Goal: Information Seeking & Learning: Find contact information

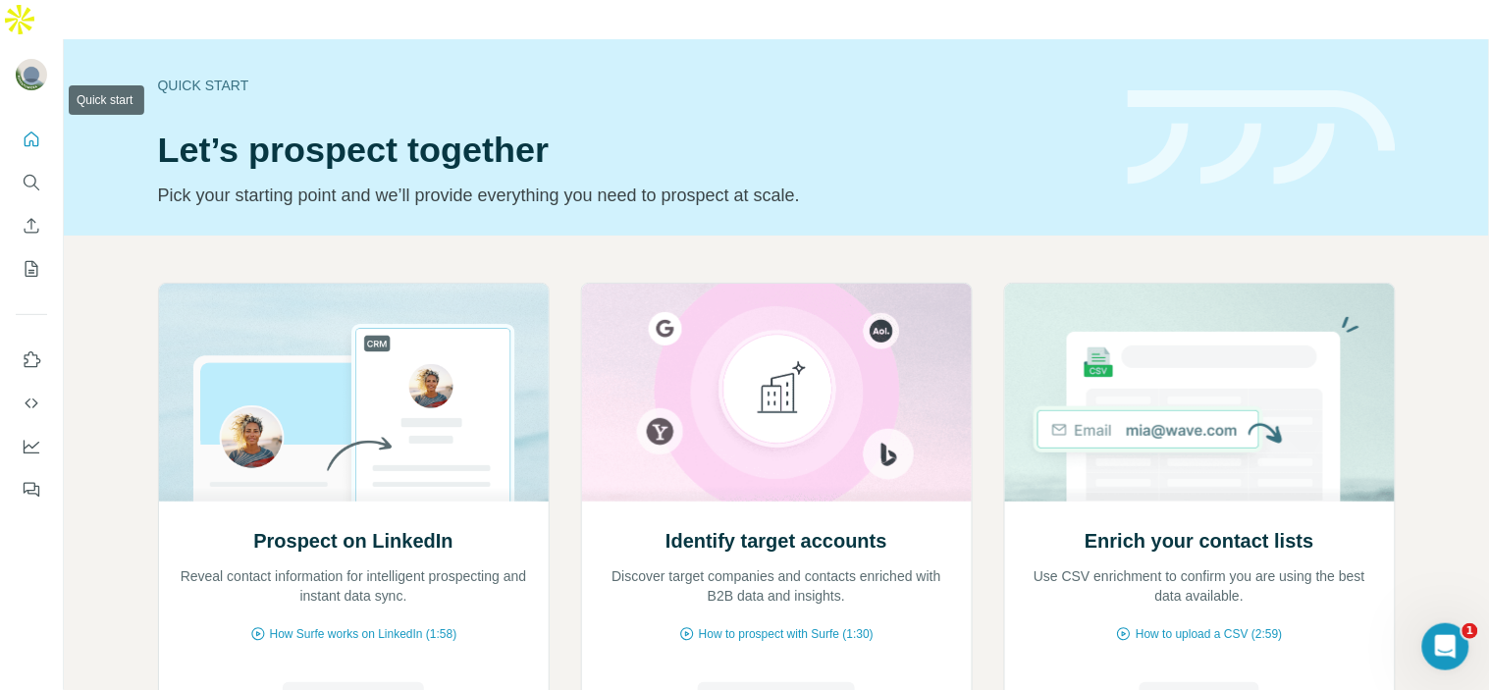
click at [27, 130] on icon "Quick start" at bounding box center [32, 140] width 20 height 20
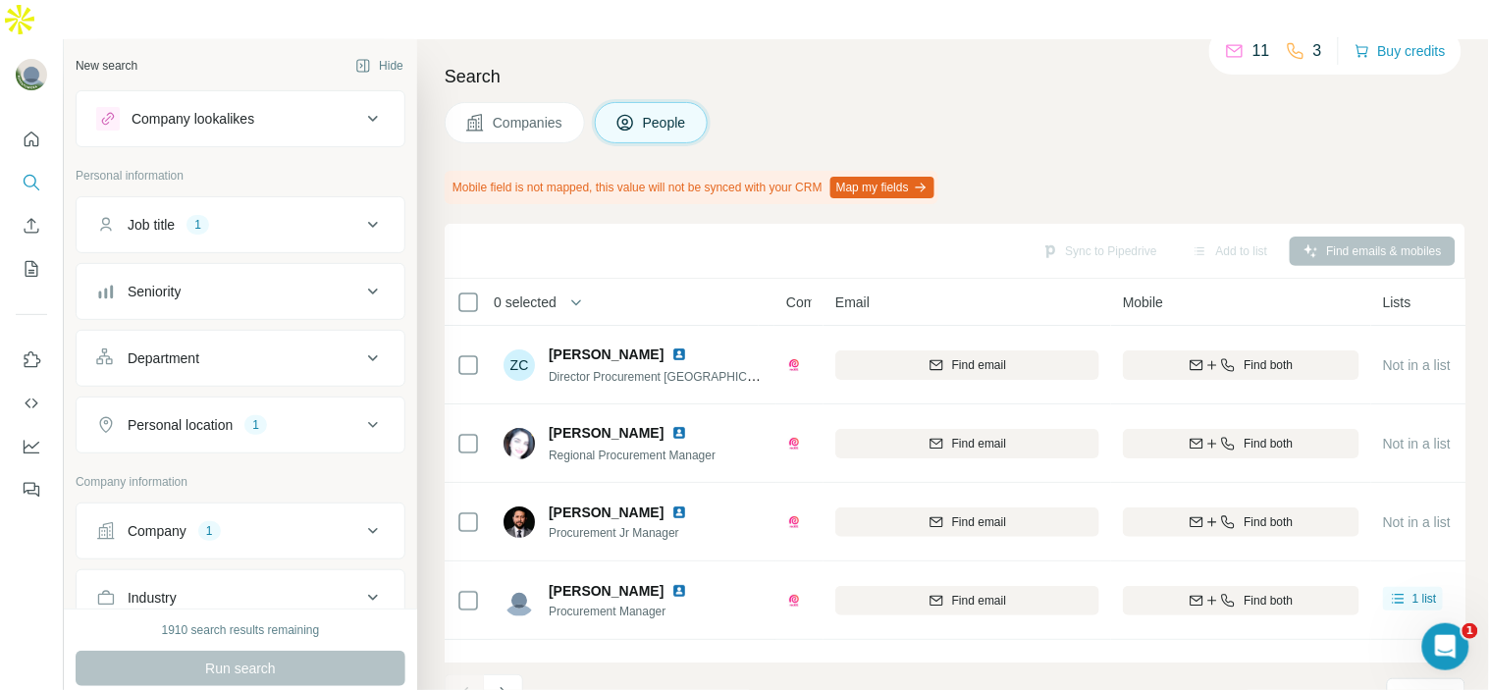
click at [435, 282] on div "Search Companies People Mobile field is not mapped, this value will not be sync…" at bounding box center [953, 384] width 1072 height 690
click at [1004, 102] on div "Companies People" at bounding box center [955, 122] width 1021 height 41
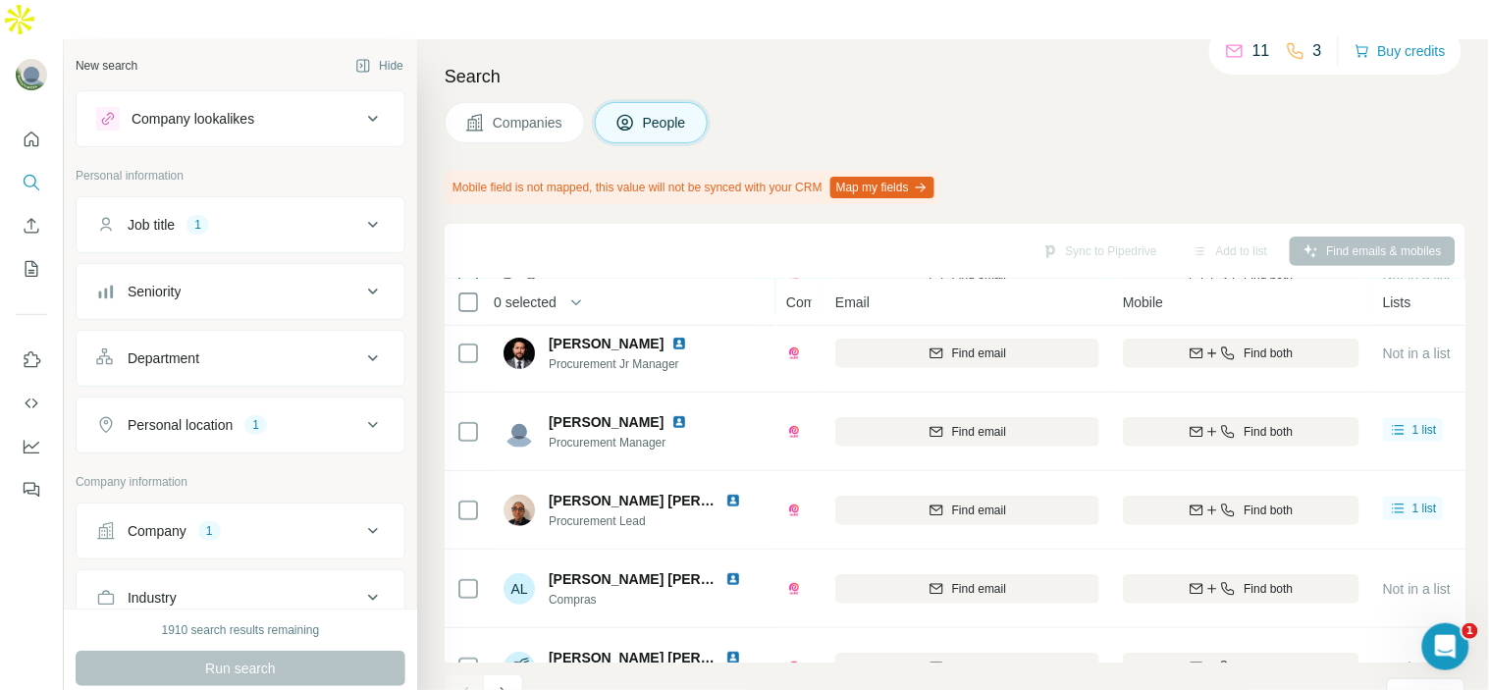
scroll to position [459, 0]
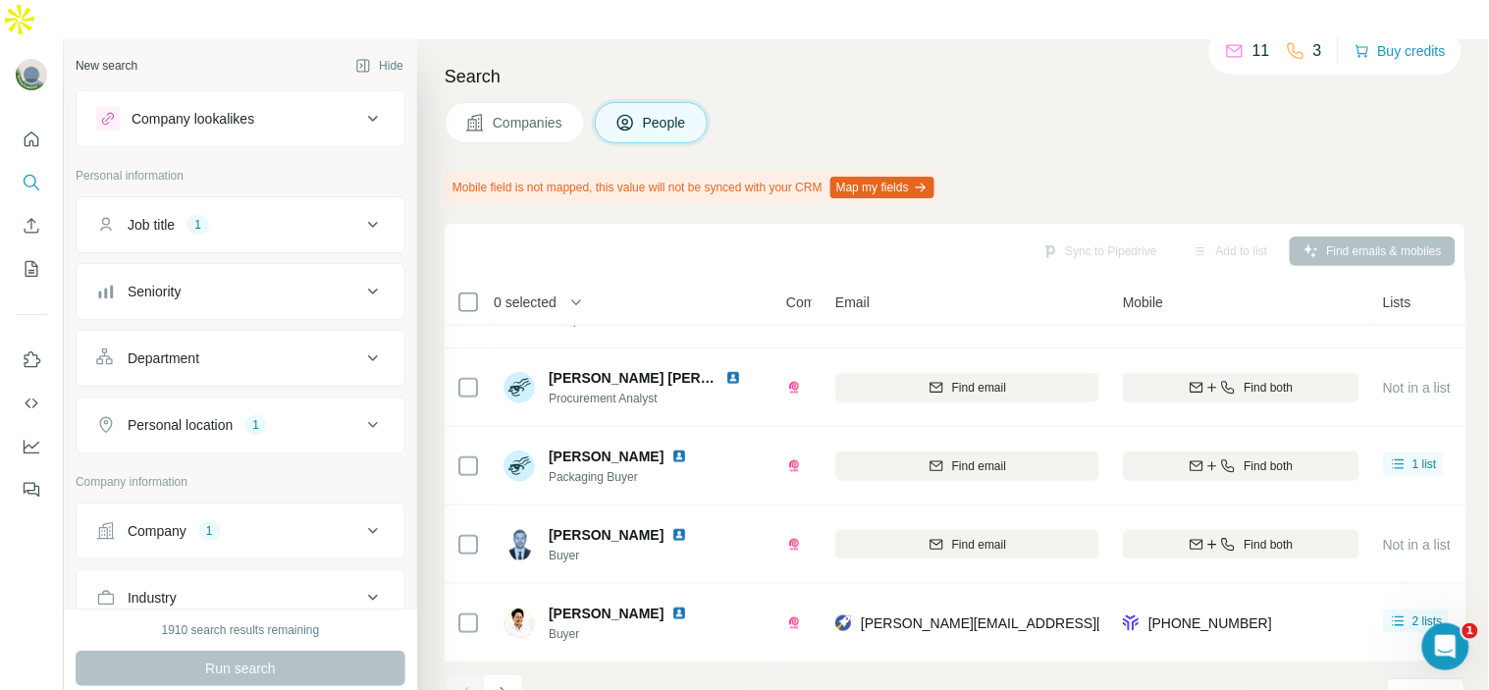
click at [250, 109] on div "Company lookalikes" at bounding box center [193, 119] width 123 height 20
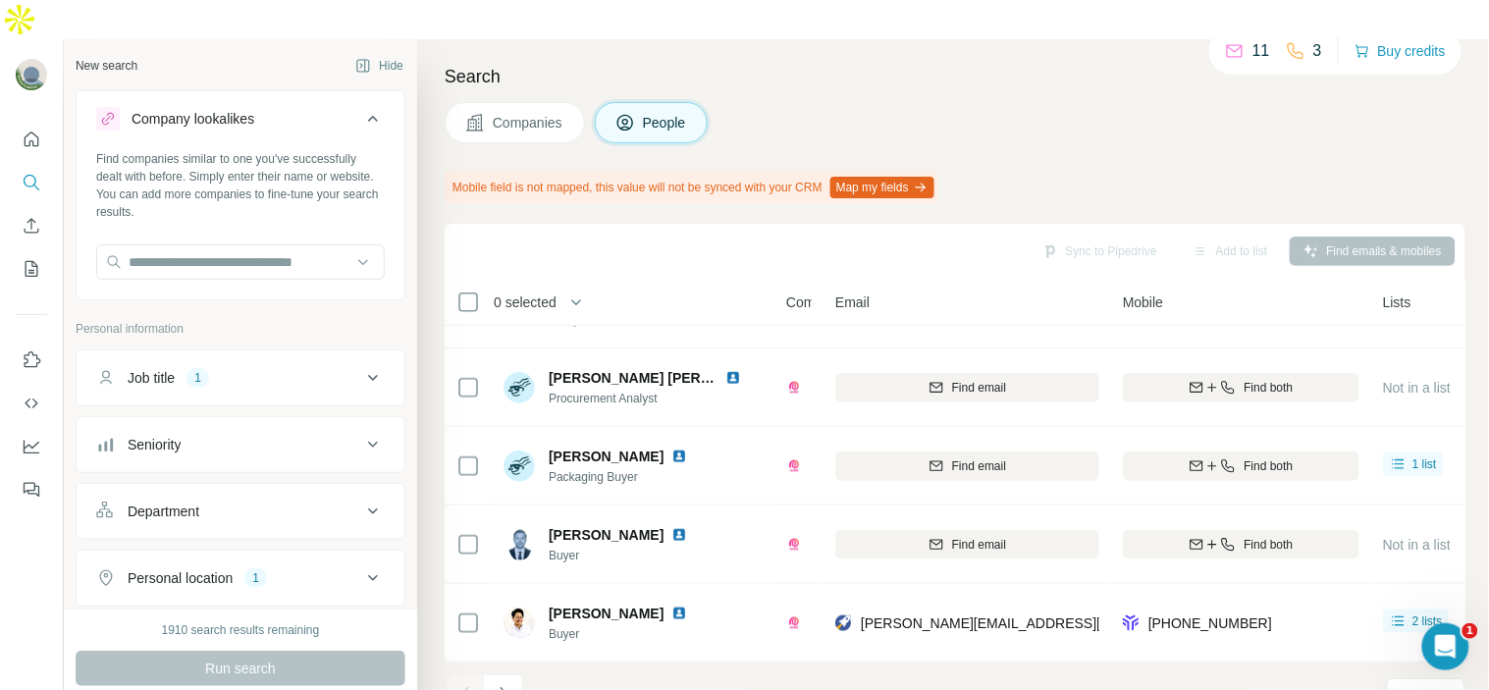
click at [250, 109] on div "Company lookalikes" at bounding box center [193, 119] width 123 height 20
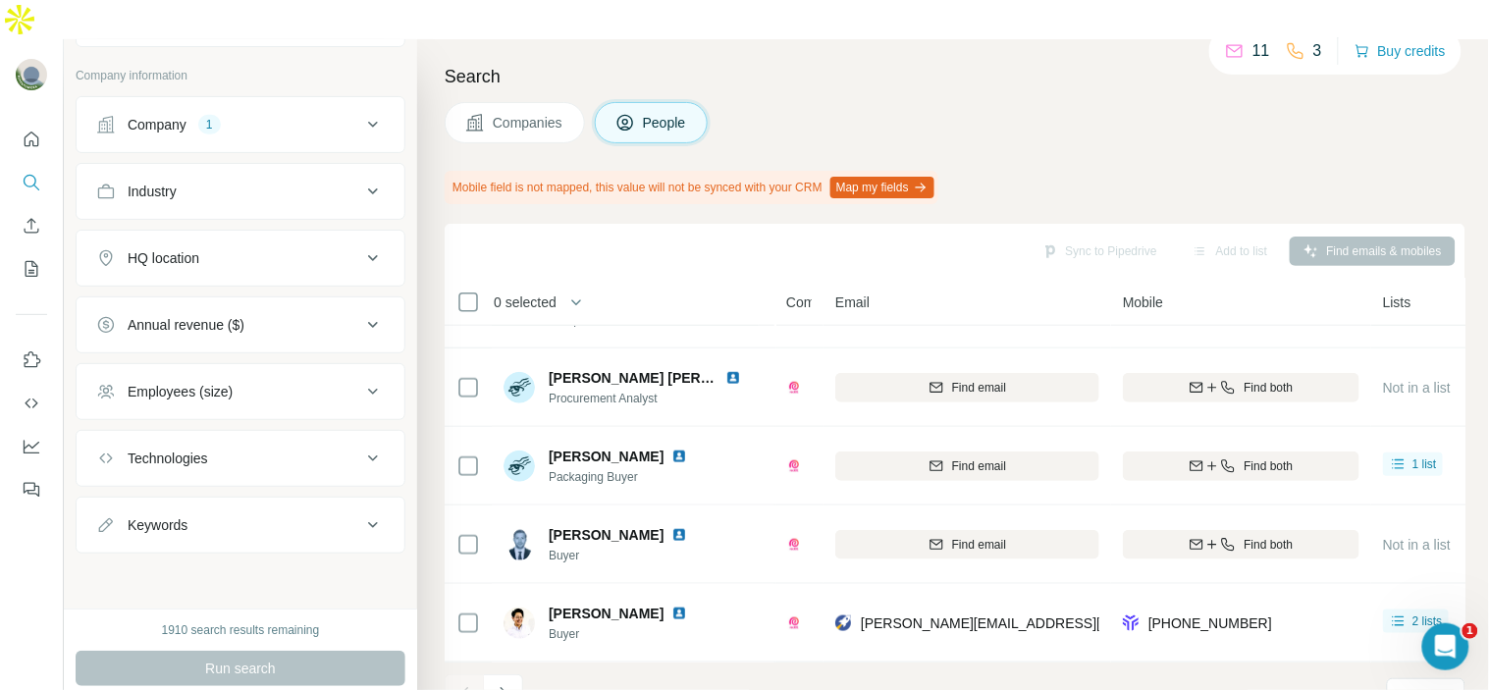
scroll to position [408, 0]
drag, startPoint x: 492, startPoint y: 60, endPoint x: 492, endPoint y: 76, distance: 15.7
click at [492, 72] on div "Search Companies People Mobile field is not mapped, this value will not be sync…" at bounding box center [953, 384] width 1072 height 690
click at [489, 102] on button "Companies" at bounding box center [515, 122] width 140 height 41
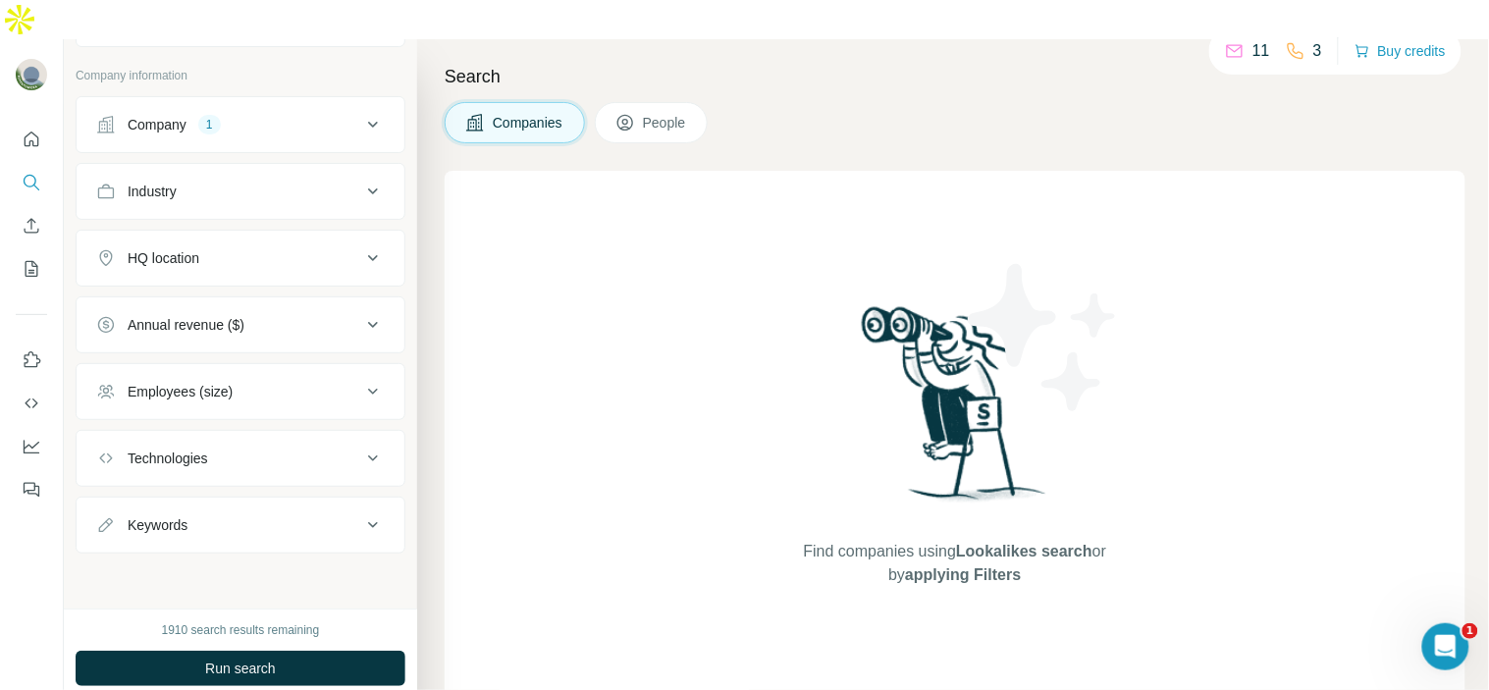
click at [259, 115] on div "Company 1" at bounding box center [228, 125] width 265 height 20
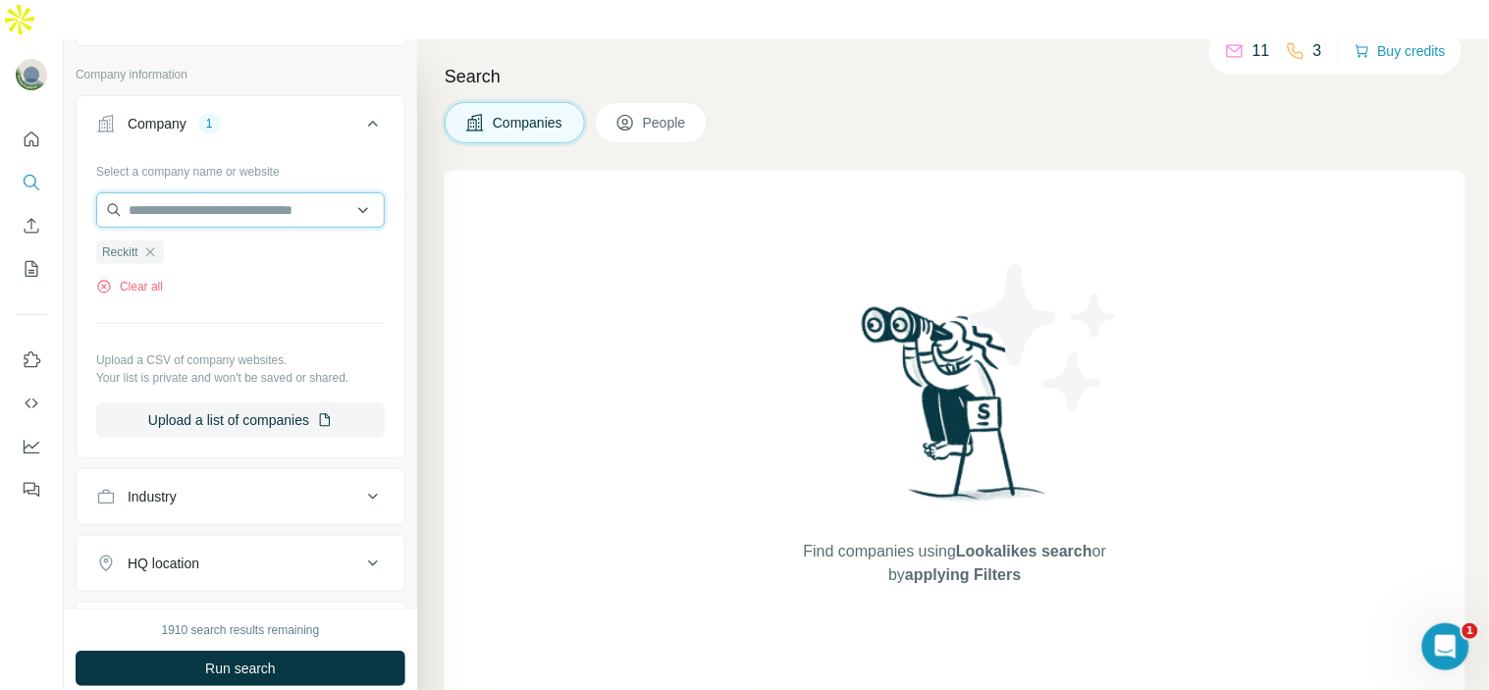
click at [291, 192] on input "text" at bounding box center [240, 209] width 289 height 35
click at [222, 278] on div "Clear all" at bounding box center [240, 287] width 289 height 18
click at [151, 247] on icon "button" at bounding box center [149, 251] width 9 height 9
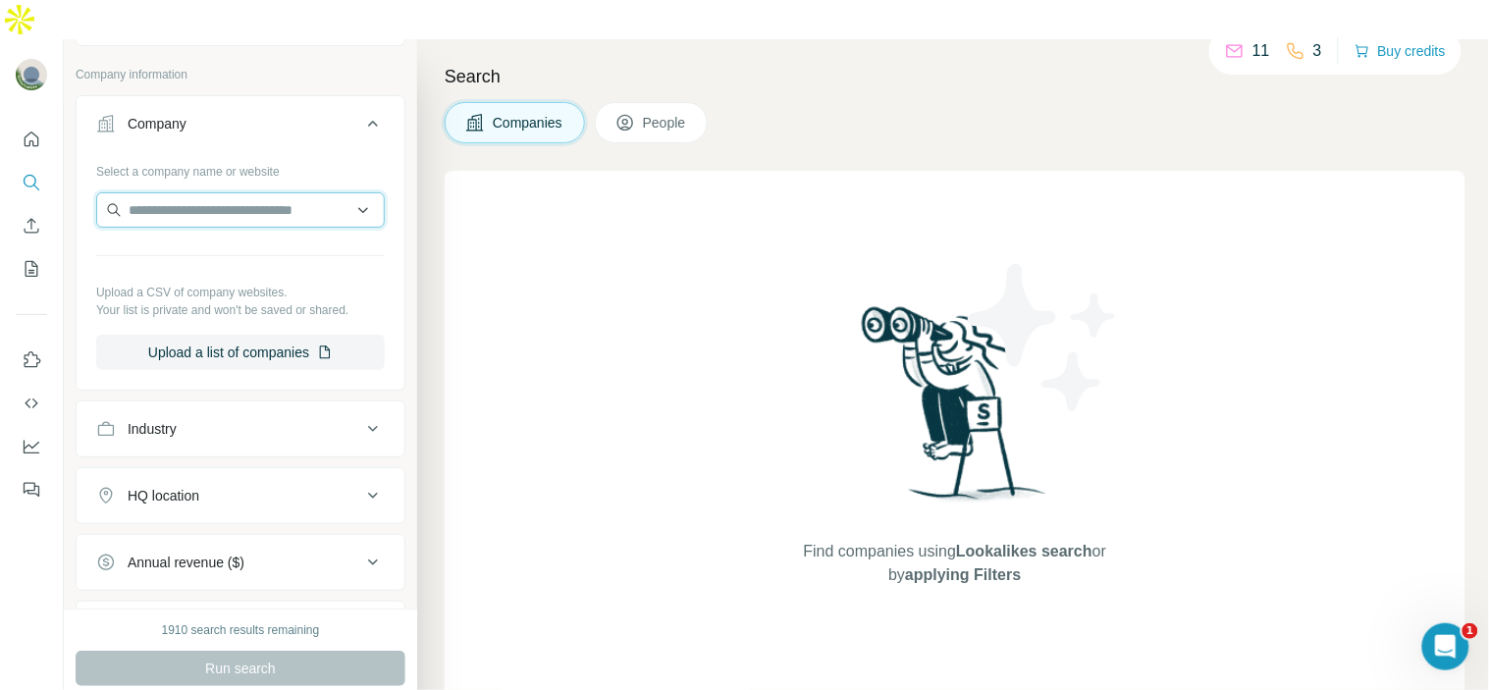
click at [174, 192] on input "text" at bounding box center [240, 209] width 289 height 35
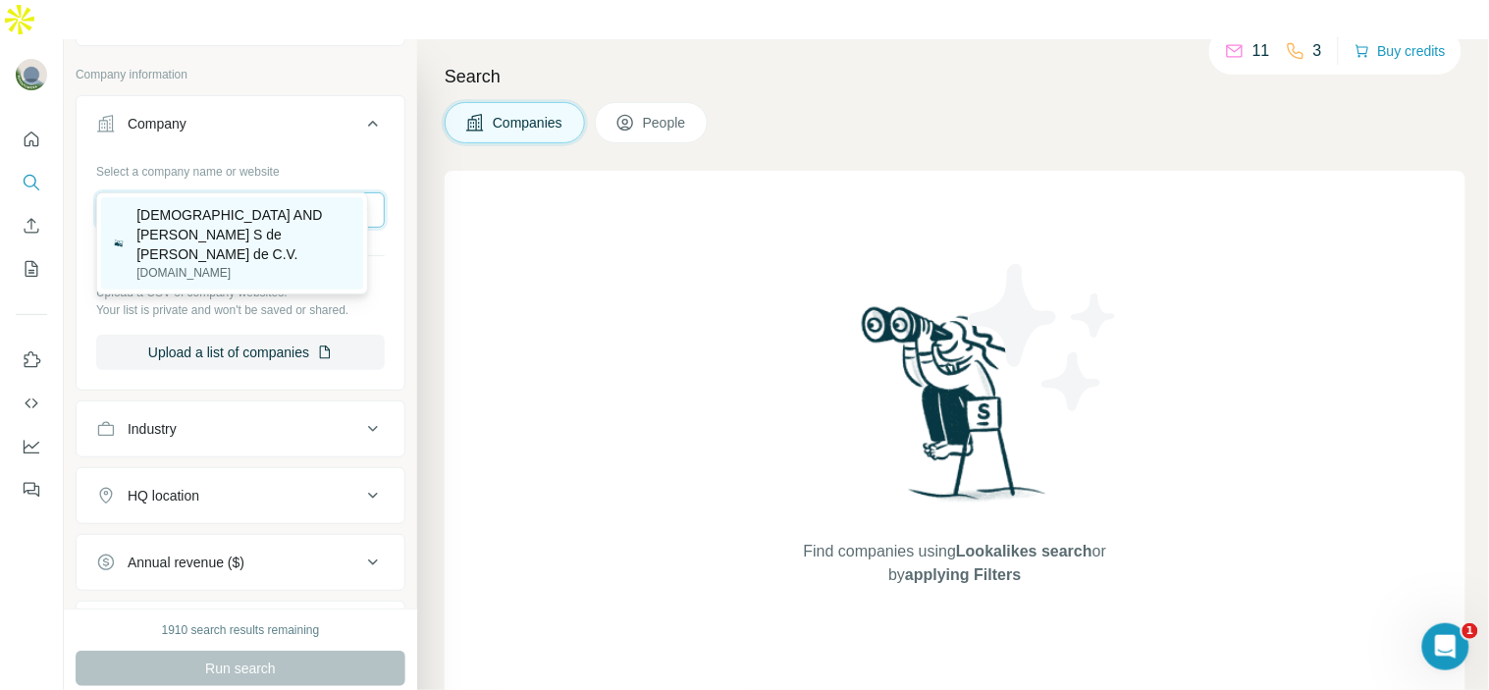
type input "**********"
click at [286, 237] on p "[DEMOGRAPHIC_DATA] AND [PERSON_NAME] S de [PERSON_NAME] de C.V." at bounding box center [243, 234] width 215 height 59
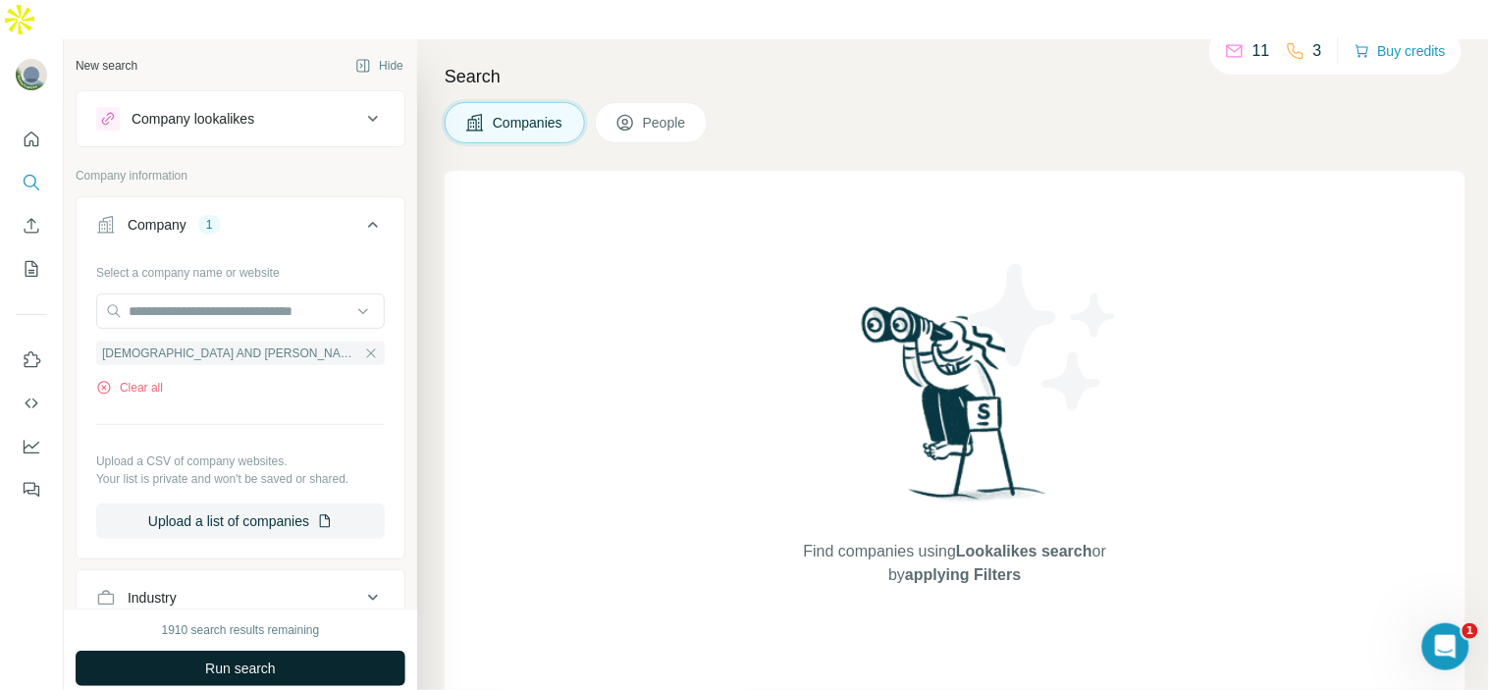
click at [263, 651] on button "Run search" at bounding box center [241, 668] width 330 height 35
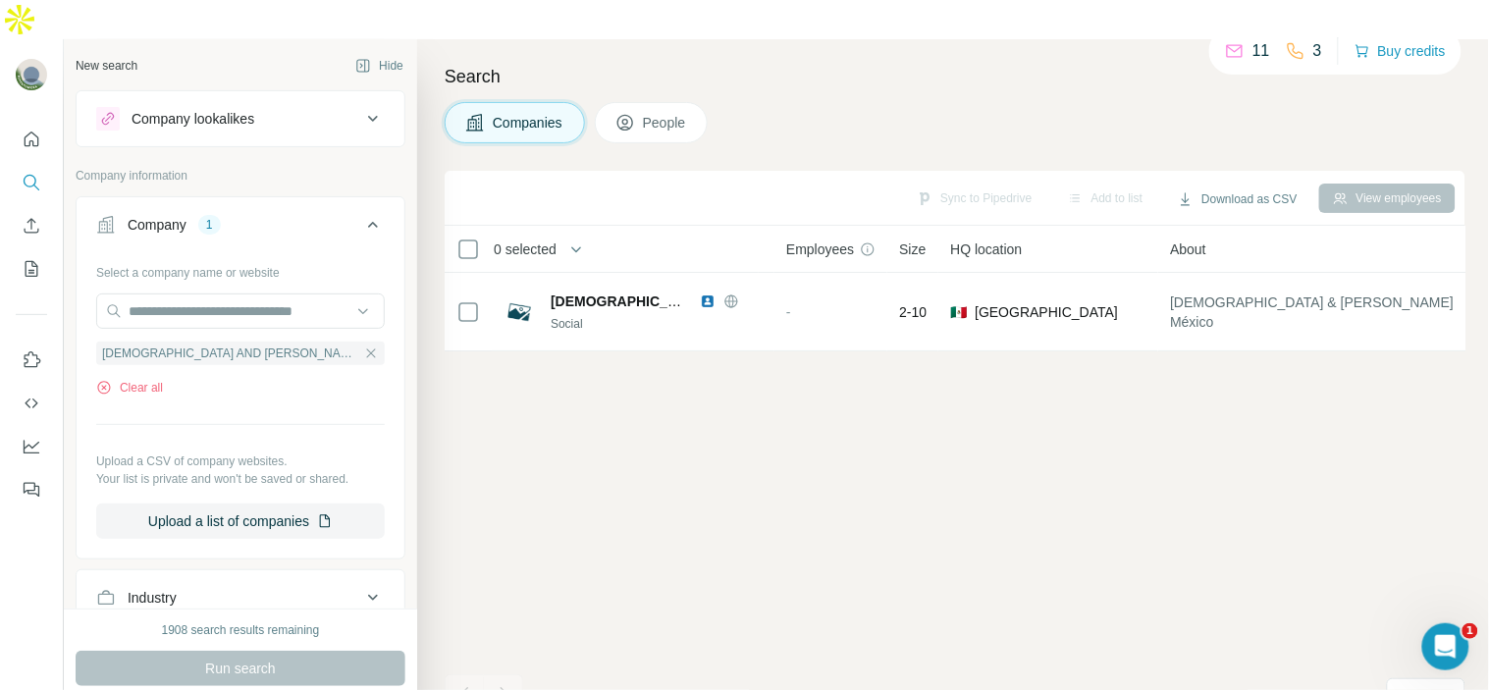
click at [648, 102] on button "People" at bounding box center [652, 122] width 114 height 41
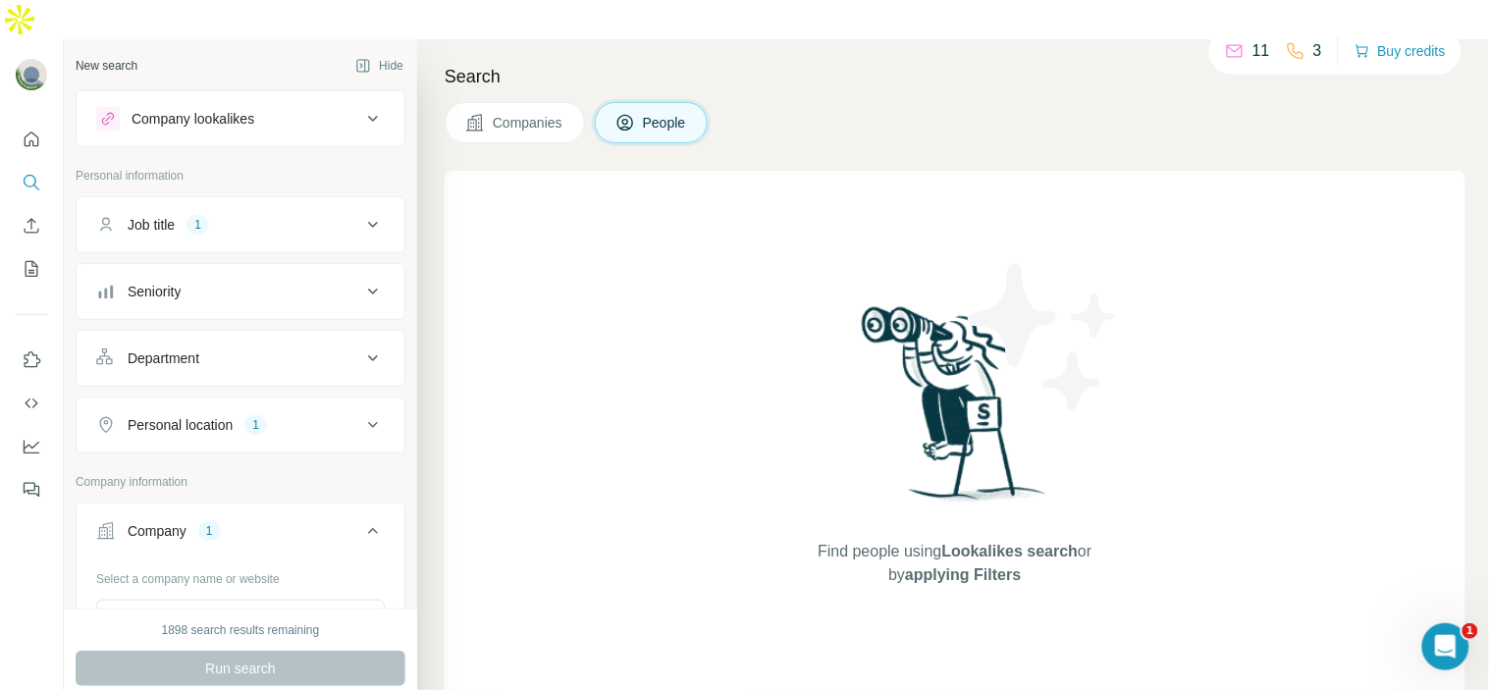
click at [319, 215] on div "Job title 1" at bounding box center [228, 225] width 265 height 20
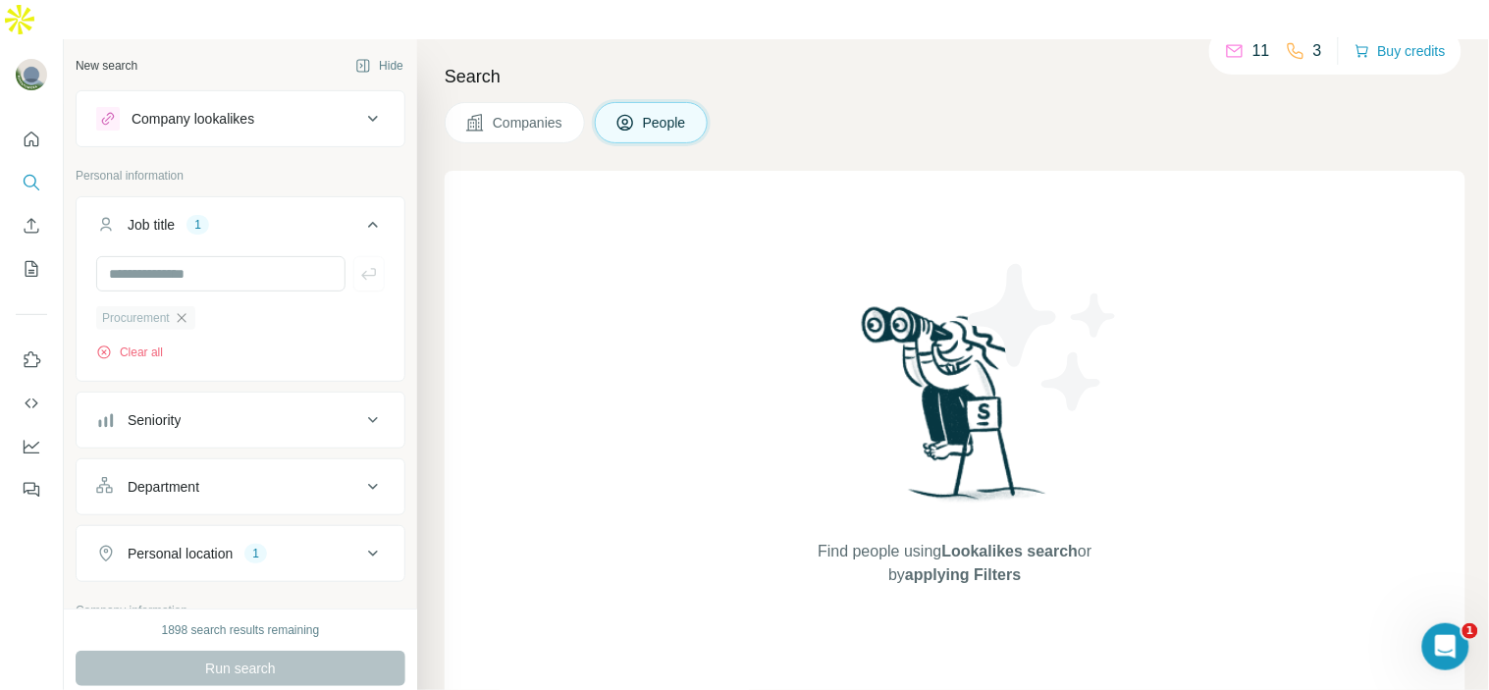
click at [184, 310] on icon "button" at bounding box center [182, 318] width 16 height 16
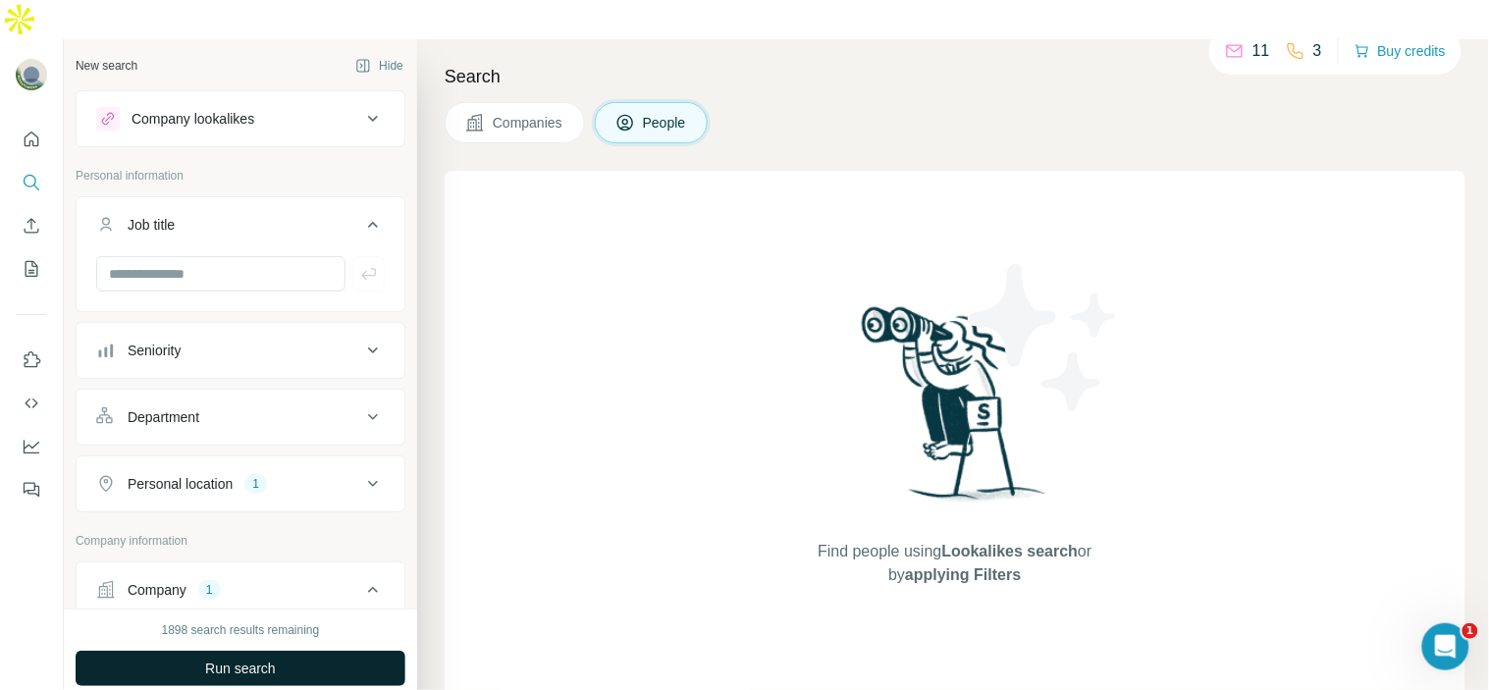
click at [295, 651] on button "Run search" at bounding box center [241, 668] width 330 height 35
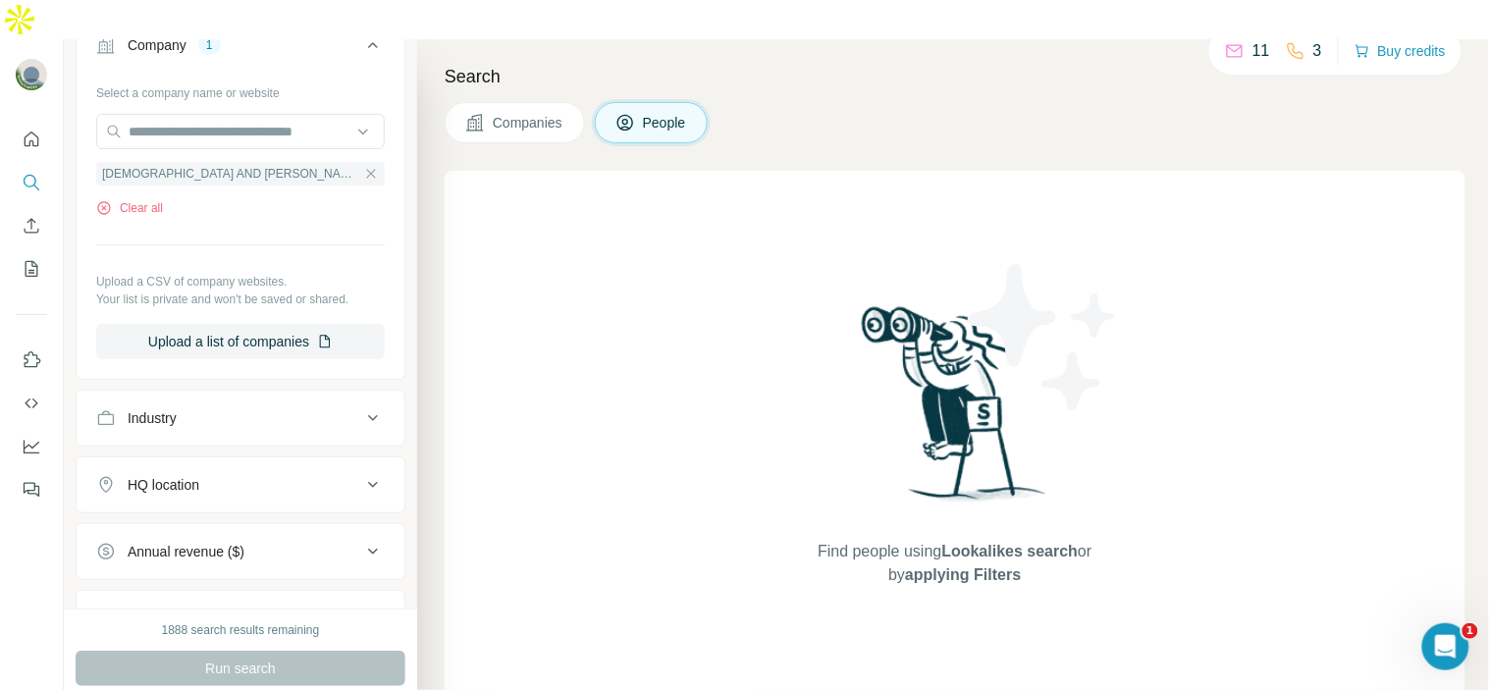
scroll to position [327, 0]
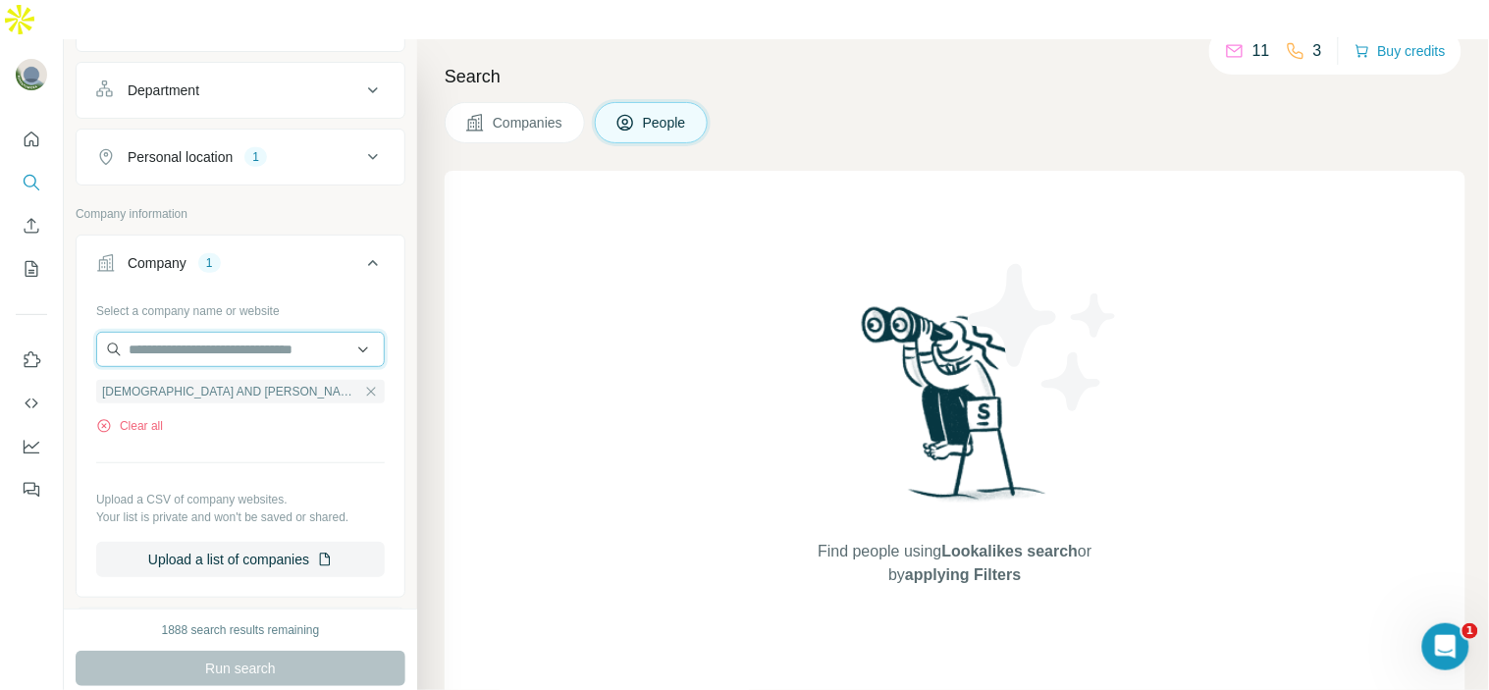
click at [306, 332] on input "text" at bounding box center [240, 349] width 289 height 35
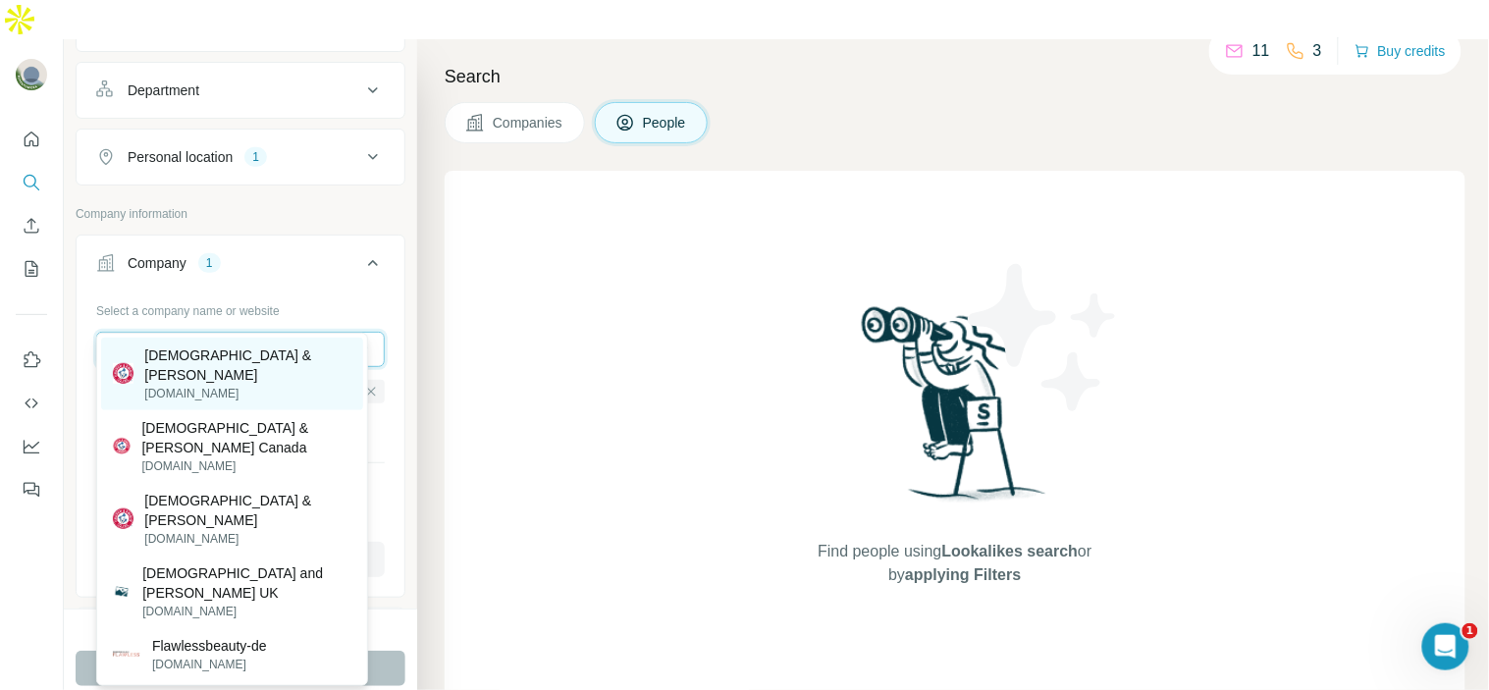
type input "**********"
click at [301, 359] on div "[DEMOGRAPHIC_DATA] & [PERSON_NAME] [DOMAIN_NAME]" at bounding box center [232, 374] width 262 height 73
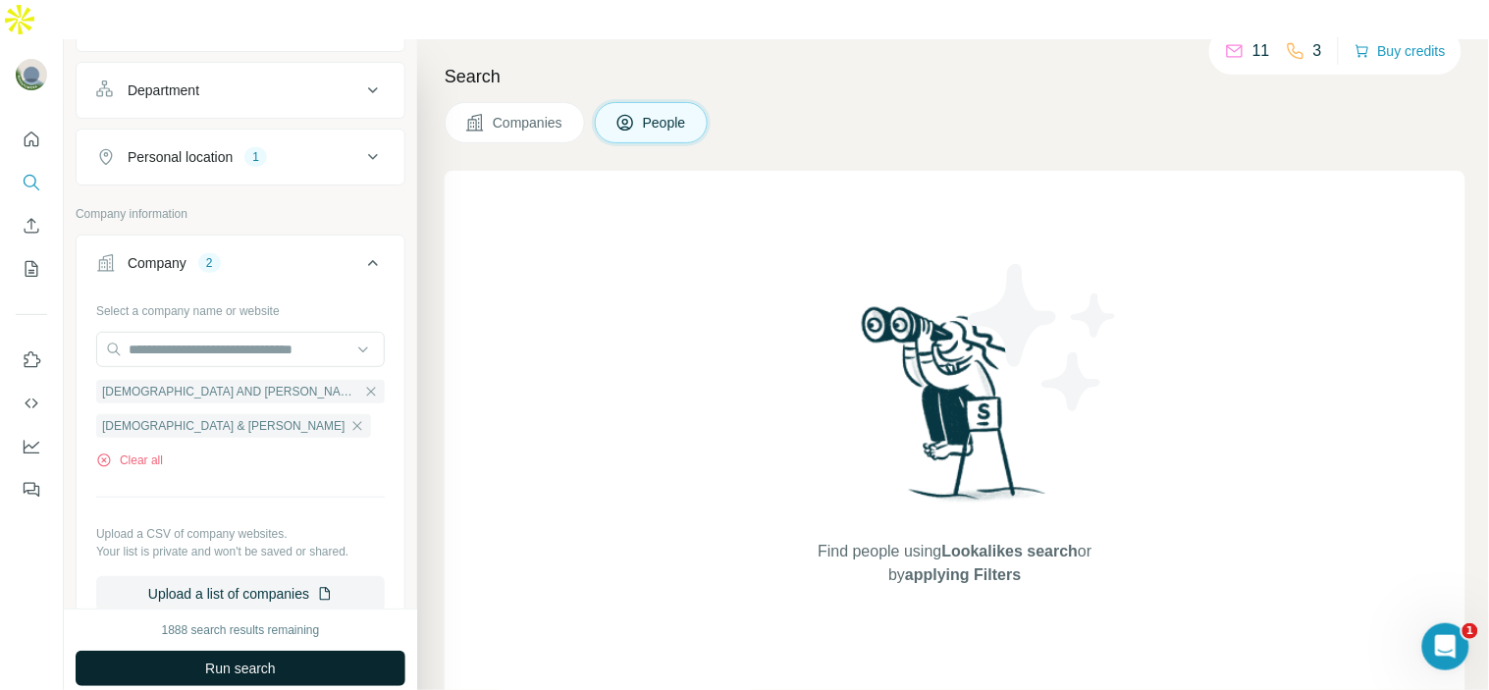
click at [280, 651] on button "Run search" at bounding box center [241, 668] width 330 height 35
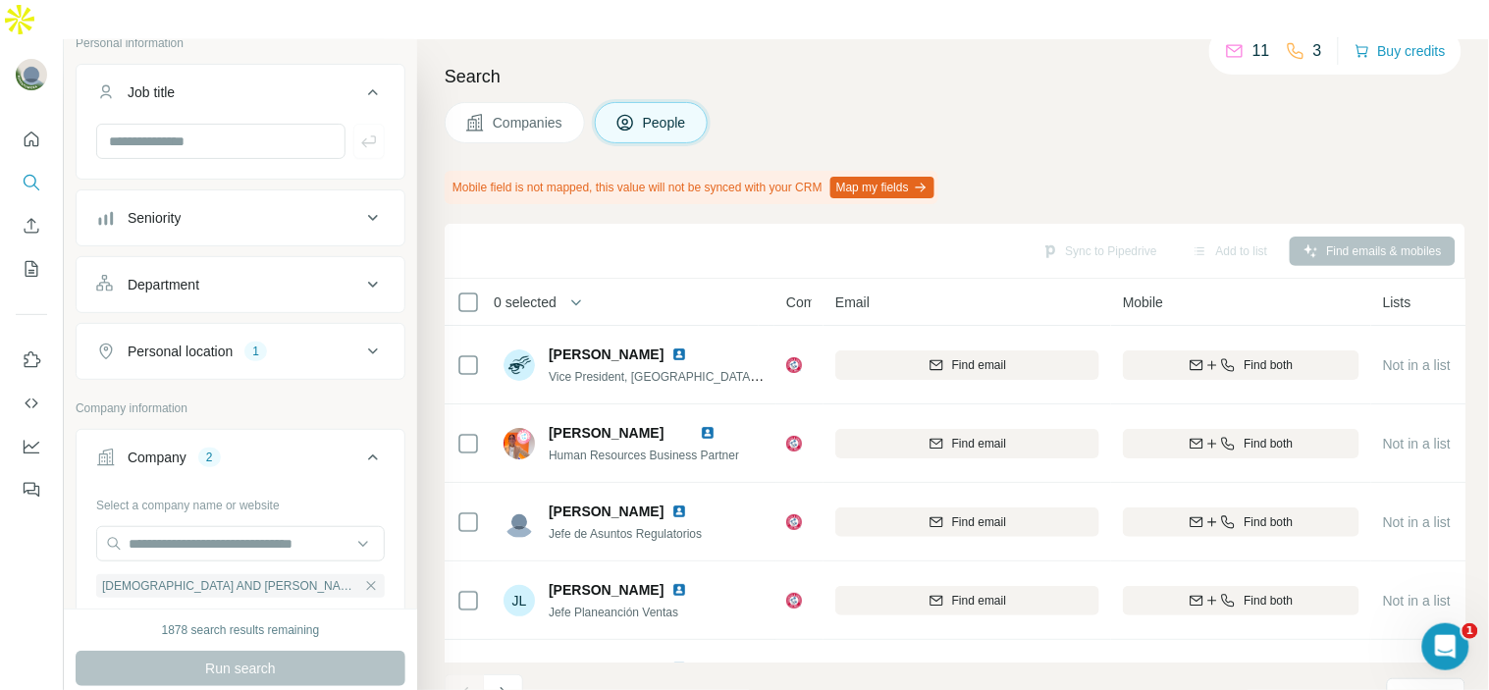
scroll to position [132, 0]
click at [331, 329] on button "Personal location 1" at bounding box center [241, 352] width 328 height 47
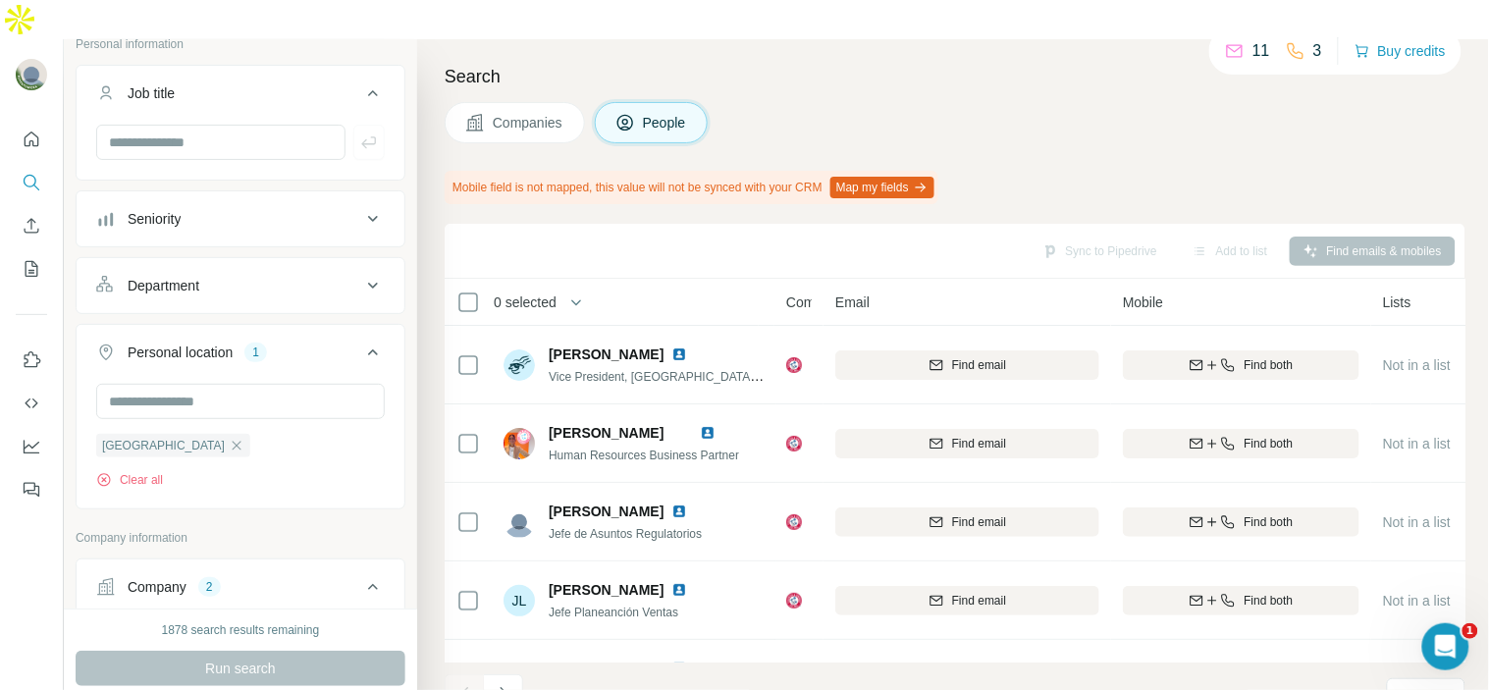
click at [704, 224] on div "Sync to Pipedrive Add to list Find emails & mobiles" at bounding box center [955, 251] width 1021 height 55
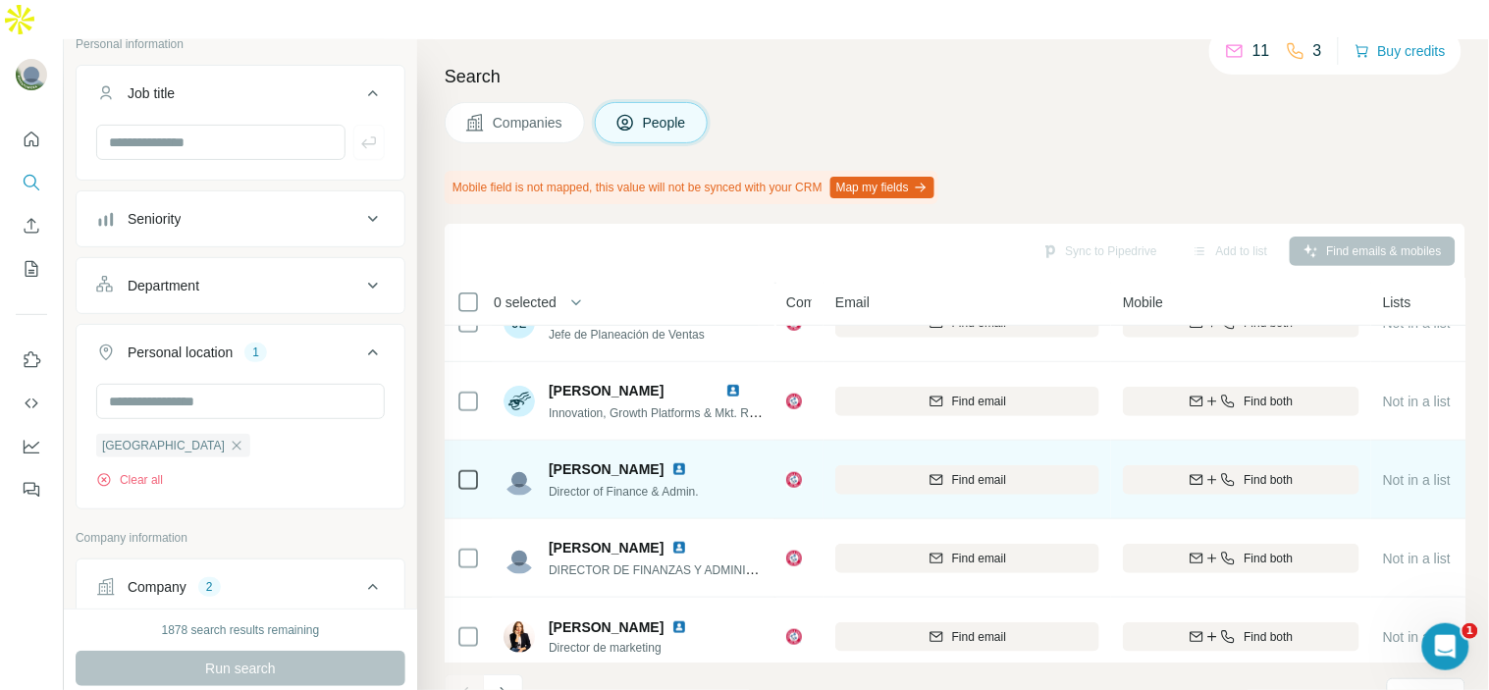
scroll to position [459, 0]
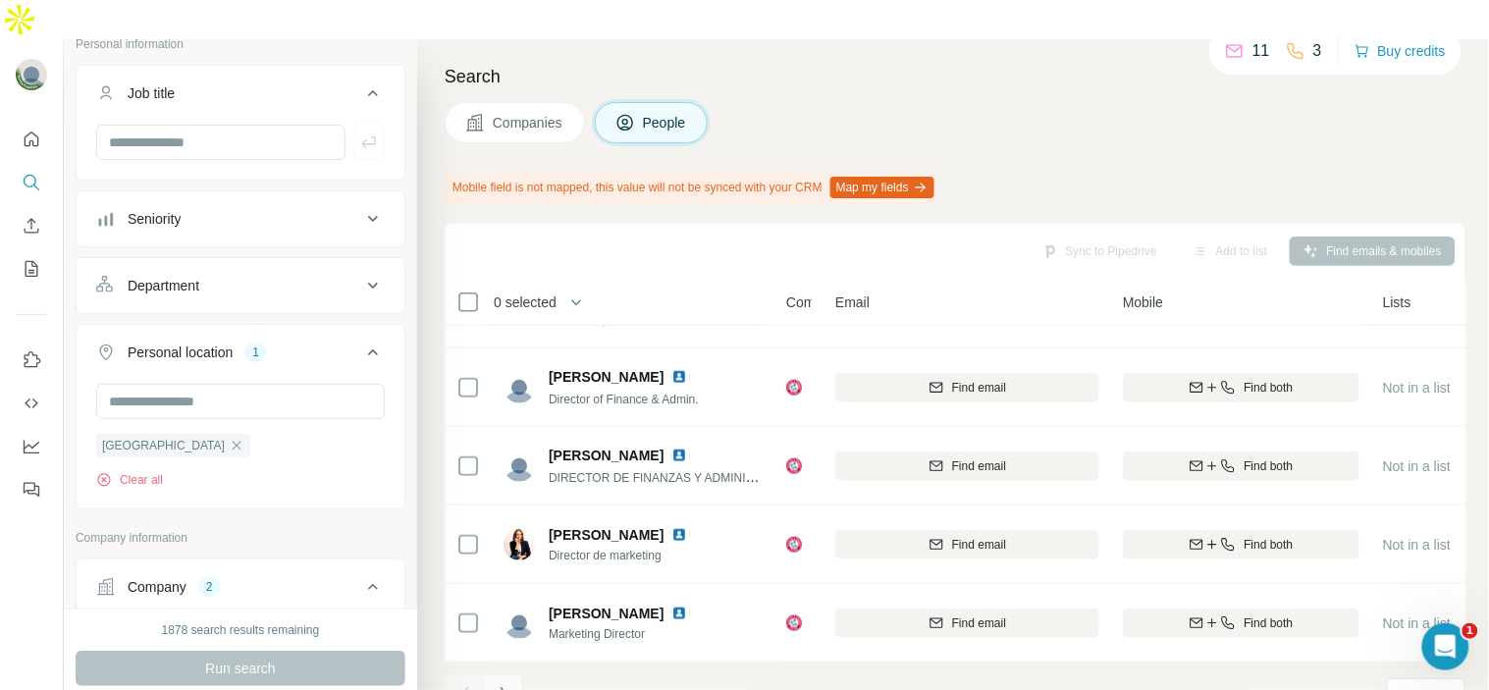
click at [504, 684] on icon "Navigate to next page" at bounding box center [504, 694] width 20 height 20
click at [285, 262] on button "Department" at bounding box center [241, 285] width 328 height 47
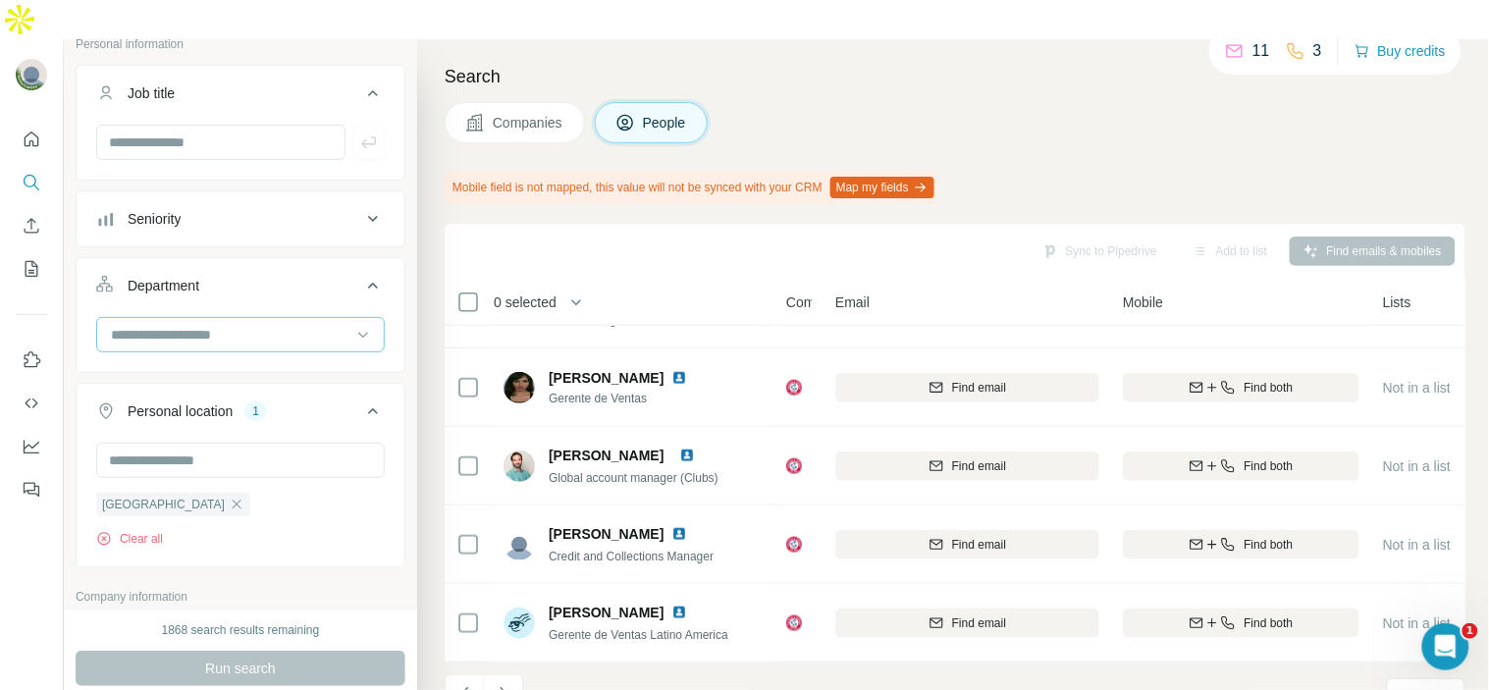
click at [266, 324] on input at bounding box center [230, 335] width 243 height 22
type input "***"
click at [242, 346] on div "Procurement" at bounding box center [232, 340] width 239 height 20
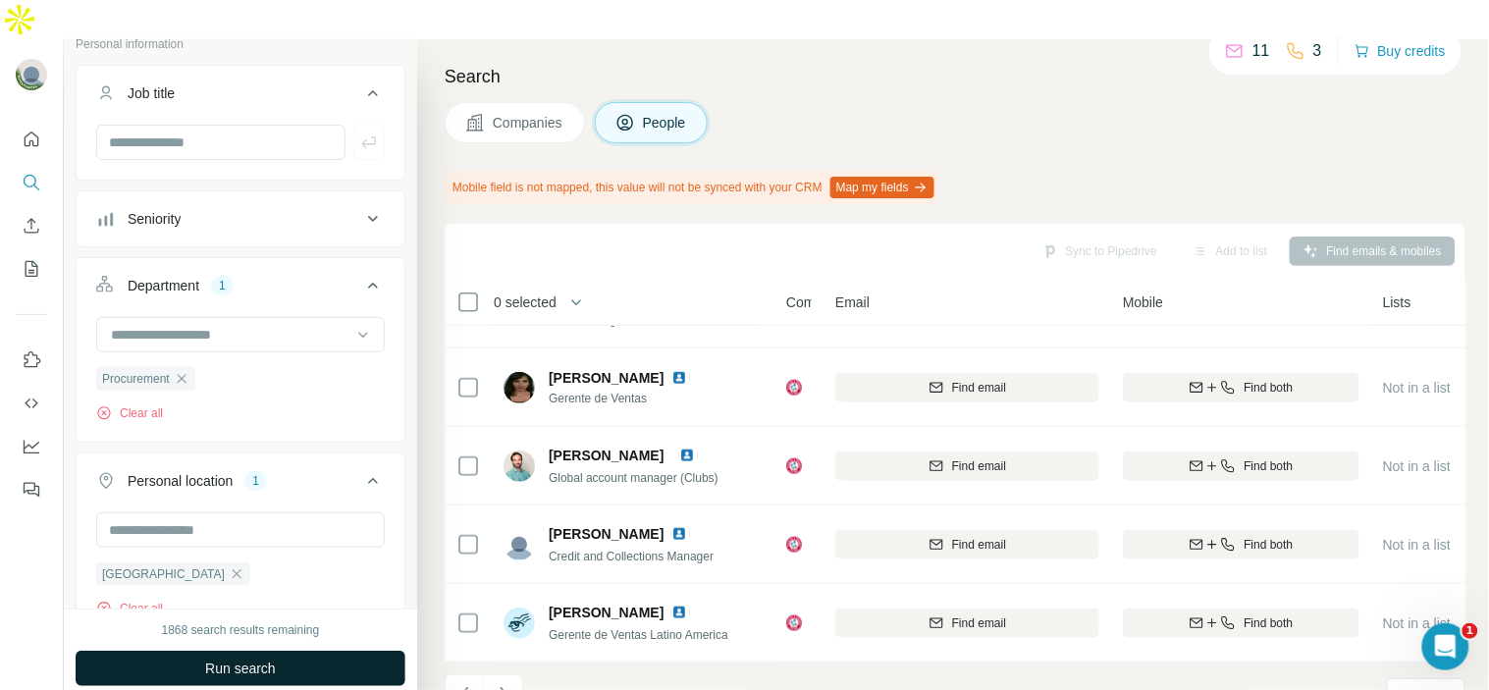
click at [219, 659] on span "Run search" at bounding box center [240, 669] width 71 height 20
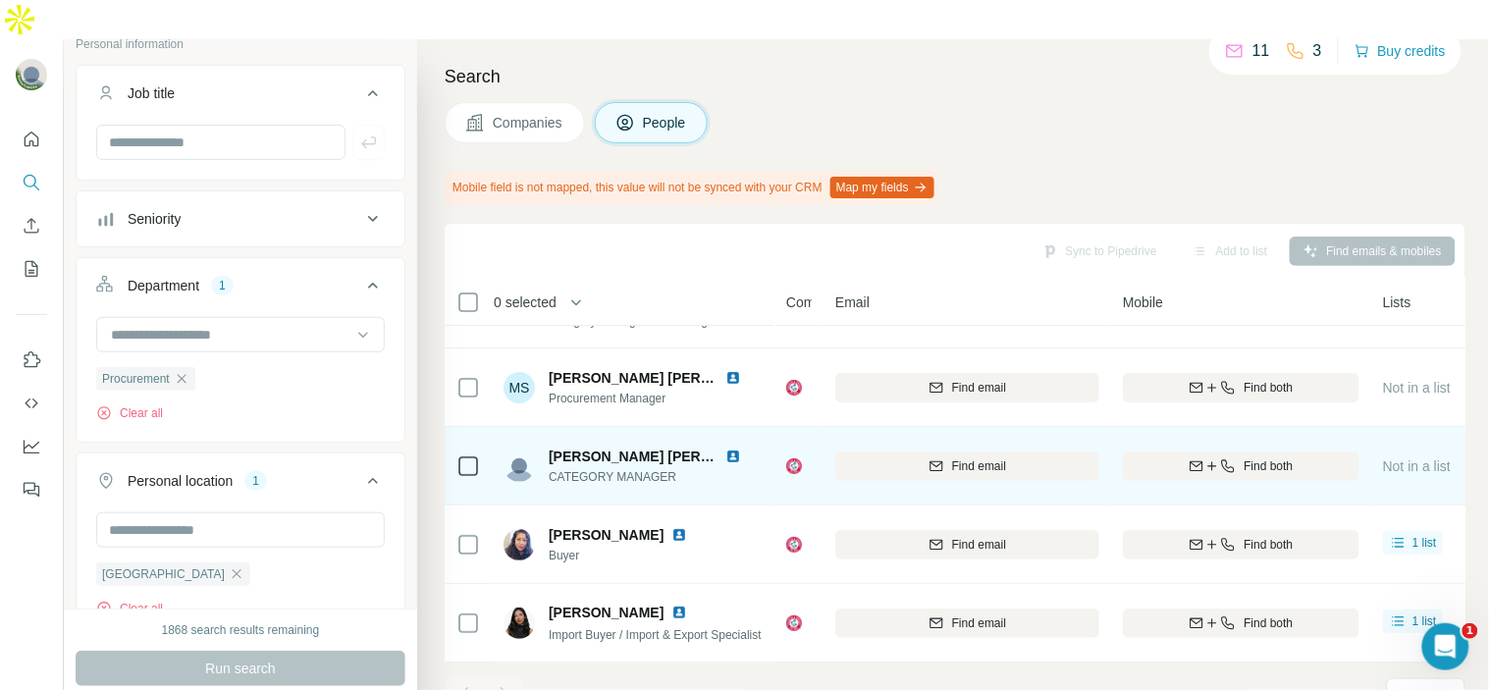
scroll to position [66, 0]
click at [738, 449] on img at bounding box center [734, 457] width 16 height 16
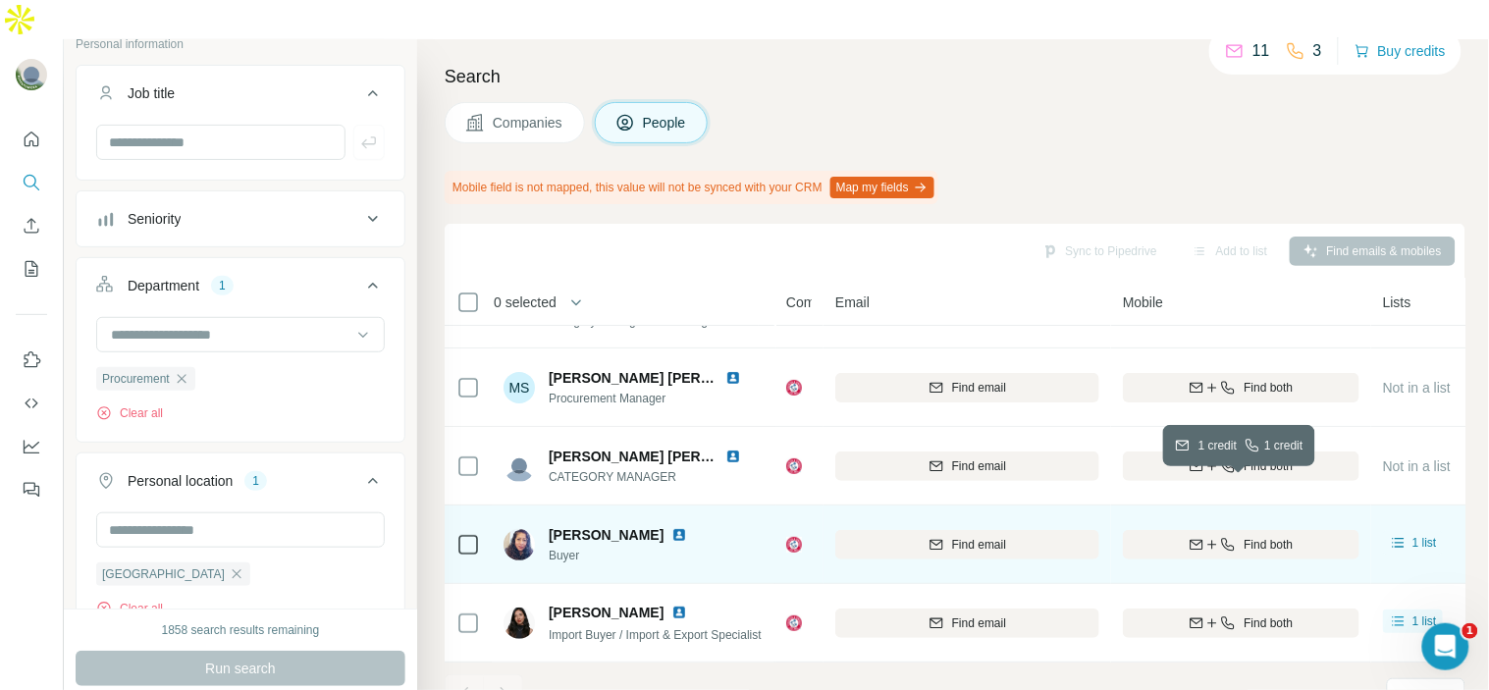
click at [1234, 536] on div "Find both" at bounding box center [1241, 545] width 237 height 18
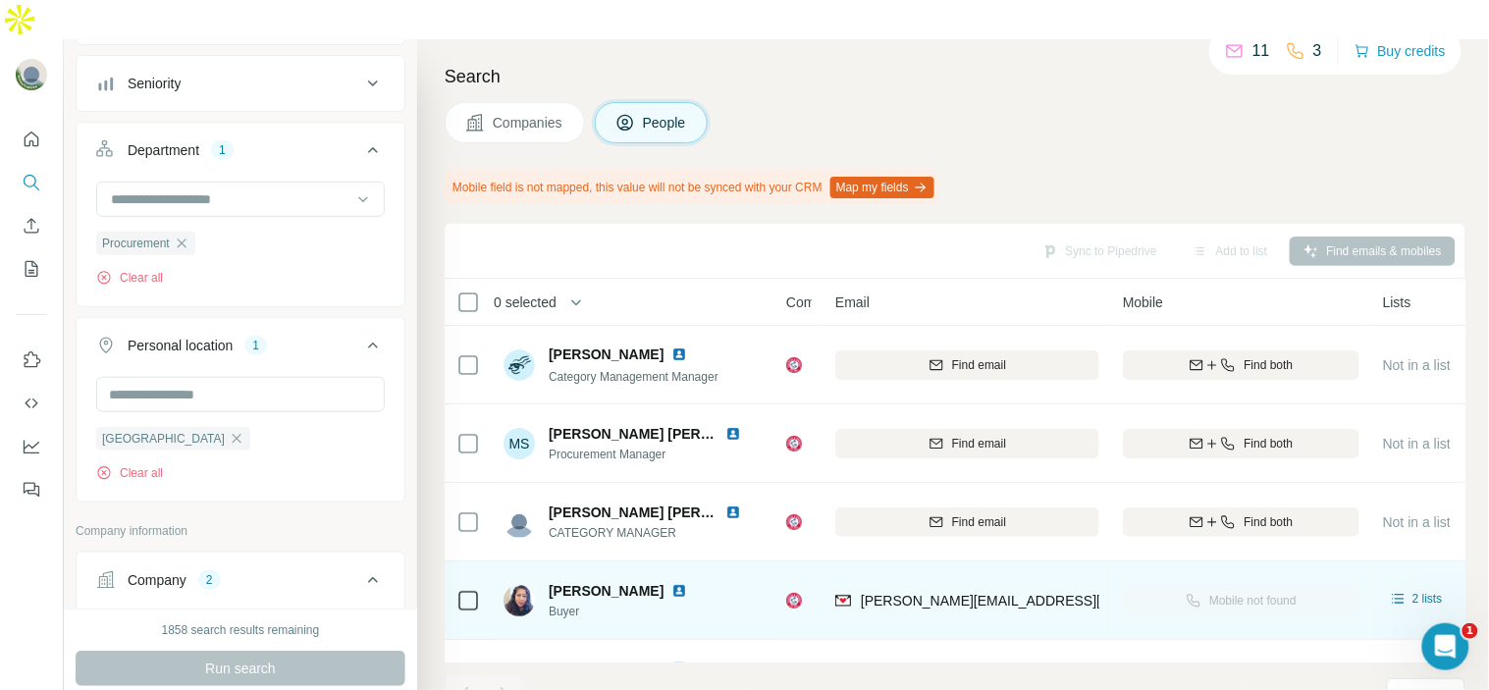
scroll to position [268, 0]
click at [353, 189] on icon at bounding box center [363, 199] width 20 height 20
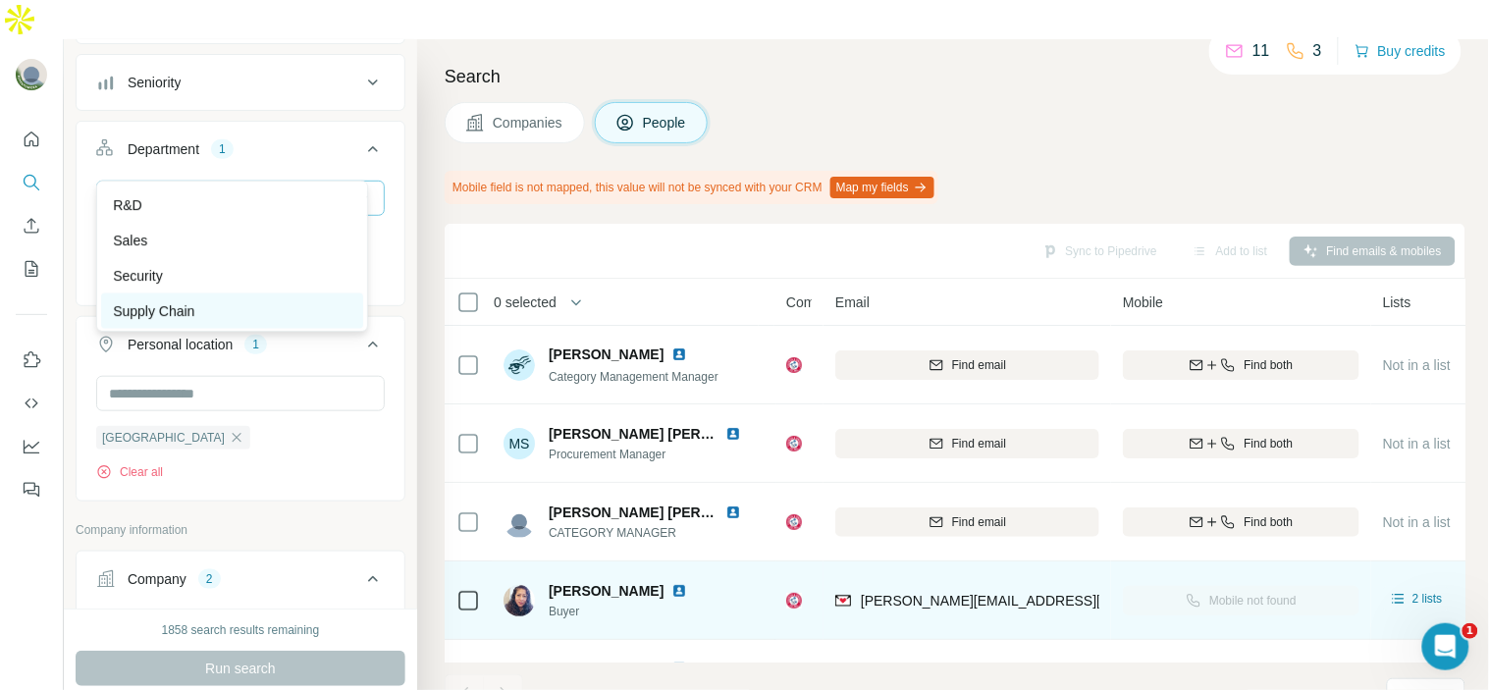
click at [247, 298] on div "Supply Chain" at bounding box center [232, 311] width 262 height 35
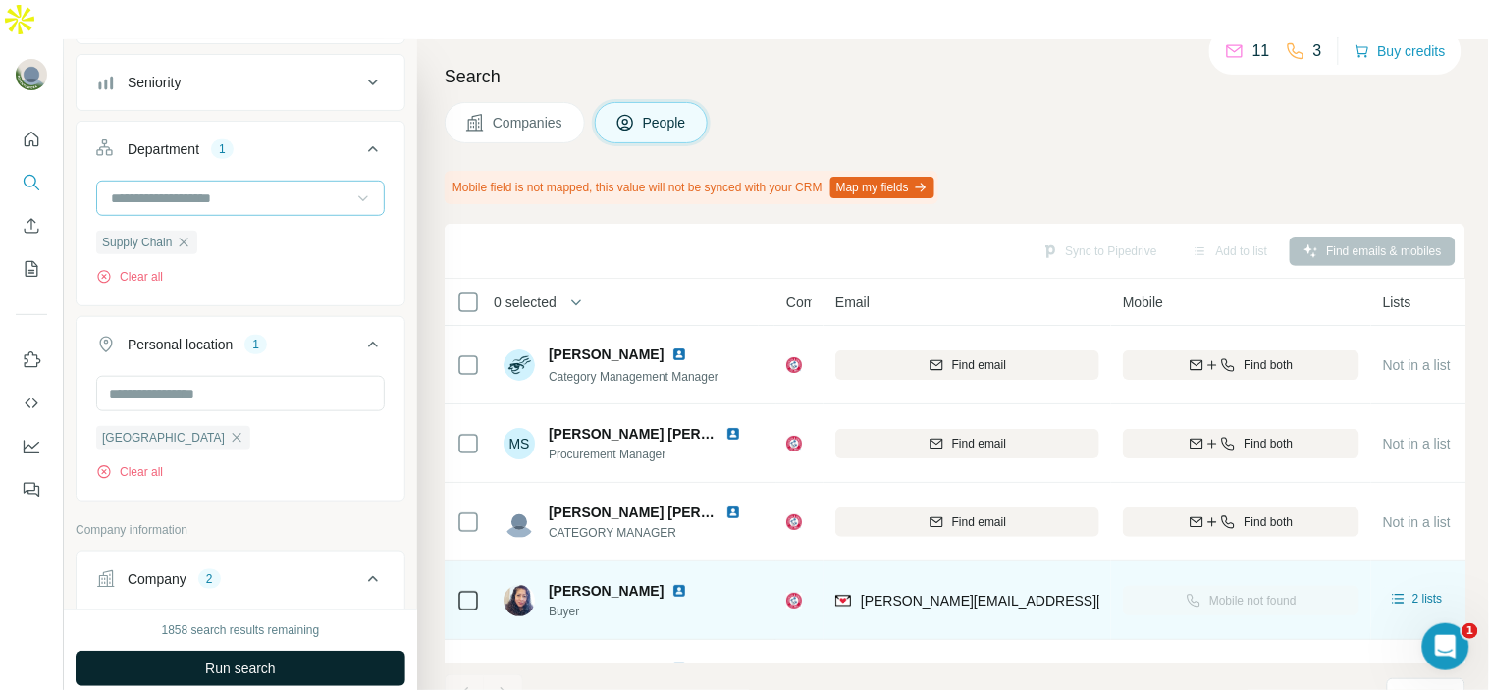
click at [259, 659] on span "Run search" at bounding box center [240, 669] width 71 height 20
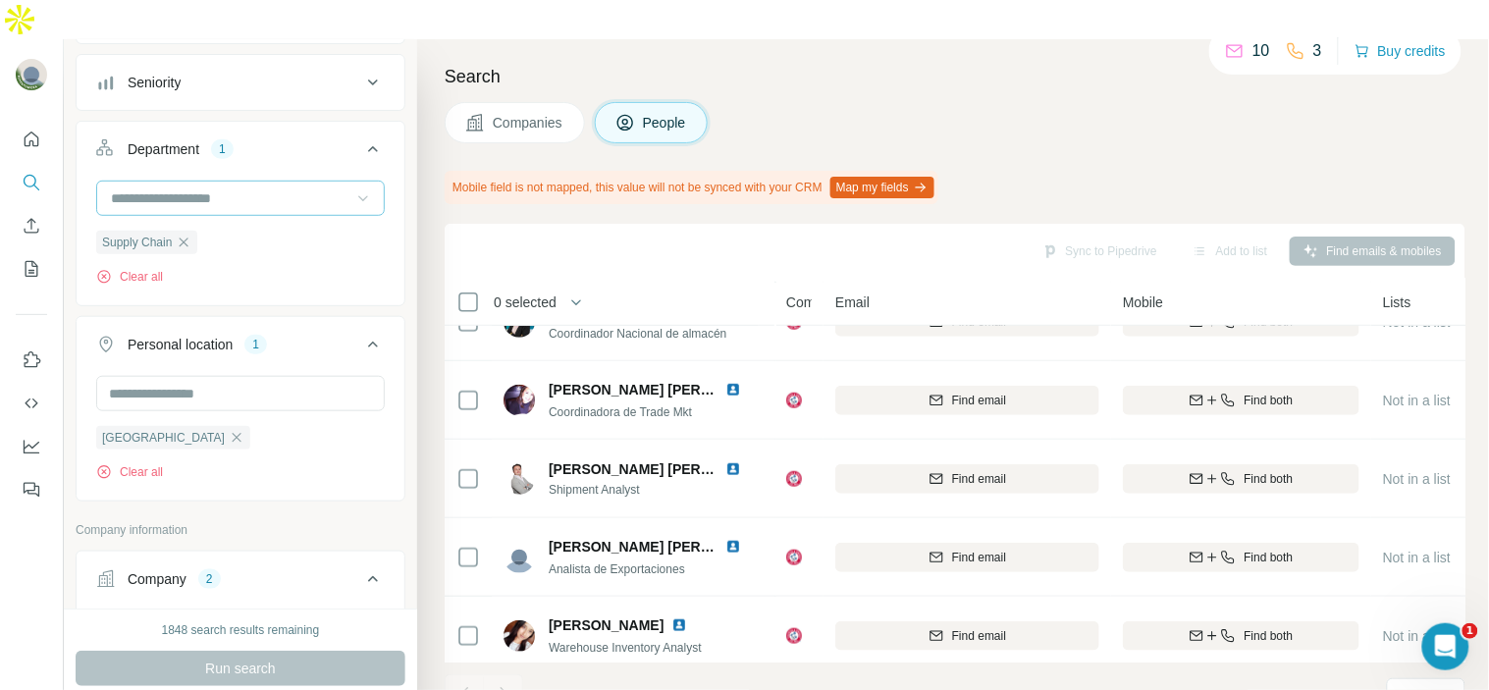
scroll to position [361, 0]
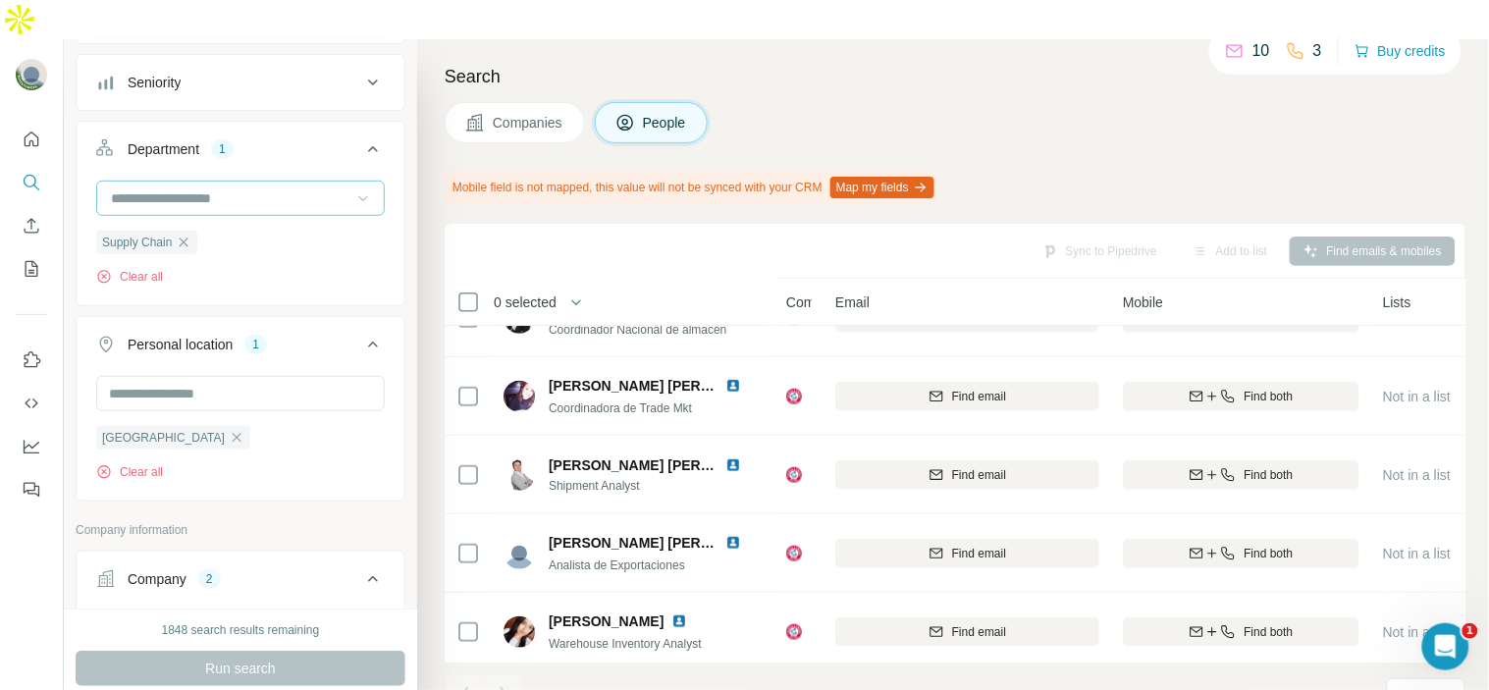
click at [736, 378] on img at bounding box center [734, 386] width 16 height 16
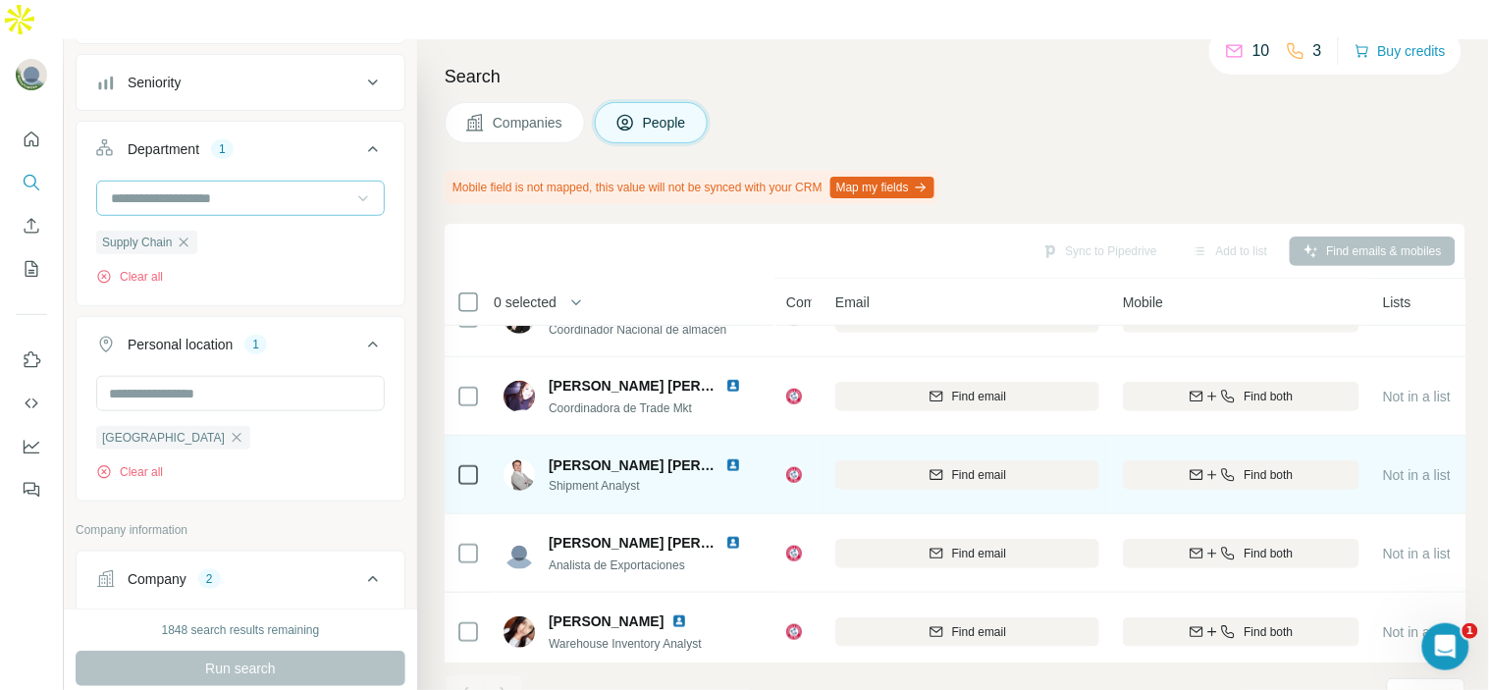
click at [728, 458] on img at bounding box center [734, 466] width 16 height 16
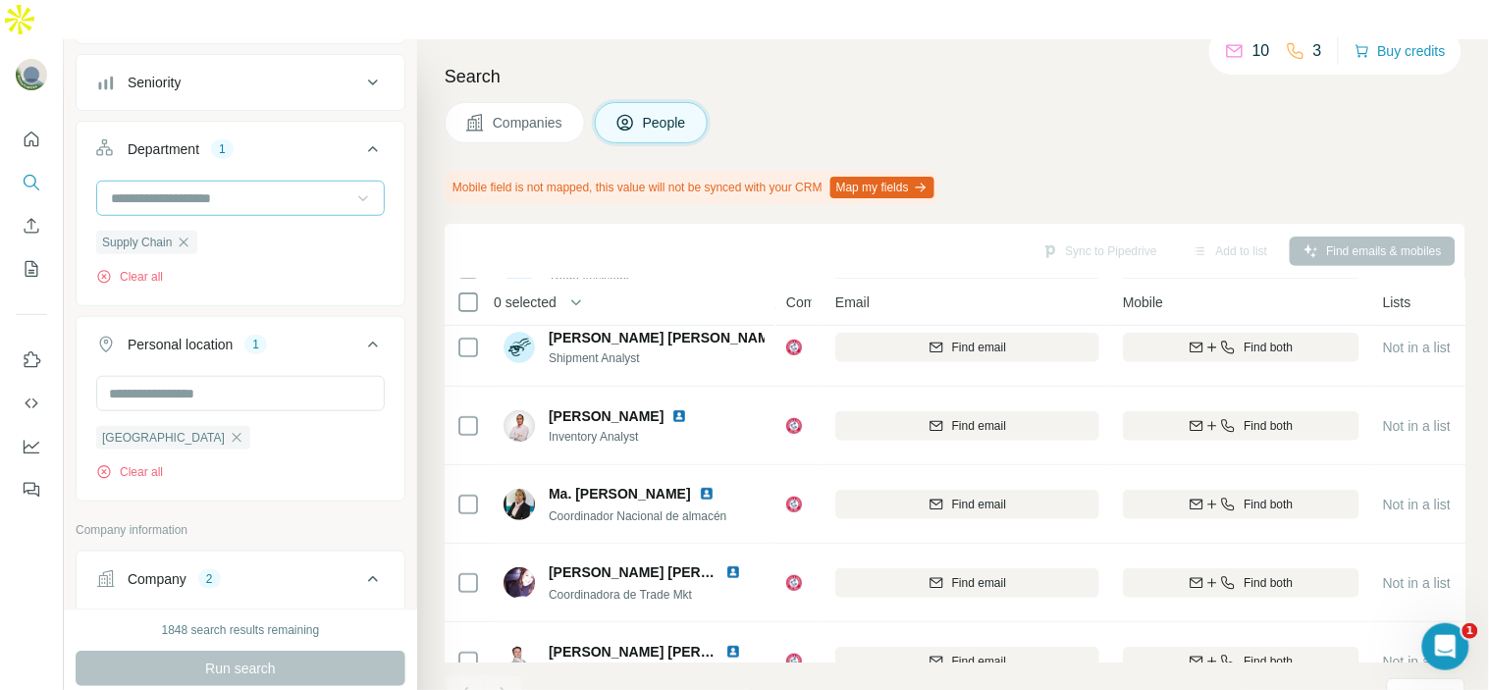
scroll to position [0, 0]
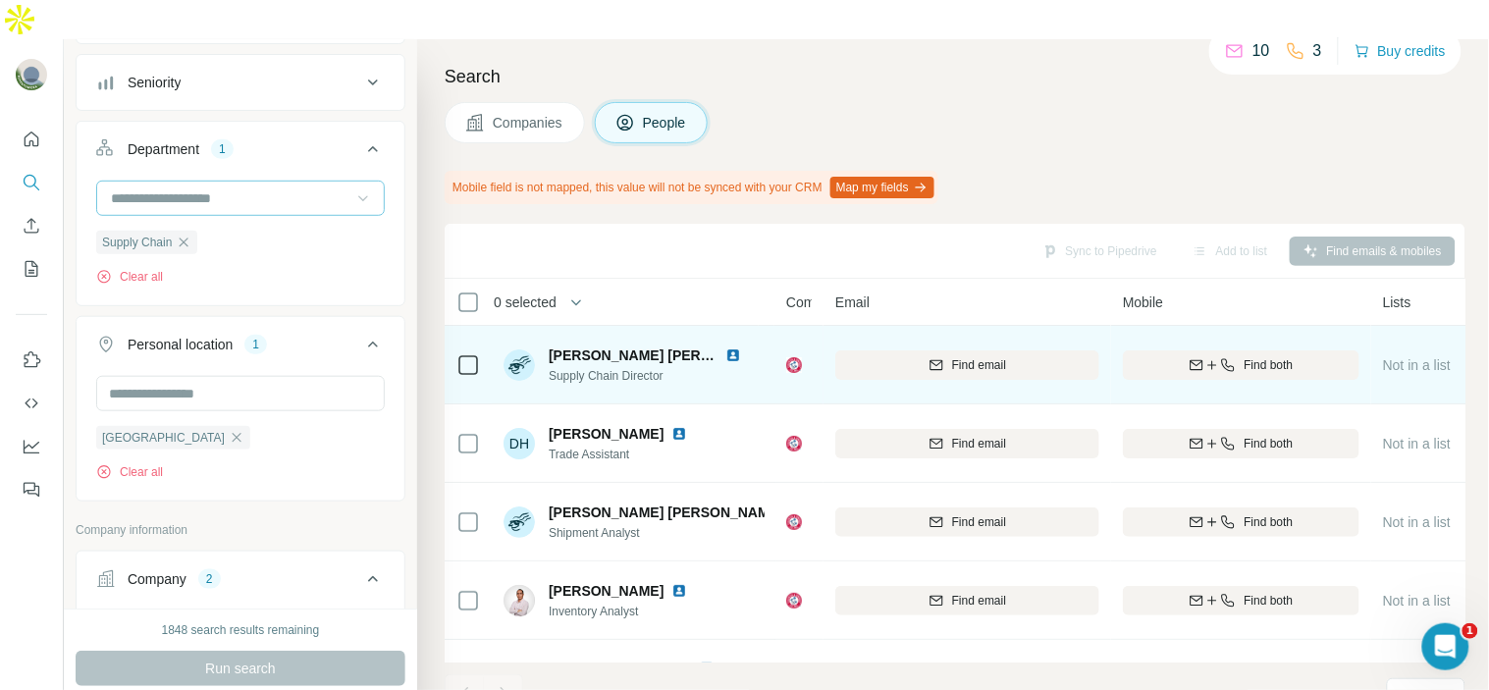
click at [729, 348] on img at bounding box center [734, 356] width 16 height 16
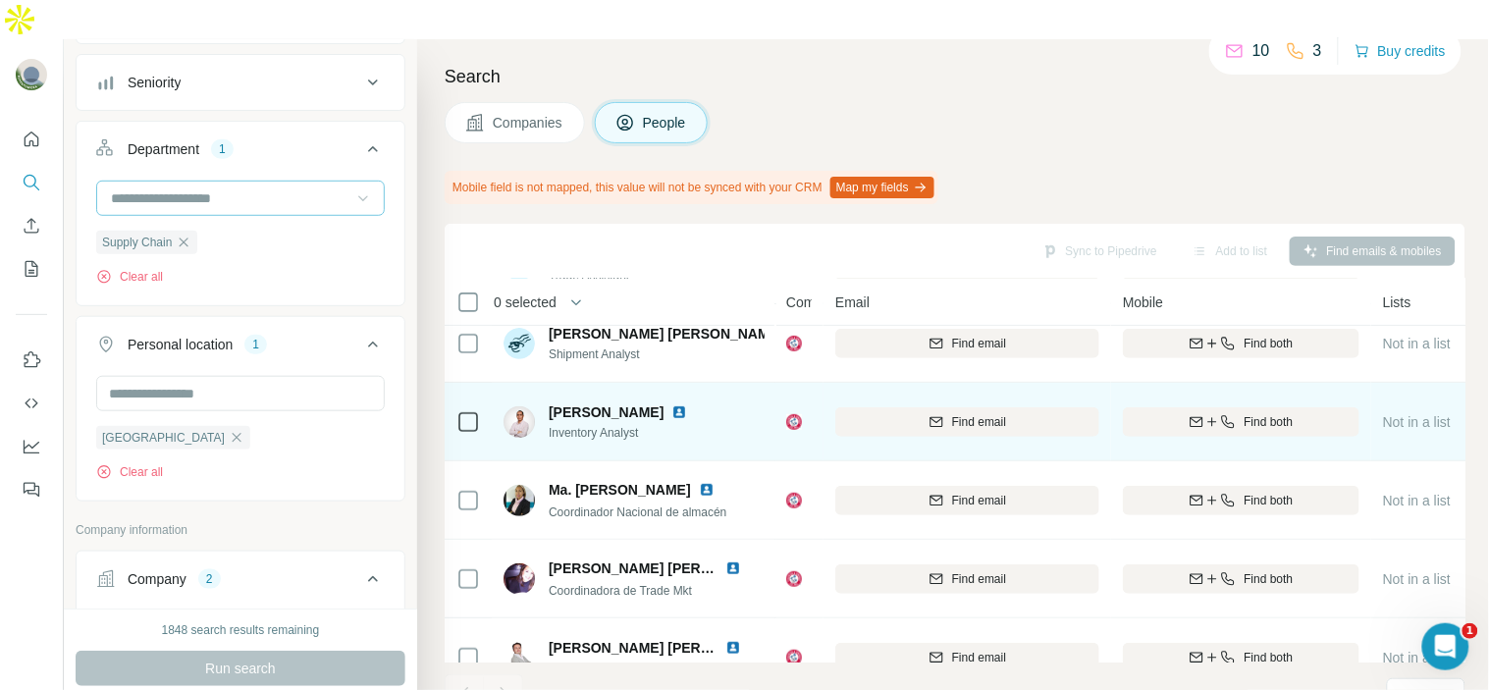
scroll to position [218, 0]
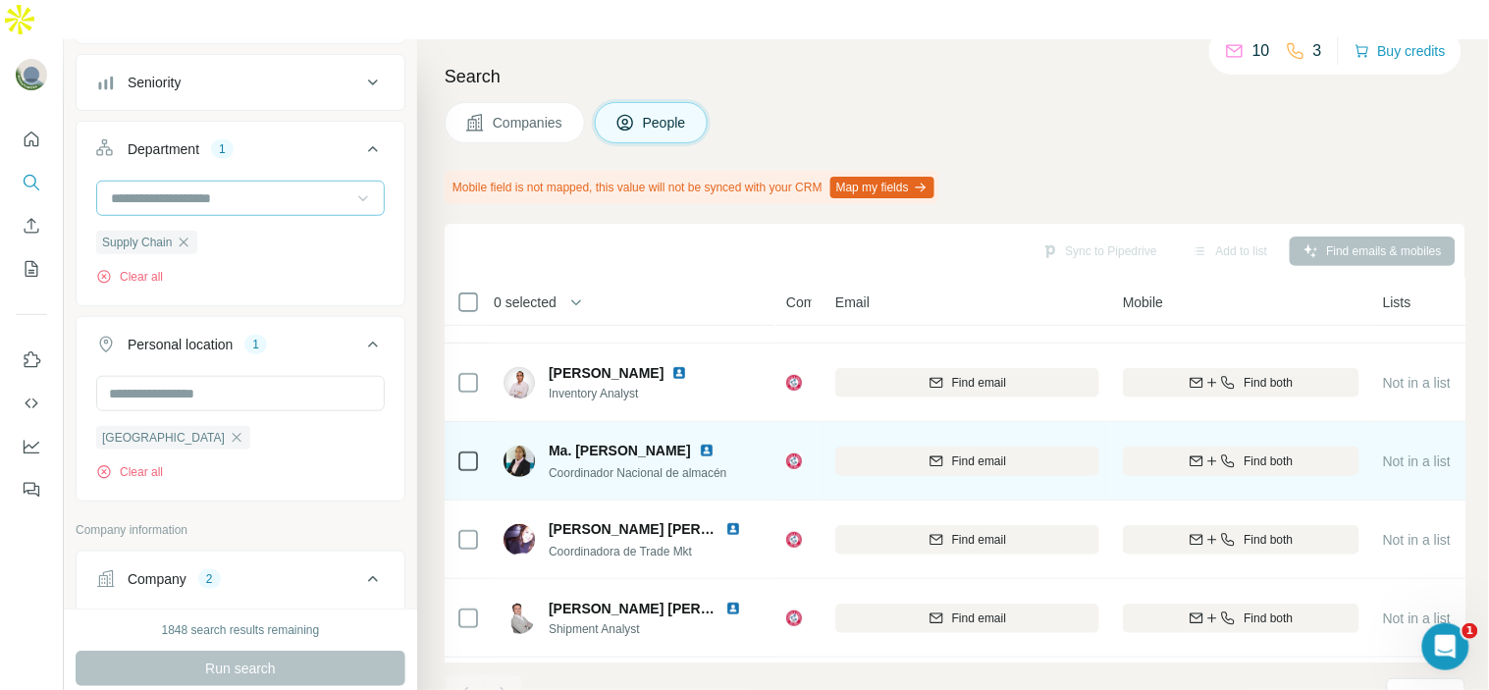
click at [715, 443] on img at bounding box center [707, 451] width 16 height 16
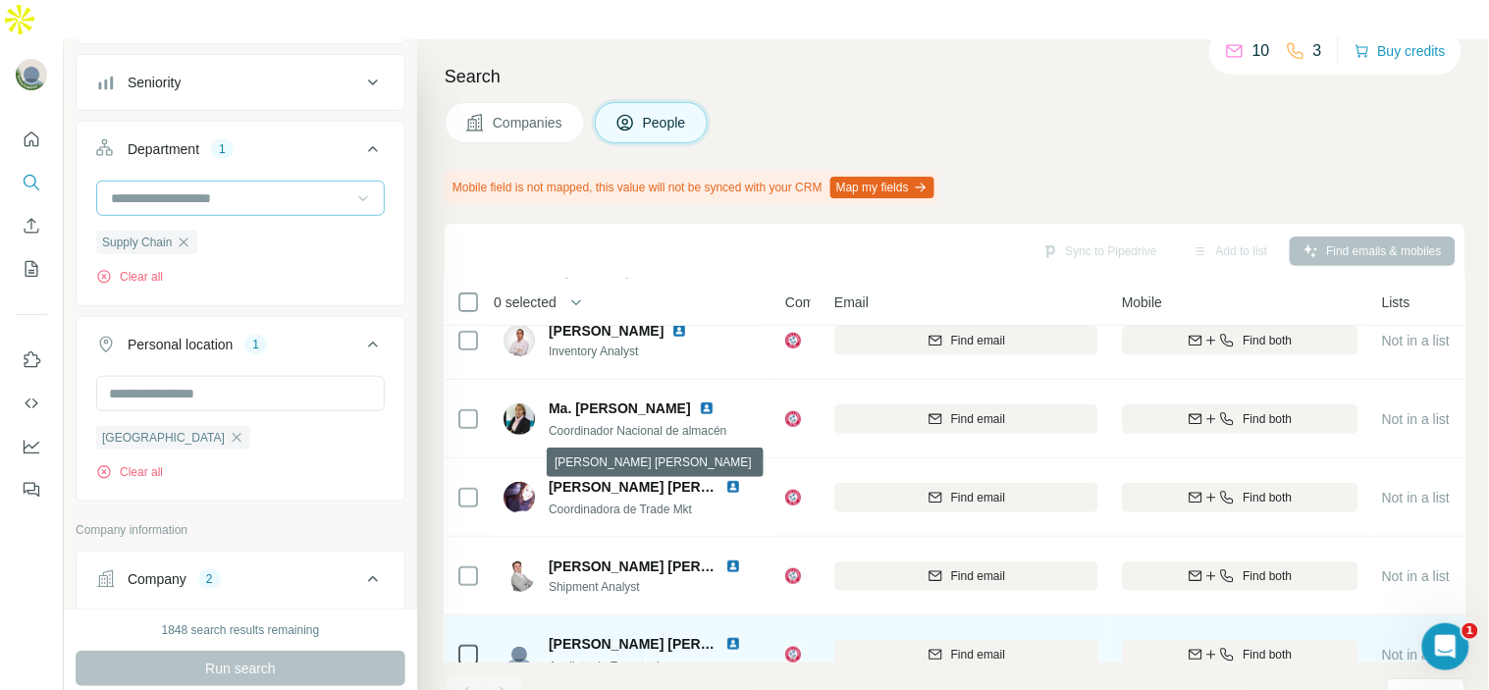
scroll to position [257, 1]
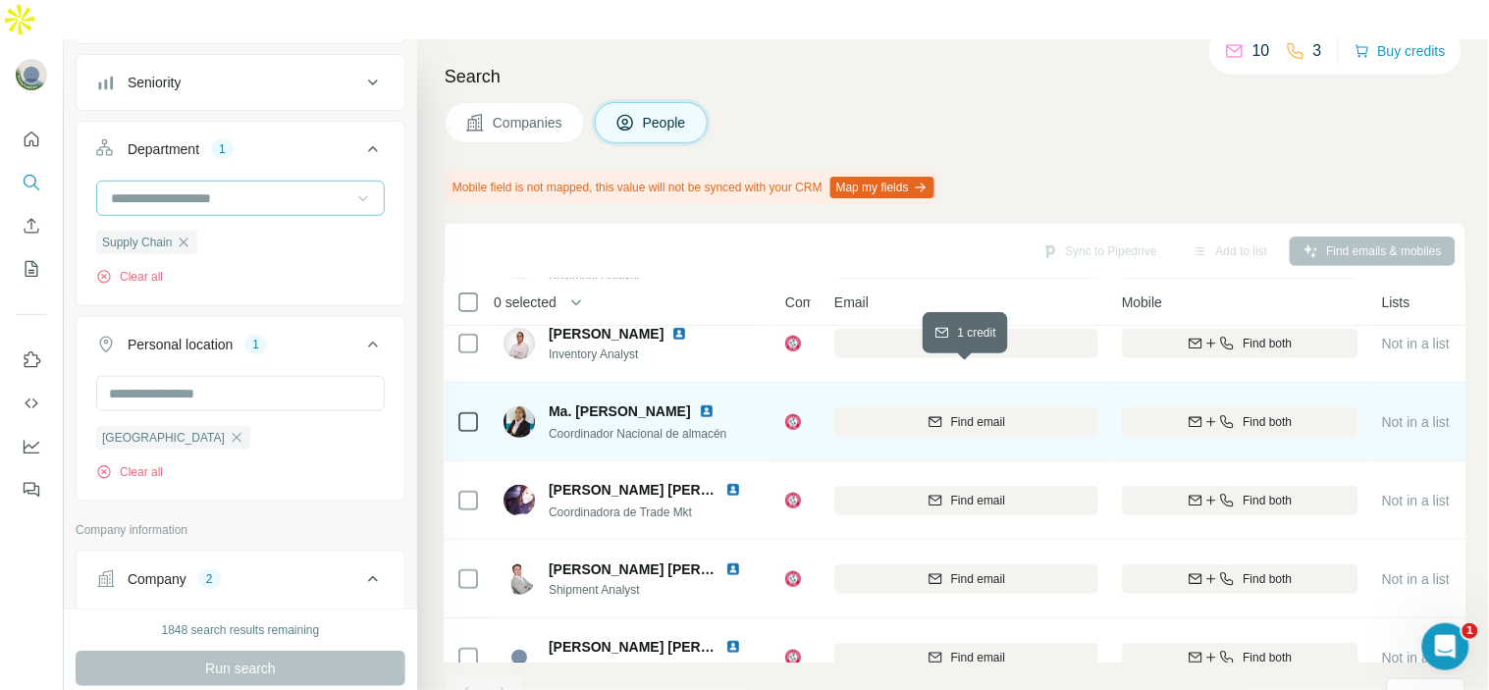
click at [1011, 413] on div "Find email" at bounding box center [967, 422] width 264 height 18
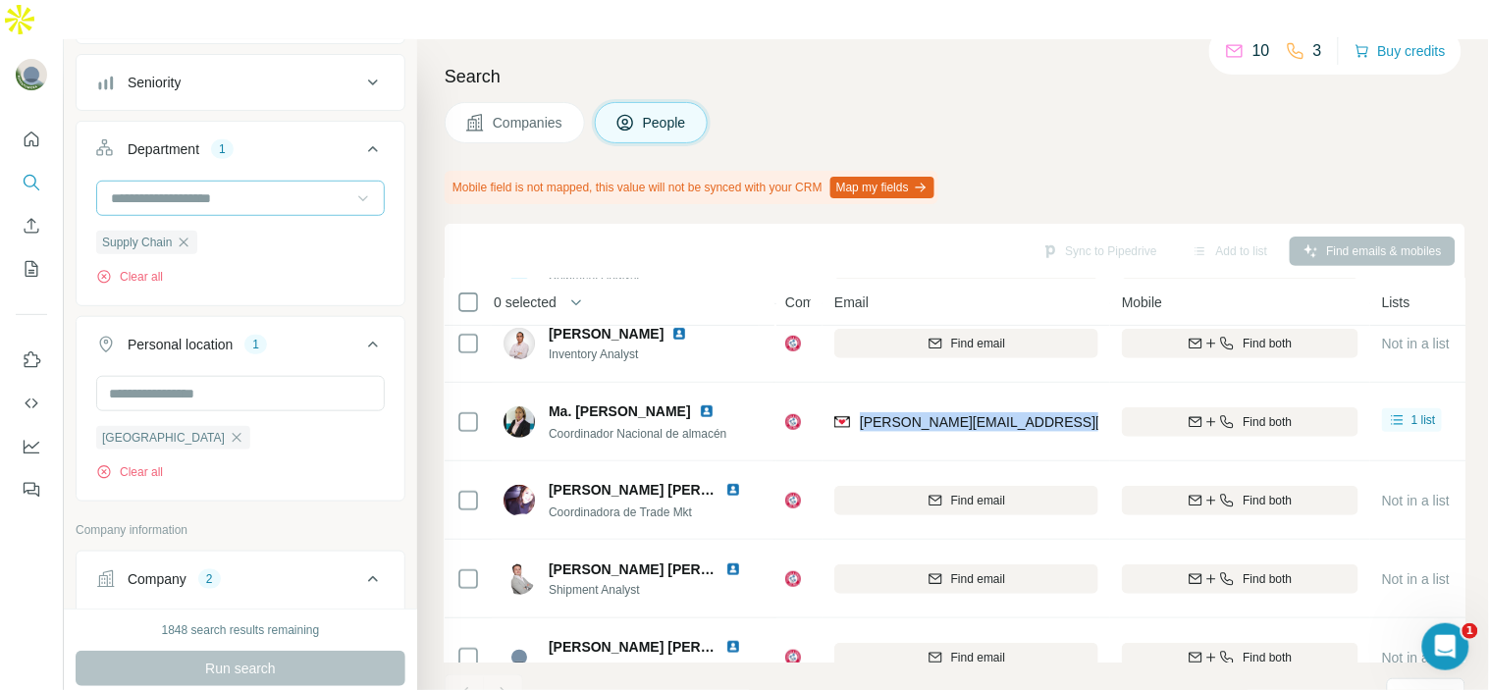
drag, startPoint x: 1102, startPoint y: 377, endPoint x: 858, endPoint y: 406, distance: 245.3
click at [858, 406] on td "[PERSON_NAME][EMAIL_ADDRESS][PERSON_NAME][DOMAIN_NAME]" at bounding box center [967, 422] width 288 height 79
copy span "[PERSON_NAME][EMAIL_ADDRESS][PERSON_NAME][DOMAIN_NAME]"
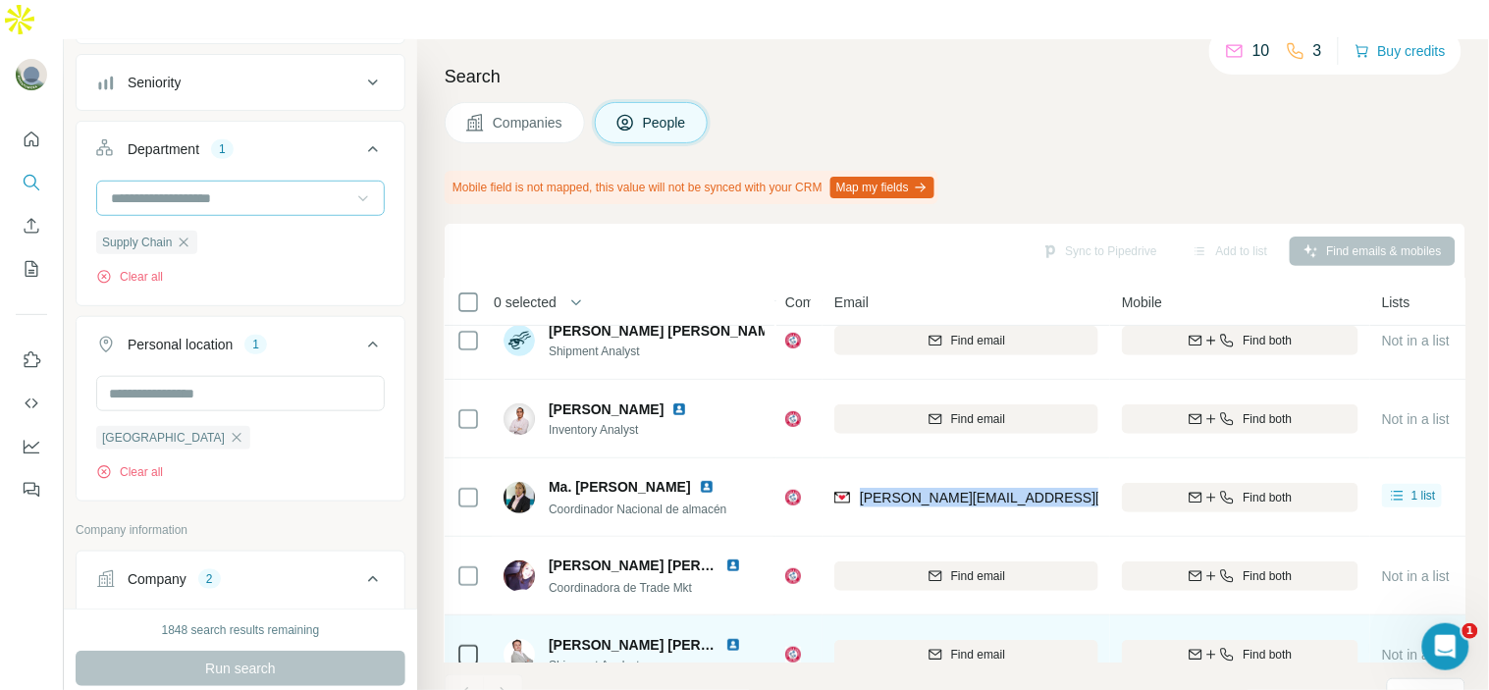
scroll to position [180, 1]
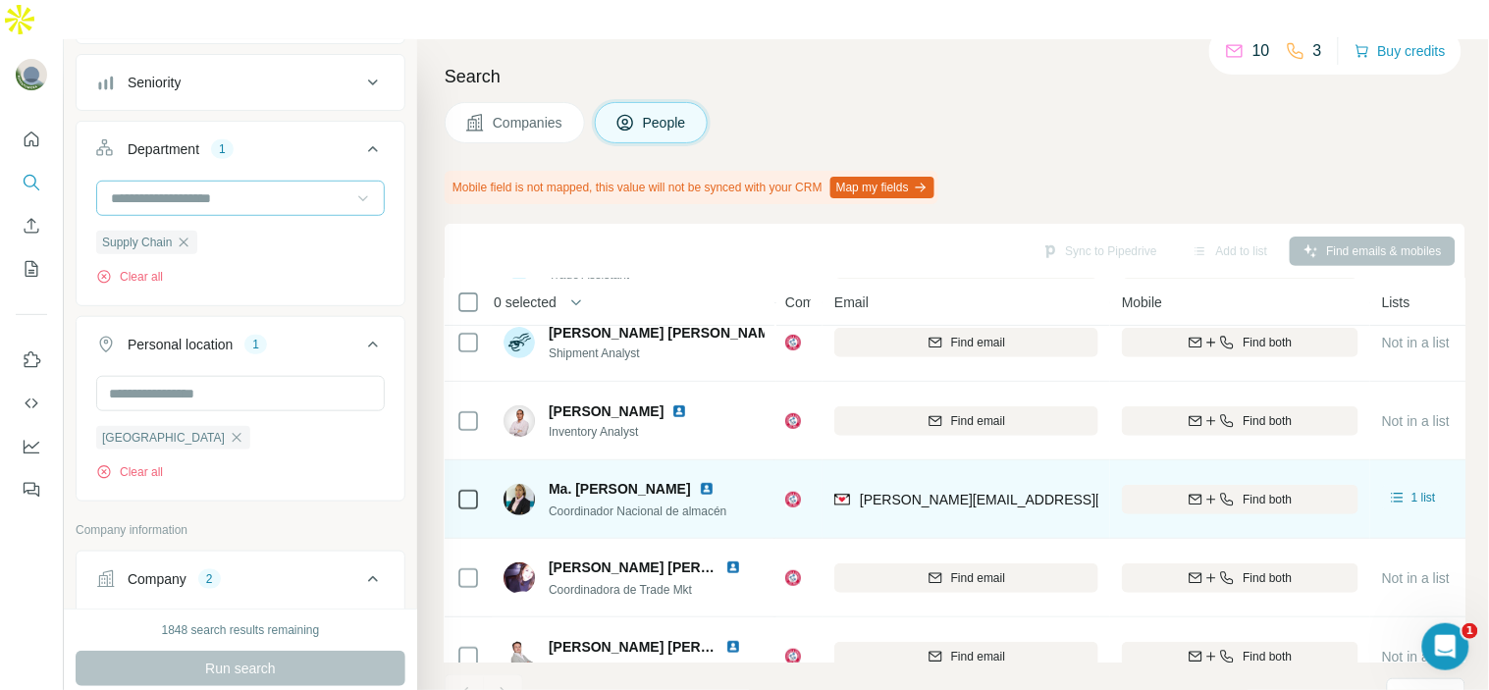
click at [459, 473] on div at bounding box center [469, 499] width 24 height 54
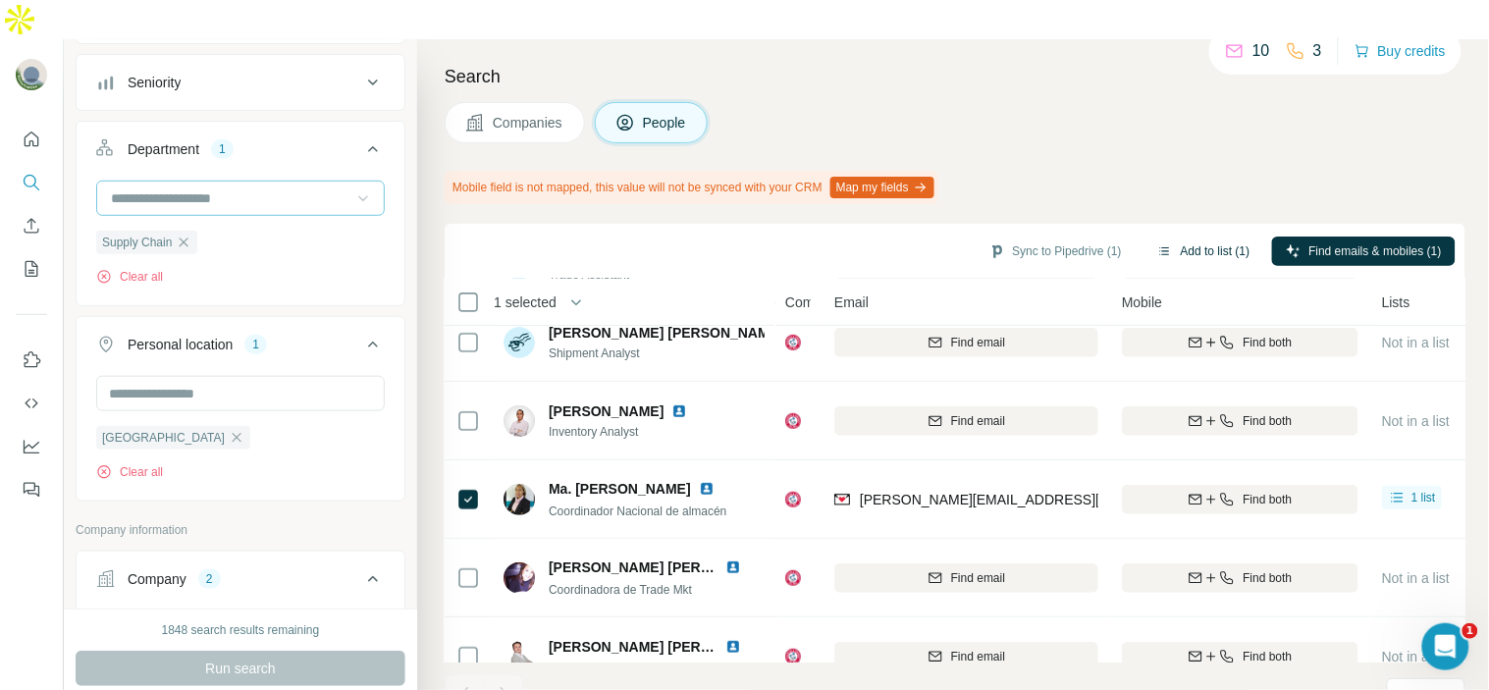
click at [1170, 237] on button "Add to list (1)" at bounding box center [1204, 251] width 121 height 29
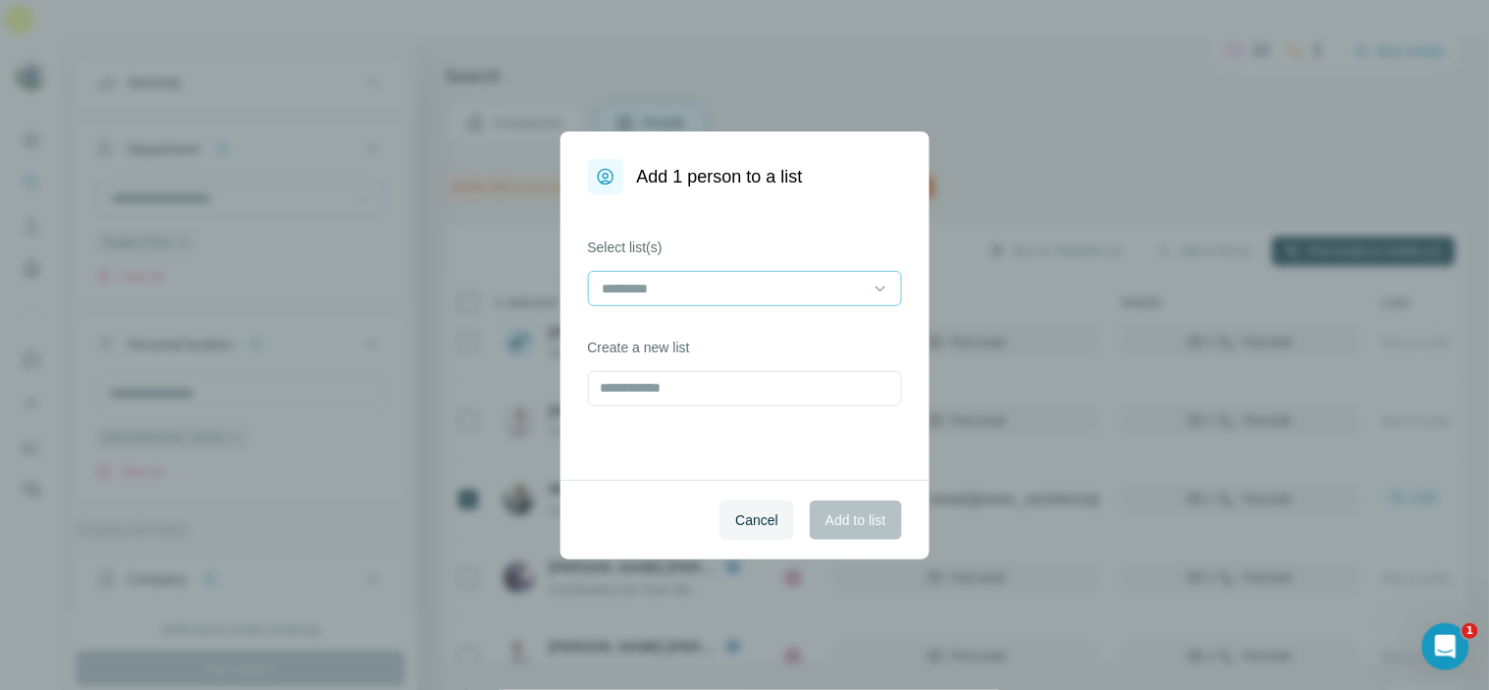
click at [833, 278] on input at bounding box center [733, 289] width 265 height 22
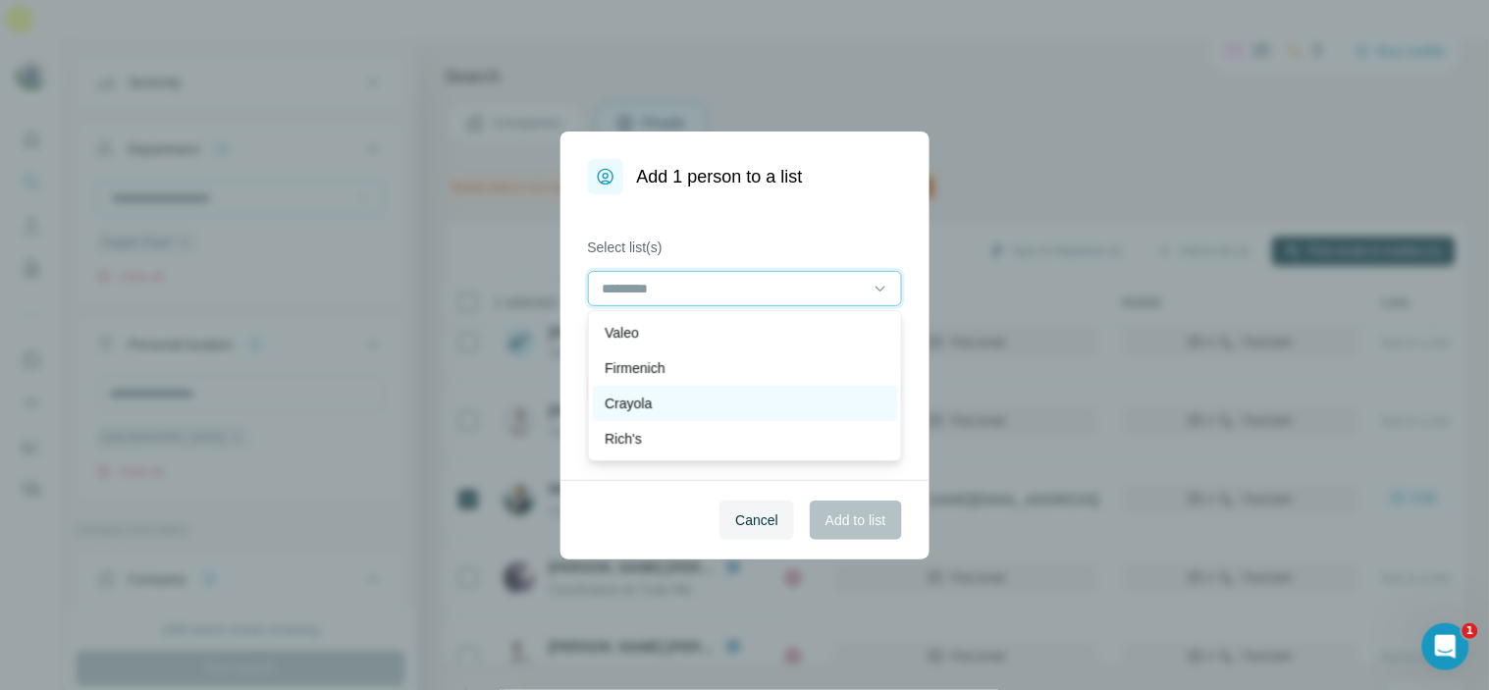
scroll to position [211, 0]
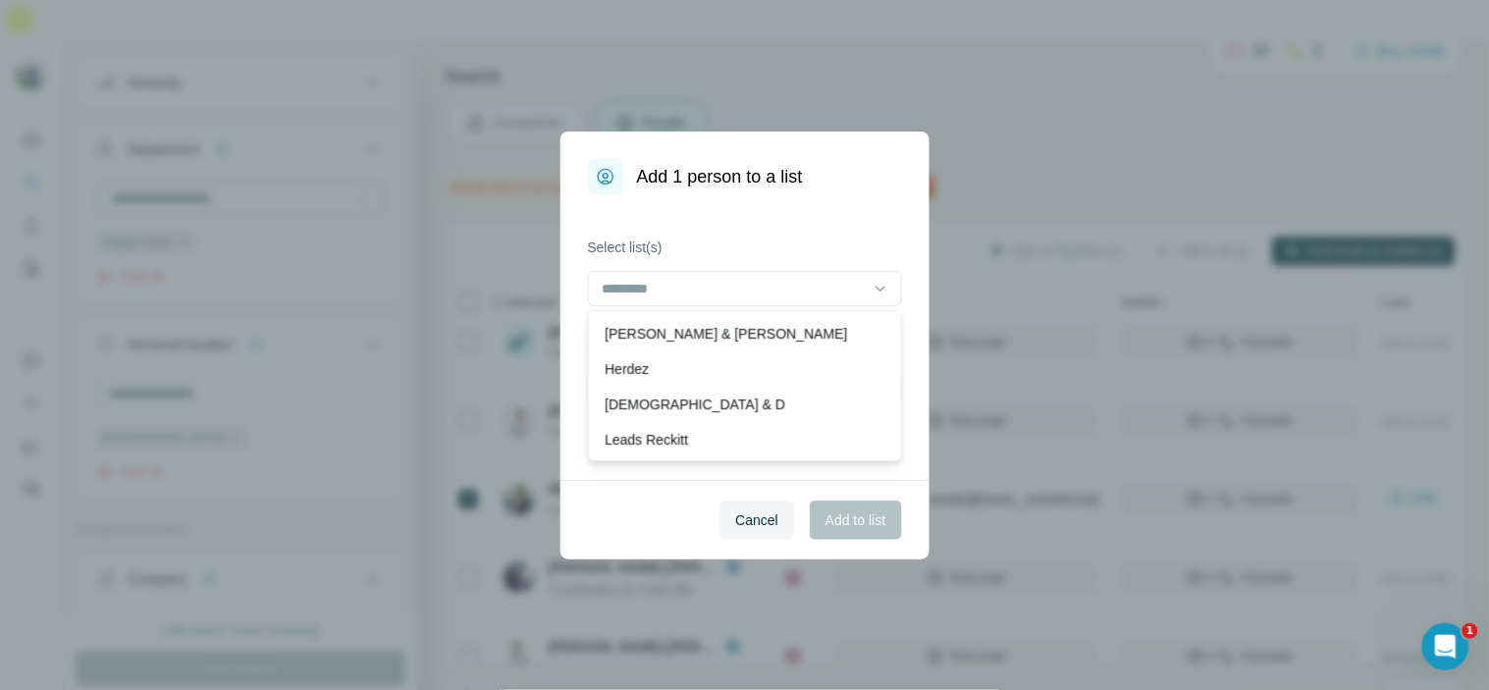
click at [697, 401] on div "[DEMOGRAPHIC_DATA] & D" at bounding box center [745, 405] width 281 height 20
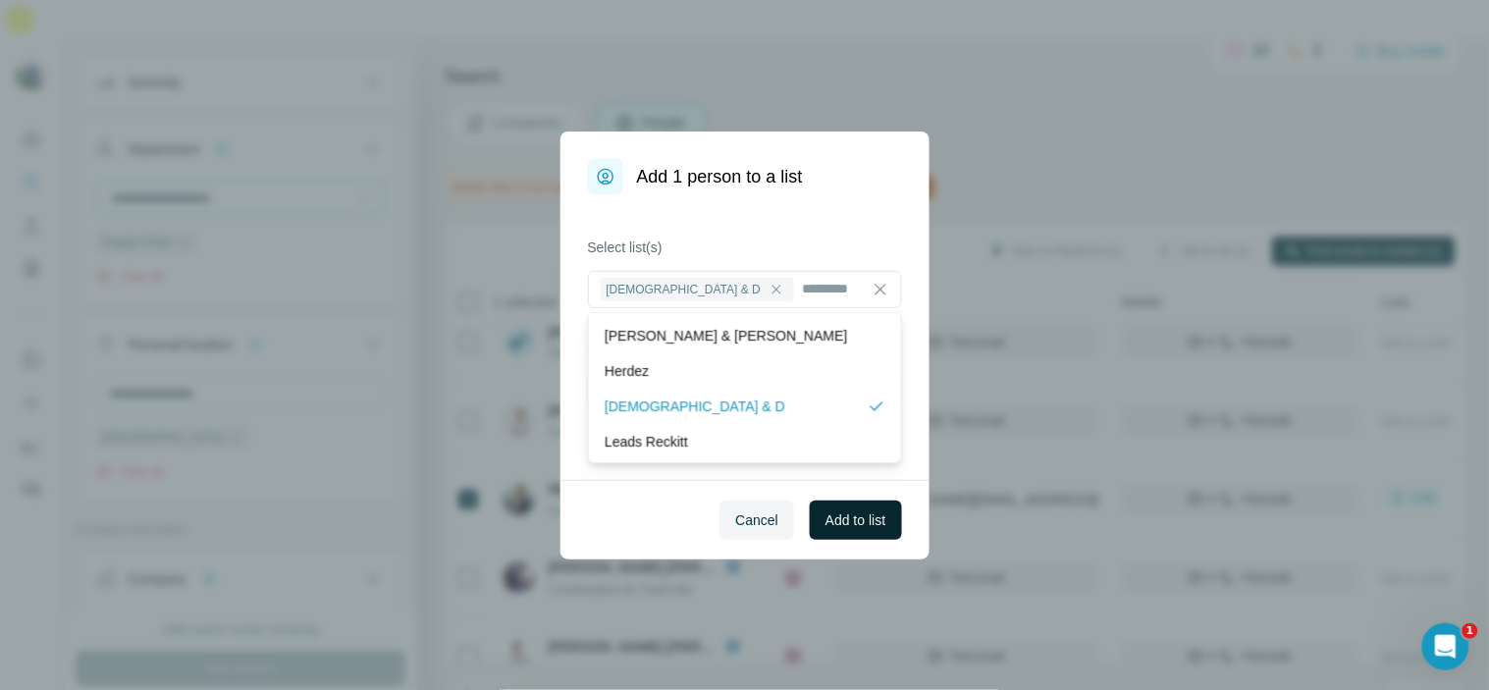
click at [852, 534] on button "Add to list" at bounding box center [855, 520] width 91 height 39
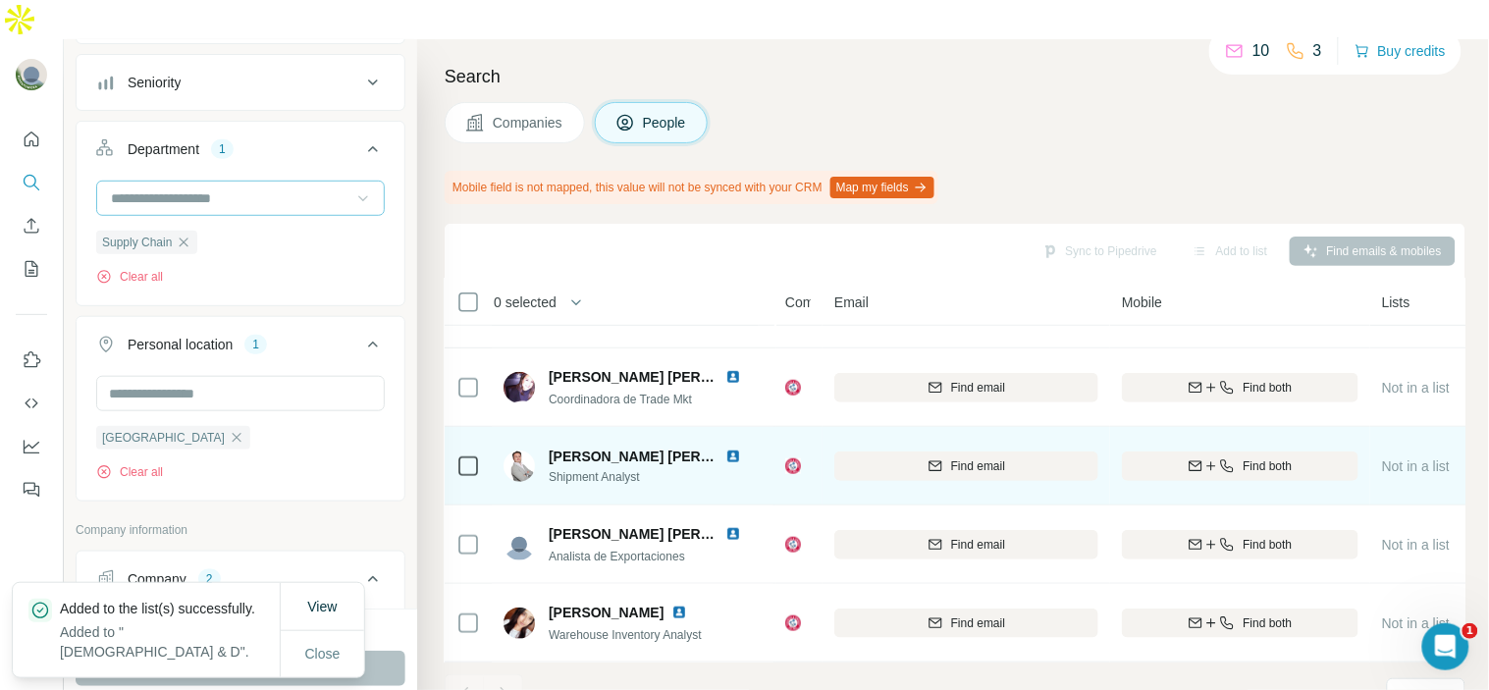
scroll to position [0, 1]
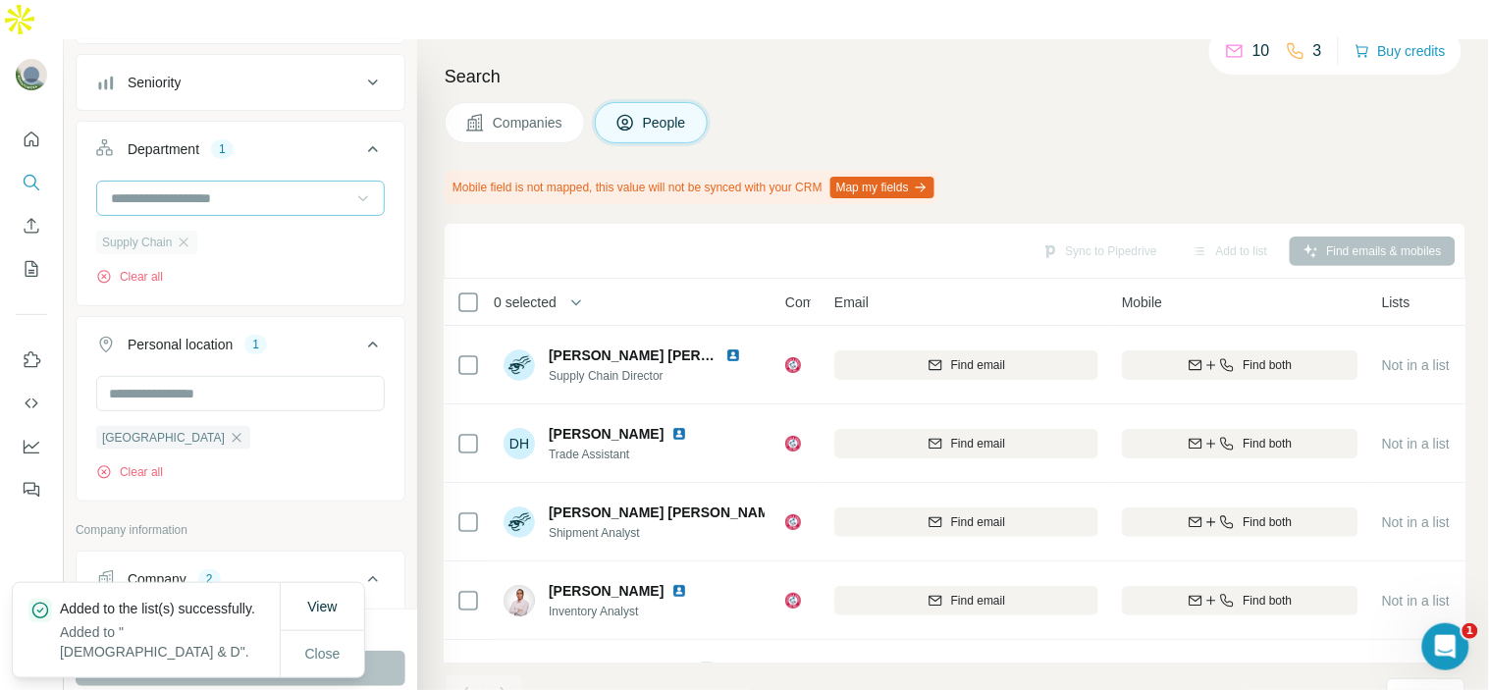
click at [184, 231] on div "Supply Chain" at bounding box center [146, 243] width 101 height 24
click at [189, 235] on icon "button" at bounding box center [184, 243] width 16 height 16
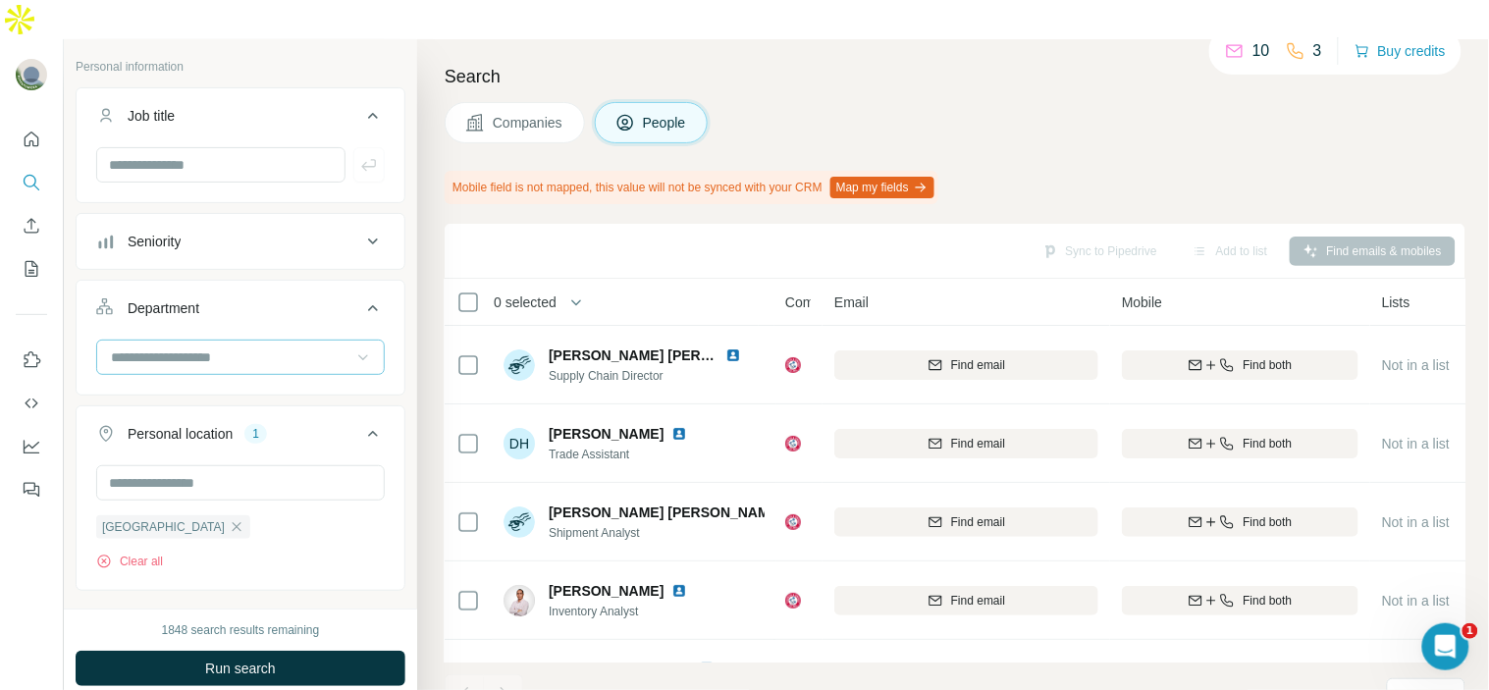
scroll to position [86, 0]
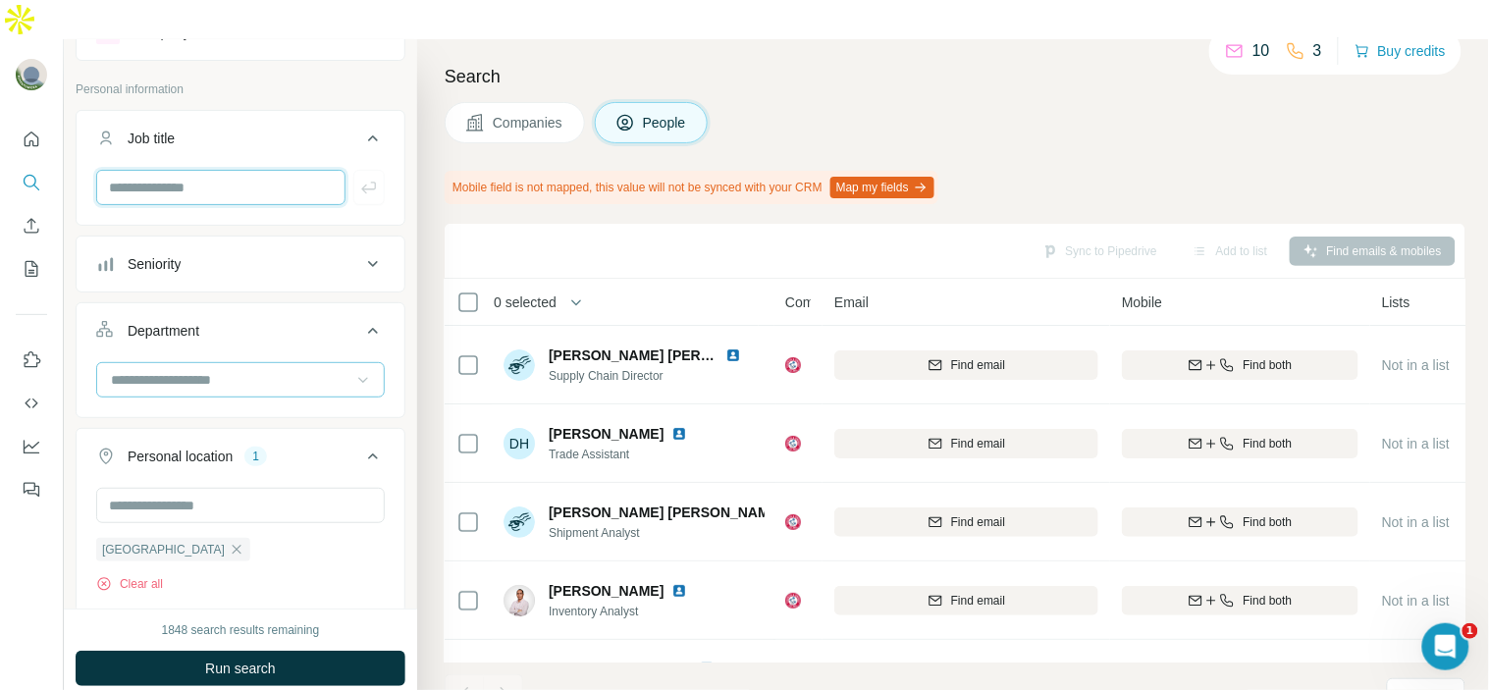
click at [203, 170] on input "text" at bounding box center [220, 187] width 249 height 35
type input "*******"
click at [359, 178] on icon "button" at bounding box center [369, 188] width 20 height 20
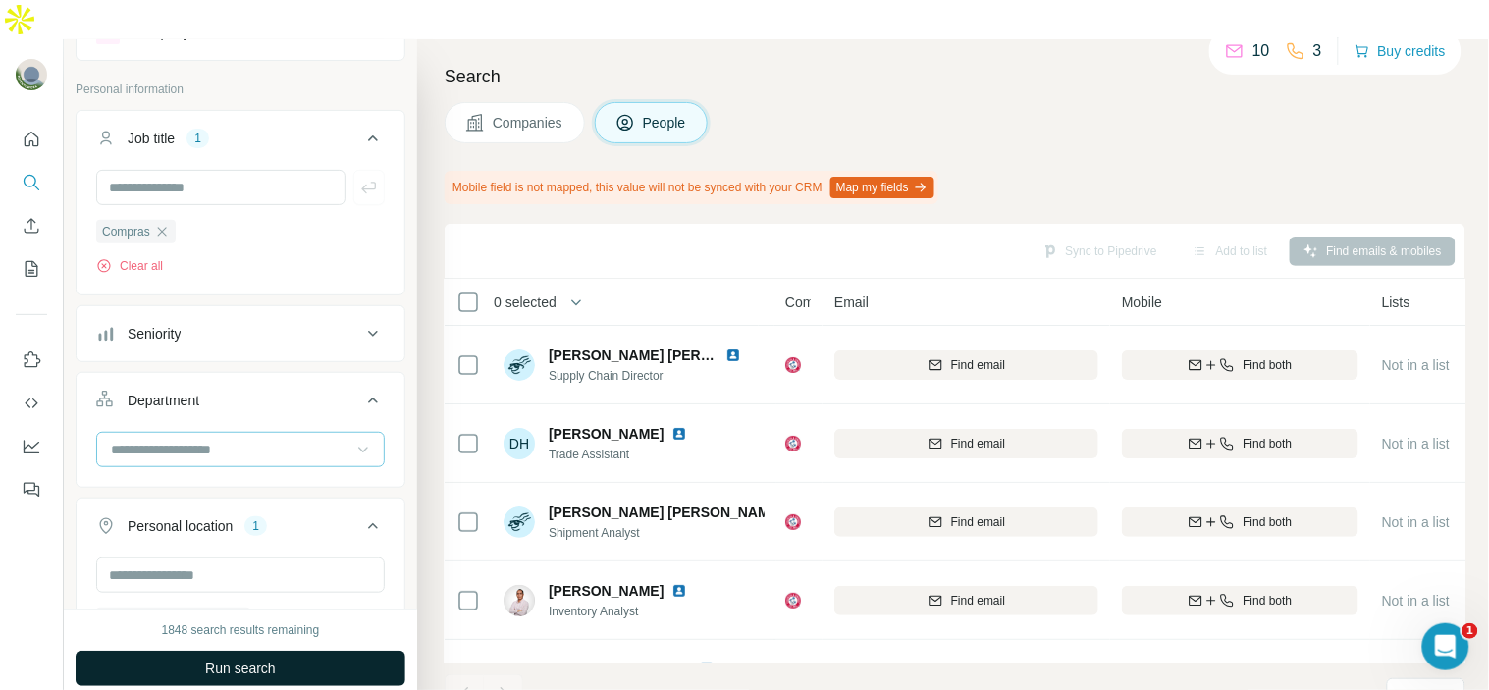
click at [233, 659] on span "Run search" at bounding box center [240, 669] width 71 height 20
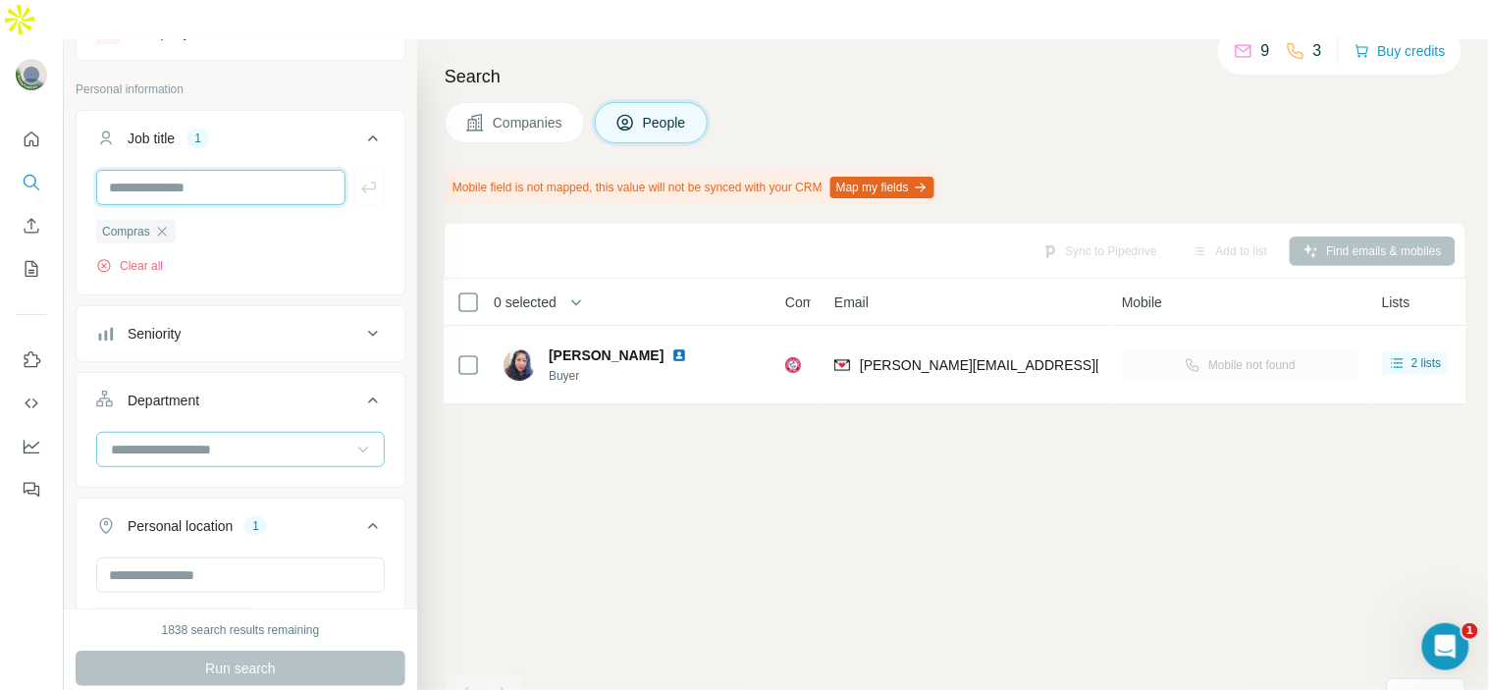
click at [211, 170] on input "text" at bounding box center [220, 187] width 249 height 35
click at [161, 224] on icon "button" at bounding box center [162, 232] width 16 height 16
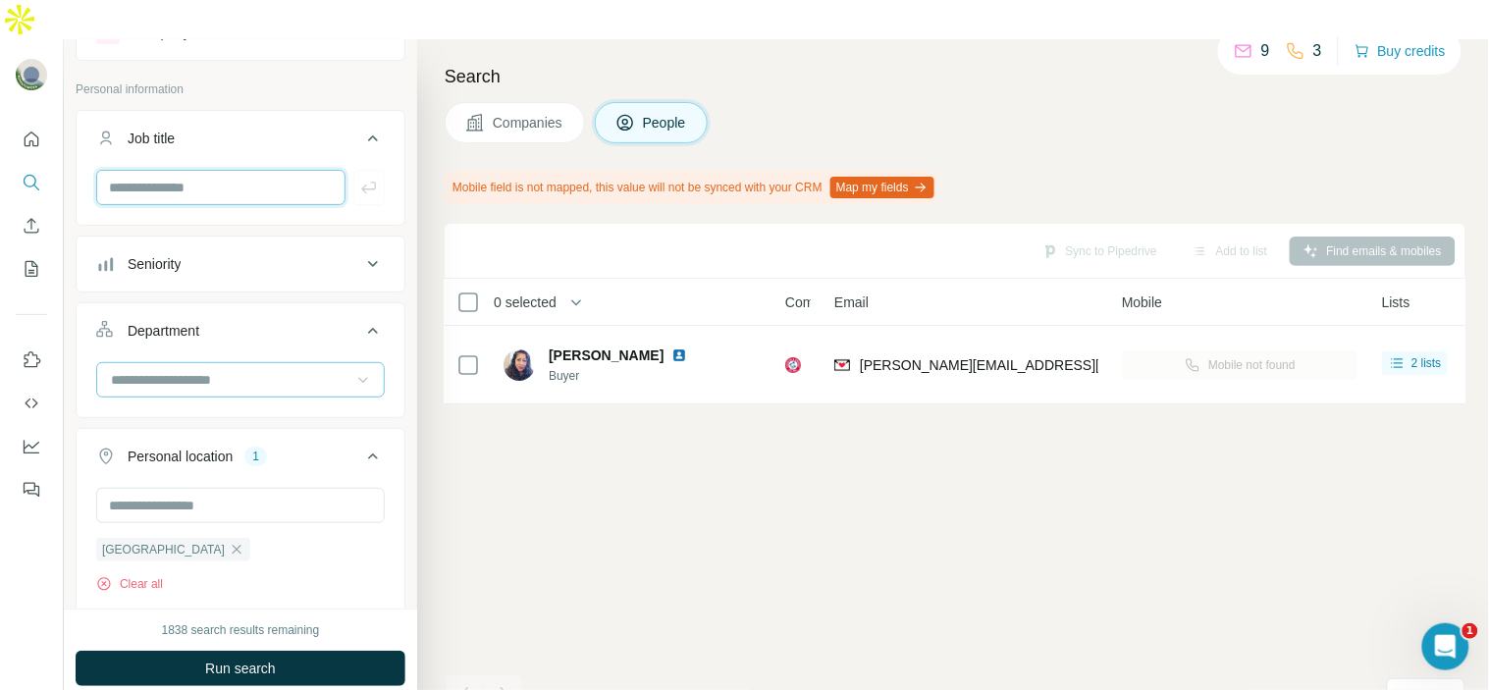
click at [165, 170] on input "text" at bounding box center [220, 187] width 249 height 35
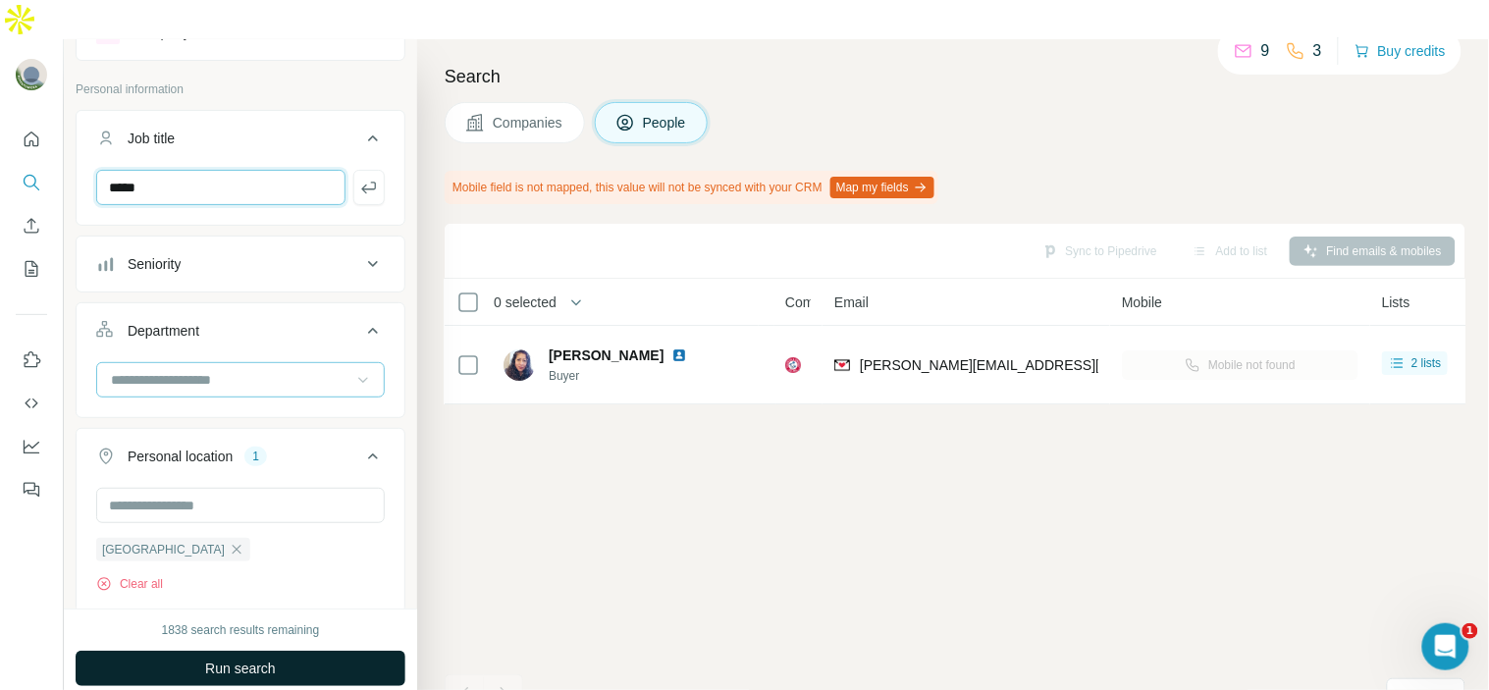
type input "*****"
click at [266, 659] on span "Run search" at bounding box center [240, 669] width 71 height 20
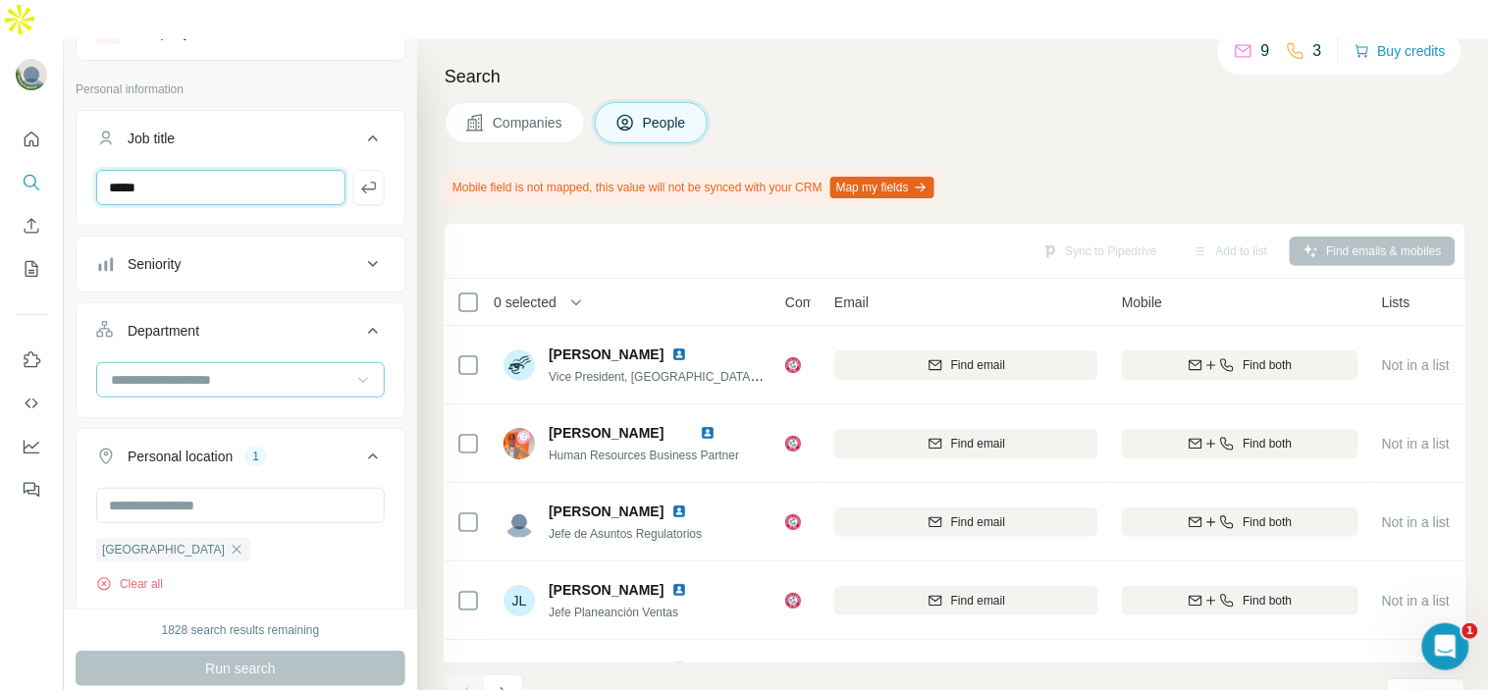
click at [183, 170] on input "*****" at bounding box center [220, 187] width 249 height 35
click at [353, 170] on button "button" at bounding box center [368, 187] width 31 height 35
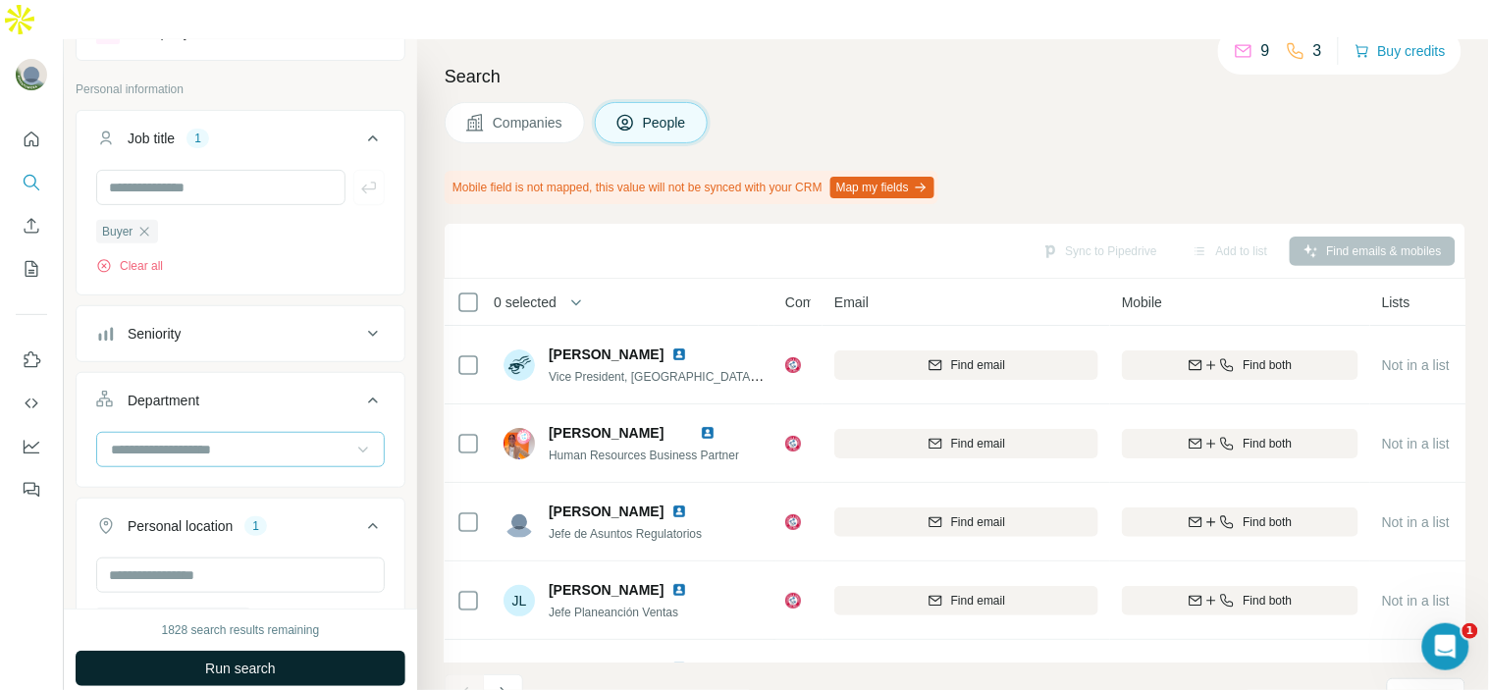
click at [311, 651] on button "Run search" at bounding box center [241, 668] width 330 height 35
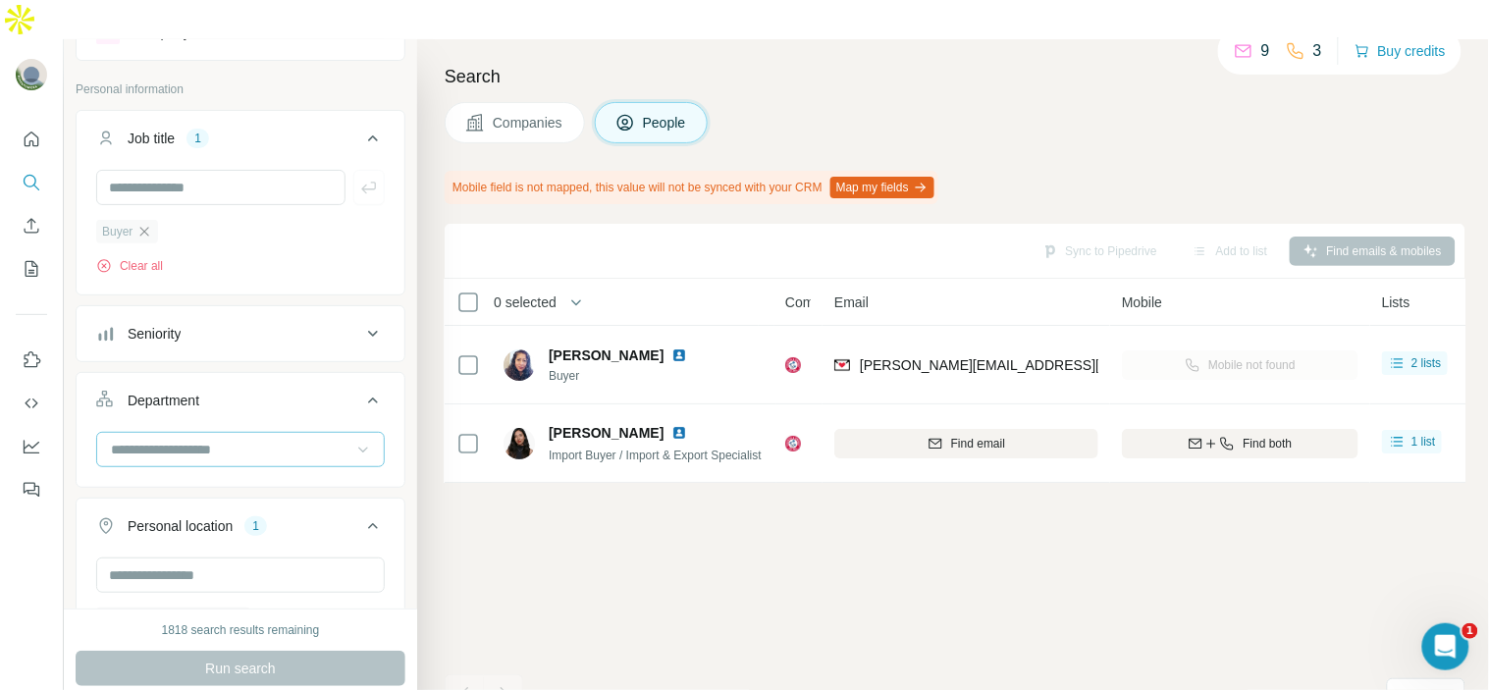
click at [148, 224] on icon "button" at bounding box center [144, 232] width 16 height 16
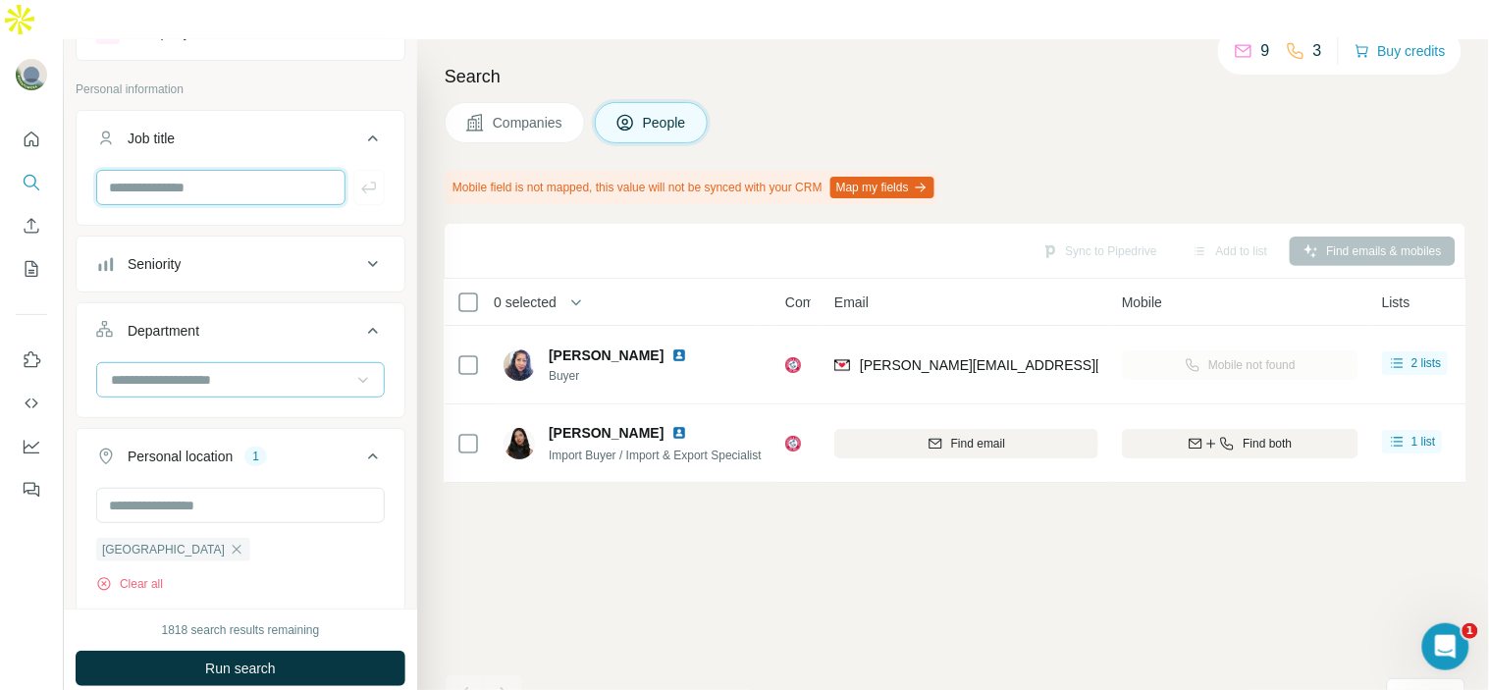
click at [167, 170] on input "text" at bounding box center [220, 187] width 249 height 35
paste input "**********"
type input "**********"
click at [361, 178] on icon "button" at bounding box center [369, 188] width 20 height 20
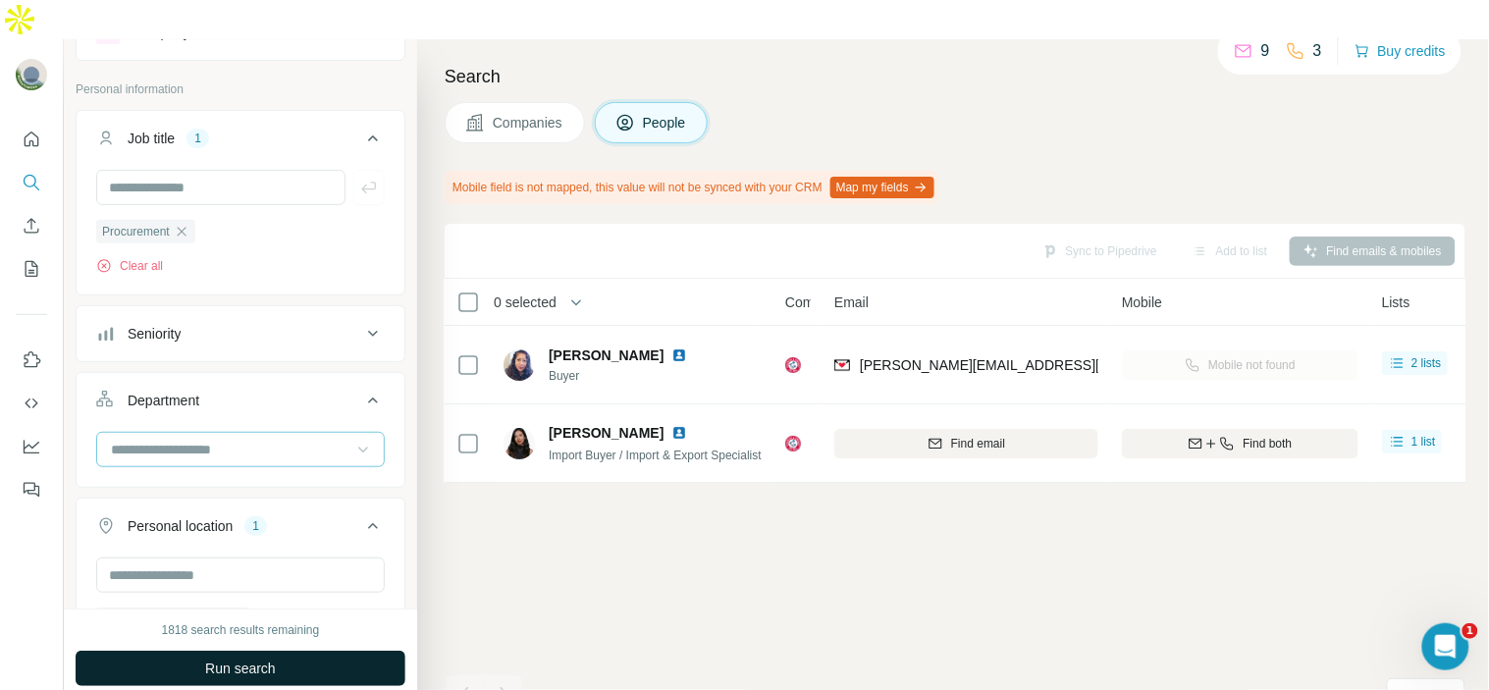
click at [271, 659] on span "Run search" at bounding box center [240, 669] width 71 height 20
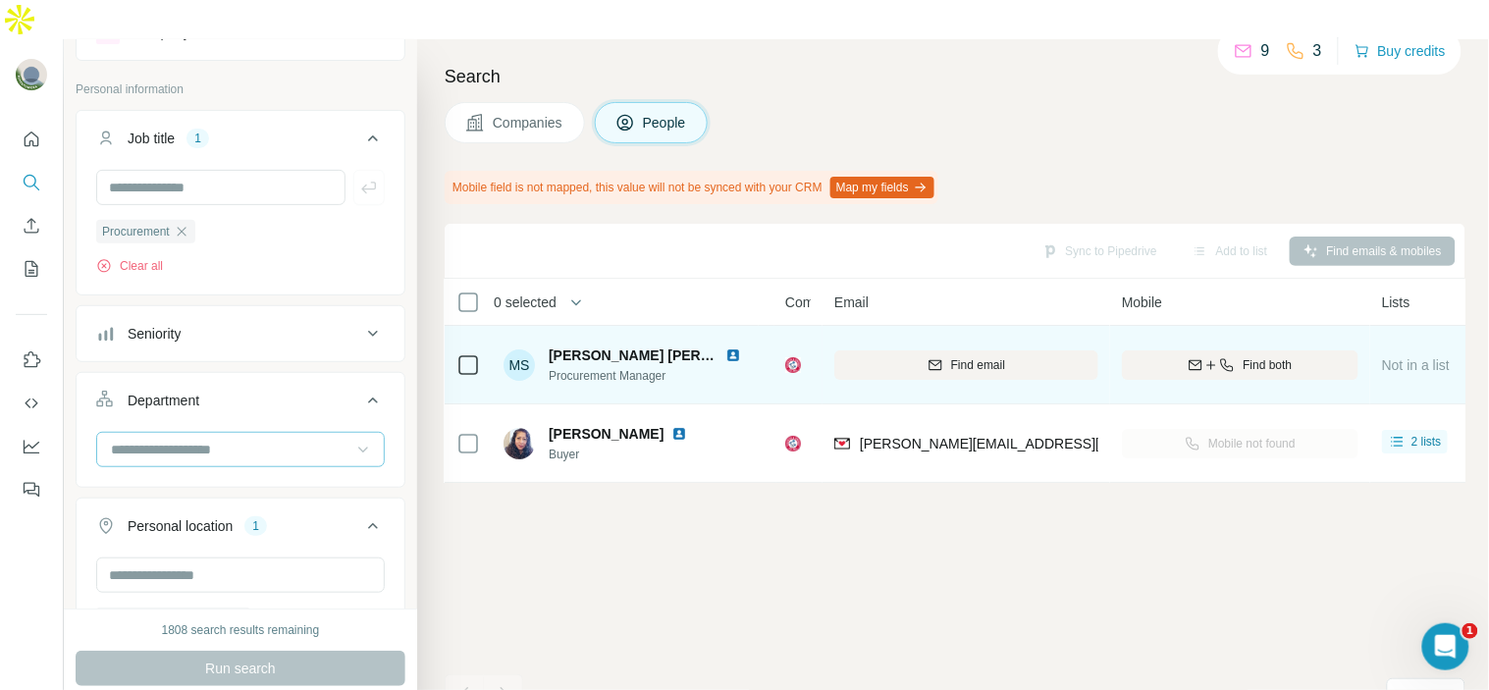
click at [737, 348] on img at bounding box center [734, 356] width 16 height 16
drag, startPoint x: 818, startPoint y: 338, endPoint x: 730, endPoint y: 341, distance: 87.4
click at [730, 341] on table "0 selected People Company Email Mobile Lists Personal location Seniority Depart…" at bounding box center [1323, 381] width 1759 height 204
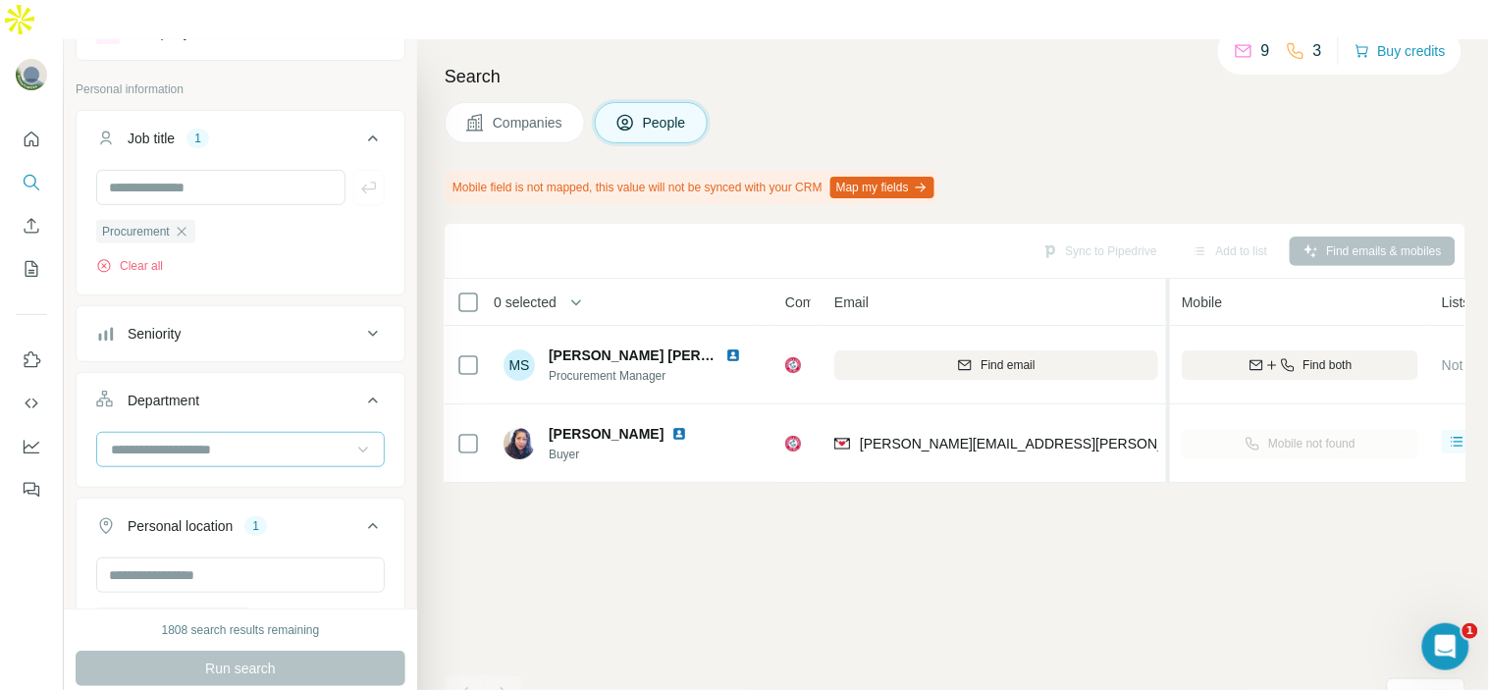
drag, startPoint x: 1105, startPoint y: 339, endPoint x: 1170, endPoint y: 337, distance: 65.8
click at [1170, 337] on table "0 selected People Company Email Mobile Lists Personal location Seniority Depart…" at bounding box center [1353, 381] width 1819 height 204
click at [1055, 543] on div "Sync to Pipedrive Add to list Find emails & mobiles 0 selected People Company E…" at bounding box center [955, 477] width 1021 height 506
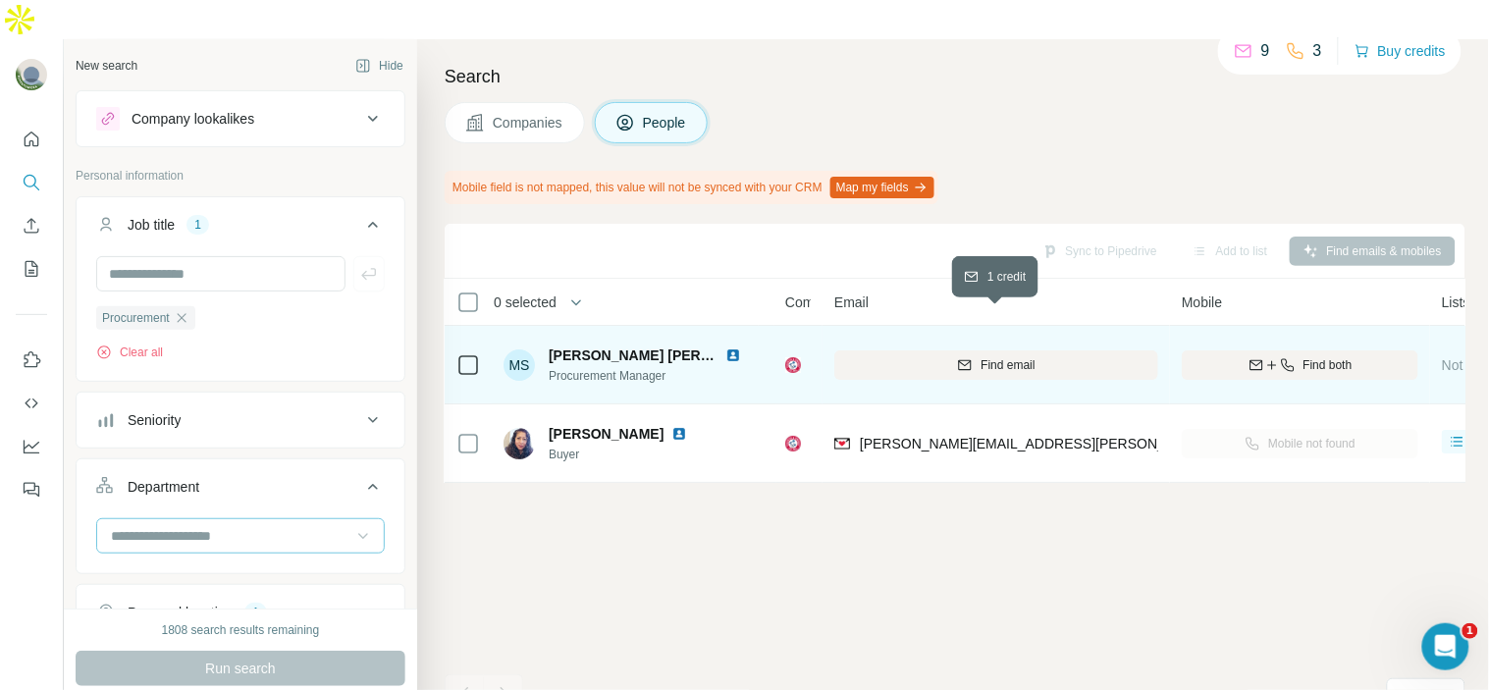
click at [944, 356] on div "Find email" at bounding box center [997, 365] width 324 height 18
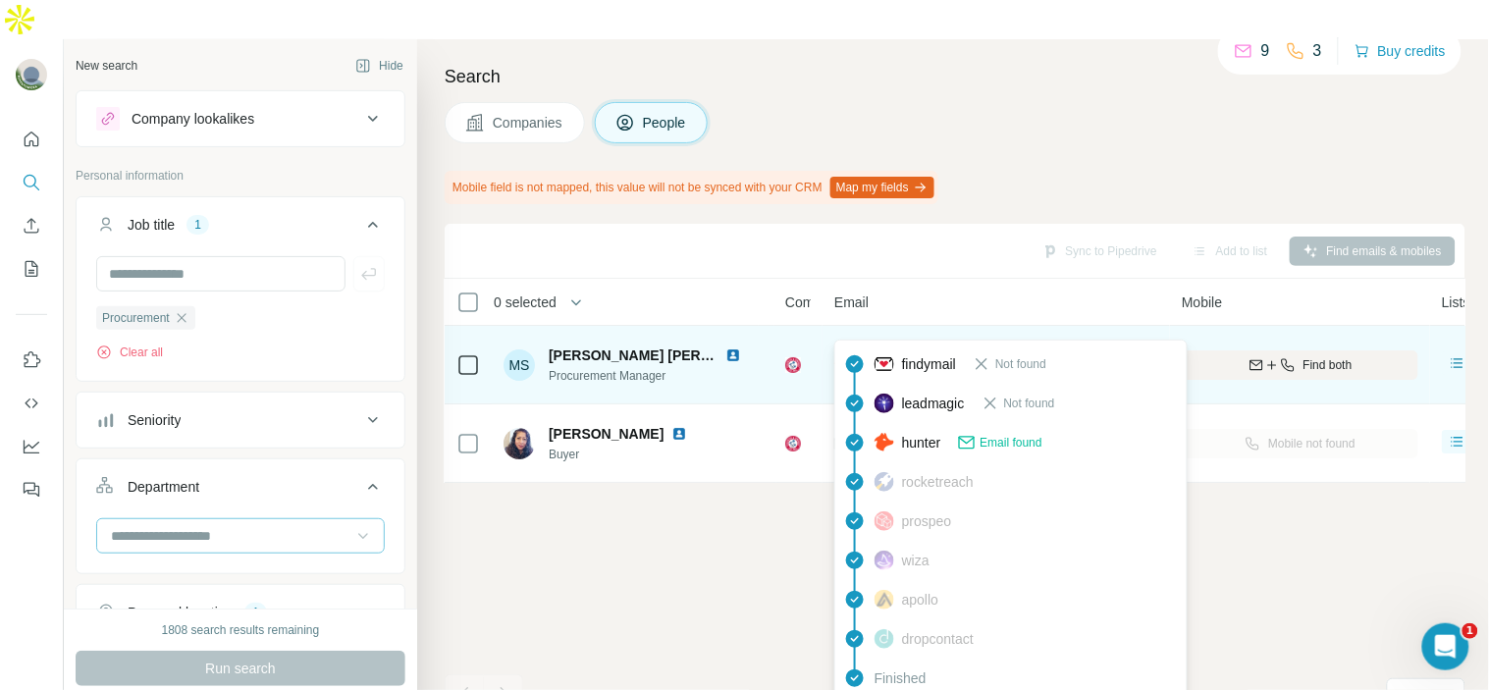
drag, startPoint x: 1157, startPoint y: 317, endPoint x: 857, endPoint y: 334, distance: 299.9
click at [857, 355] on div "[PERSON_NAME][EMAIL_ADDRESS][PERSON_NAME][DOMAIN_NAME]" at bounding box center [1069, 365] width 469 height 20
copy span "[PERSON_NAME][EMAIL_ADDRESS][PERSON_NAME][DOMAIN_NAME]"
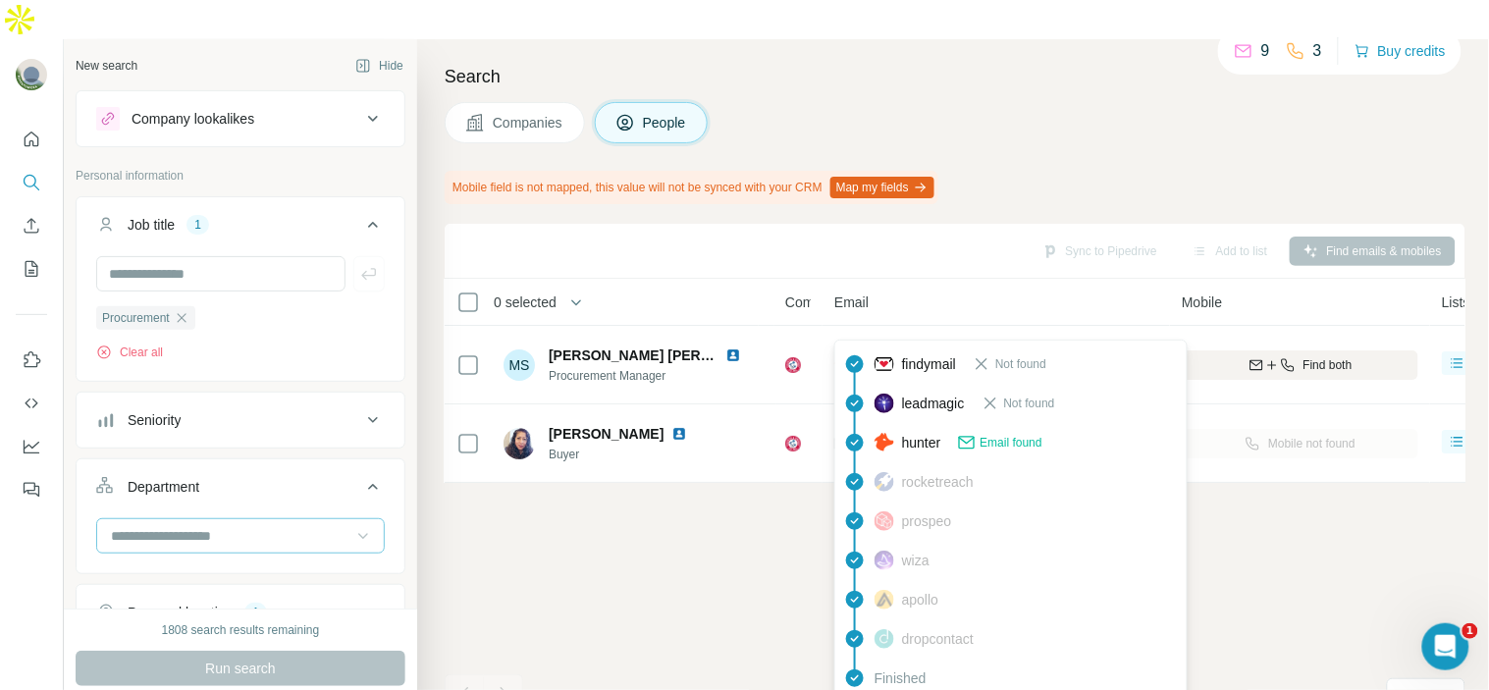
click at [708, 507] on div "Sync to Pipedrive Add to list Find emails & mobiles 0 selected People Company E…" at bounding box center [955, 477] width 1021 height 506
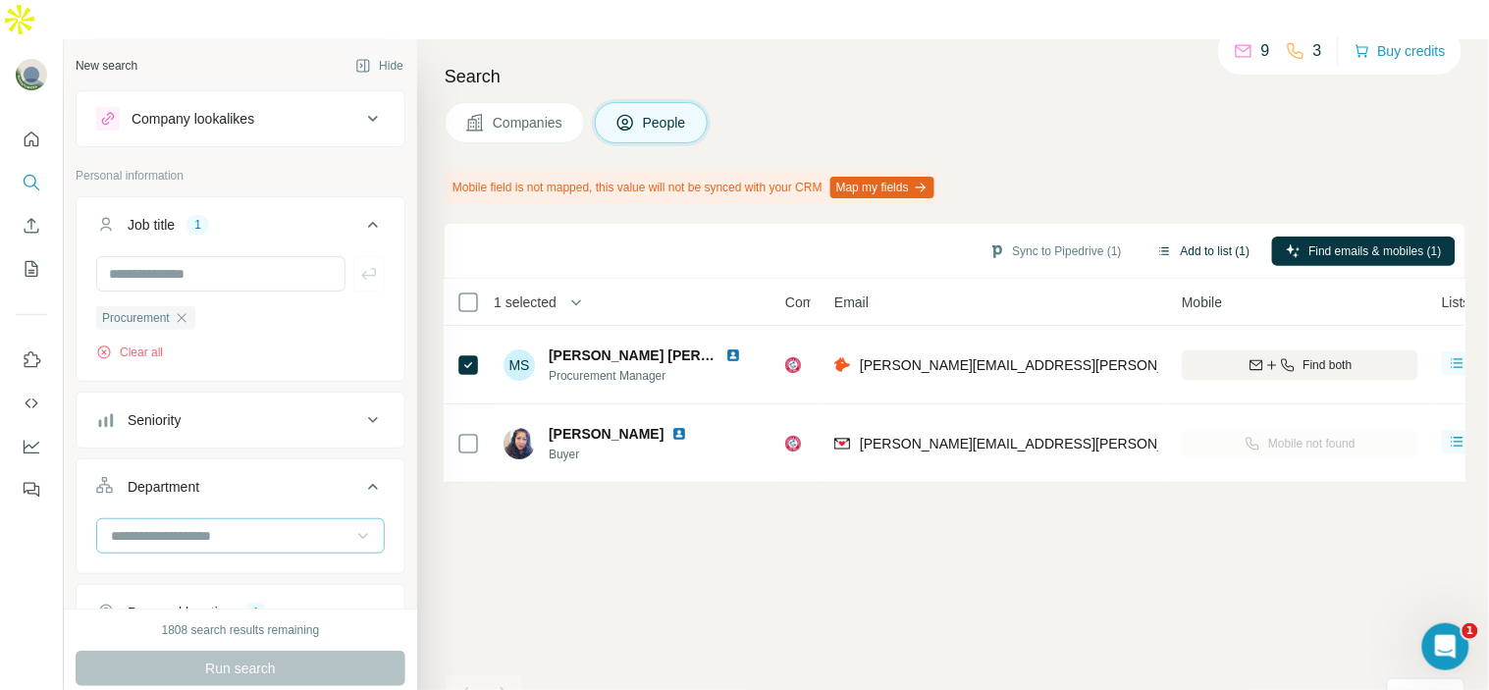
click at [1183, 237] on button "Add to list (1)" at bounding box center [1204, 251] width 121 height 29
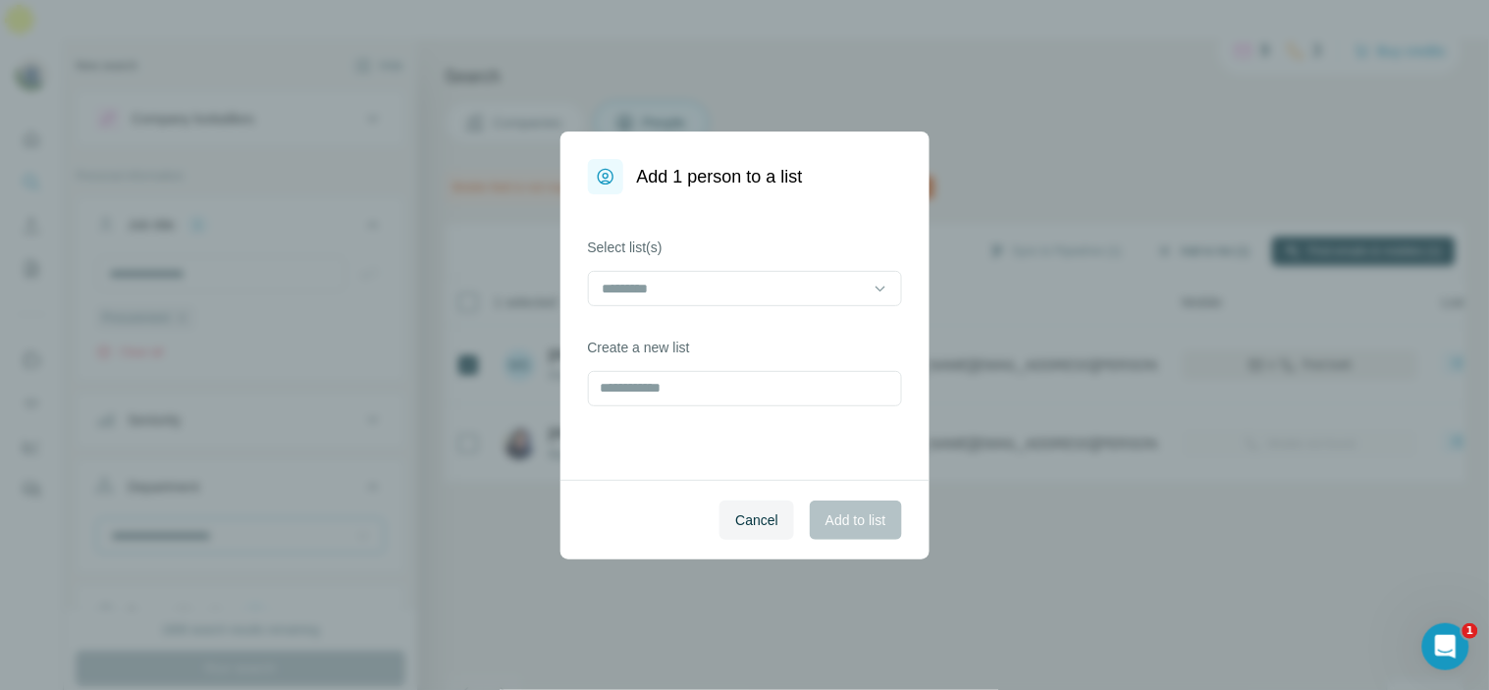
click at [1183, 214] on body "New search Hide Company lookalikes Personal information Job title 1 Procurement…" at bounding box center [744, 365] width 1489 height 730
click at [728, 292] on input at bounding box center [733, 289] width 265 height 22
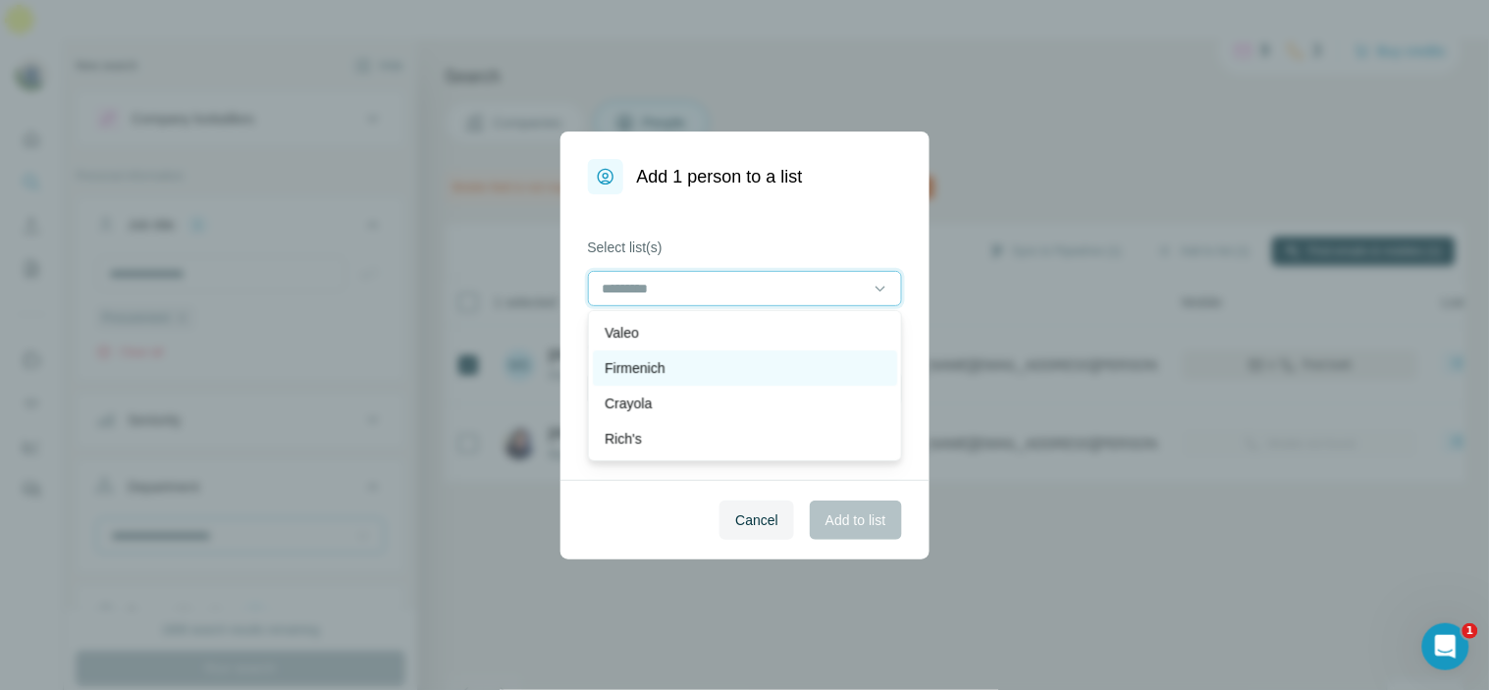
scroll to position [211, 0]
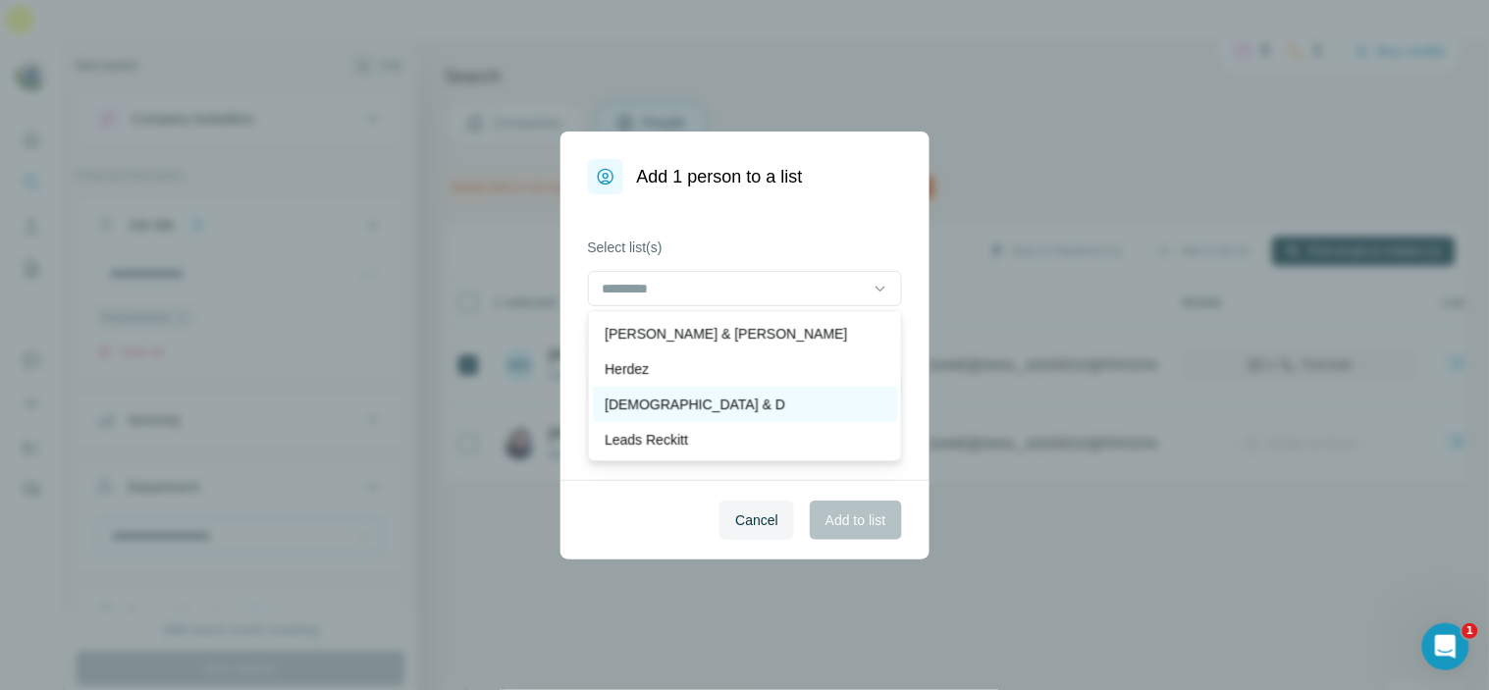
click at [731, 409] on div "[DEMOGRAPHIC_DATA] & D" at bounding box center [745, 405] width 281 height 20
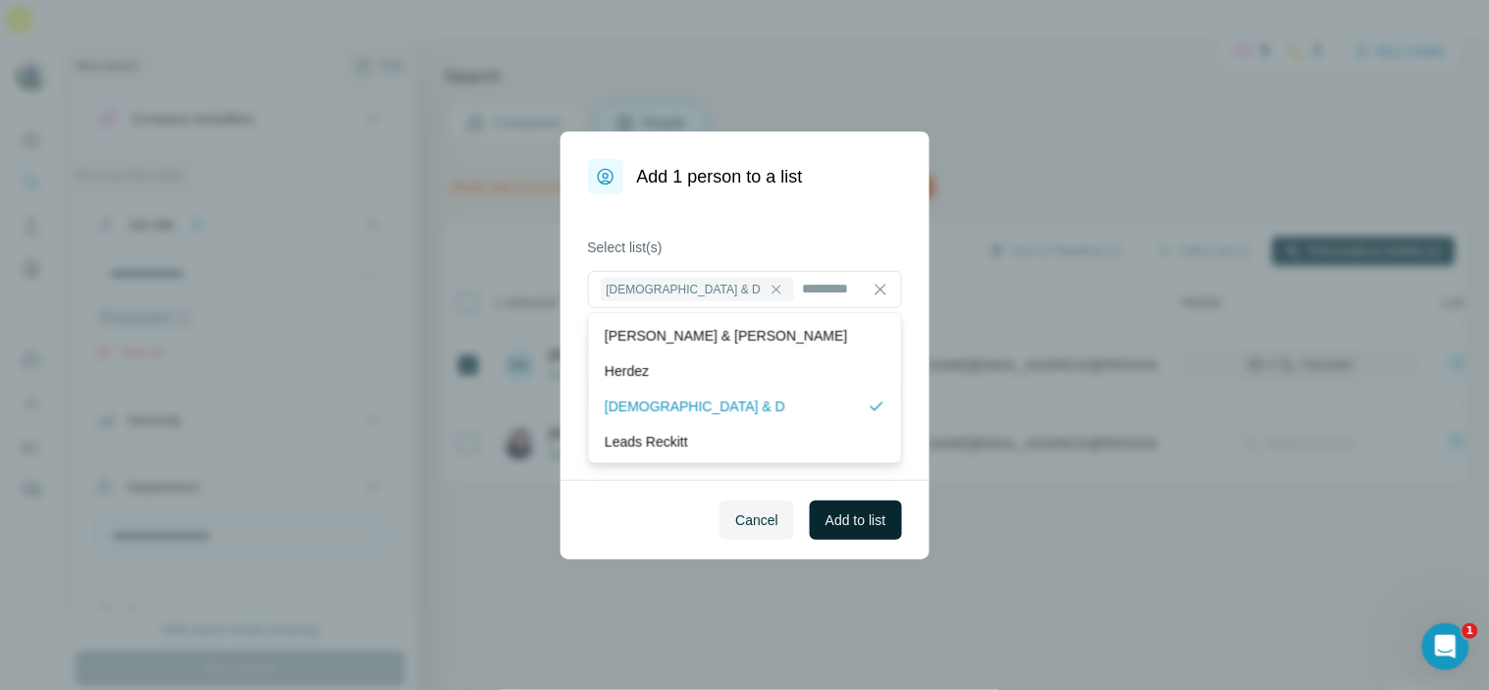
click at [877, 534] on button "Add to list" at bounding box center [855, 520] width 91 height 39
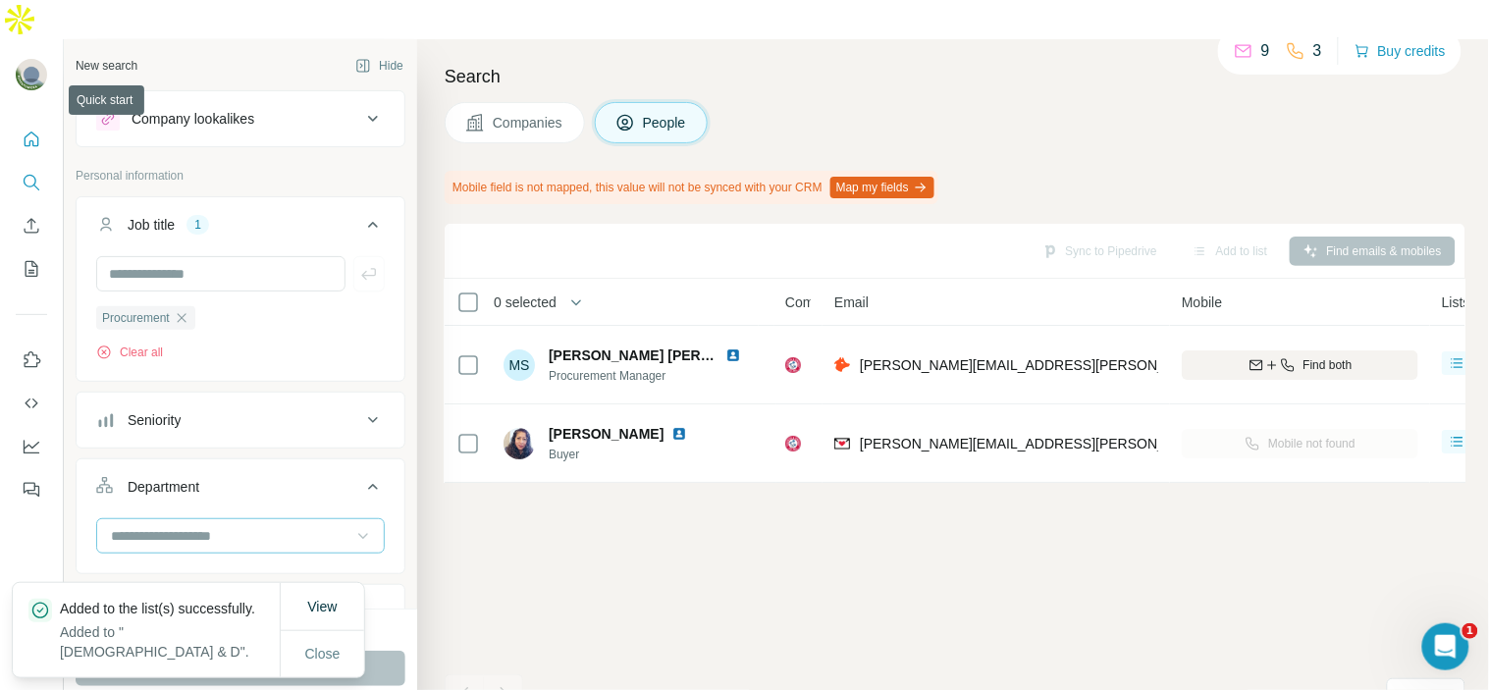
click at [30, 130] on icon "Quick start" at bounding box center [32, 140] width 20 height 20
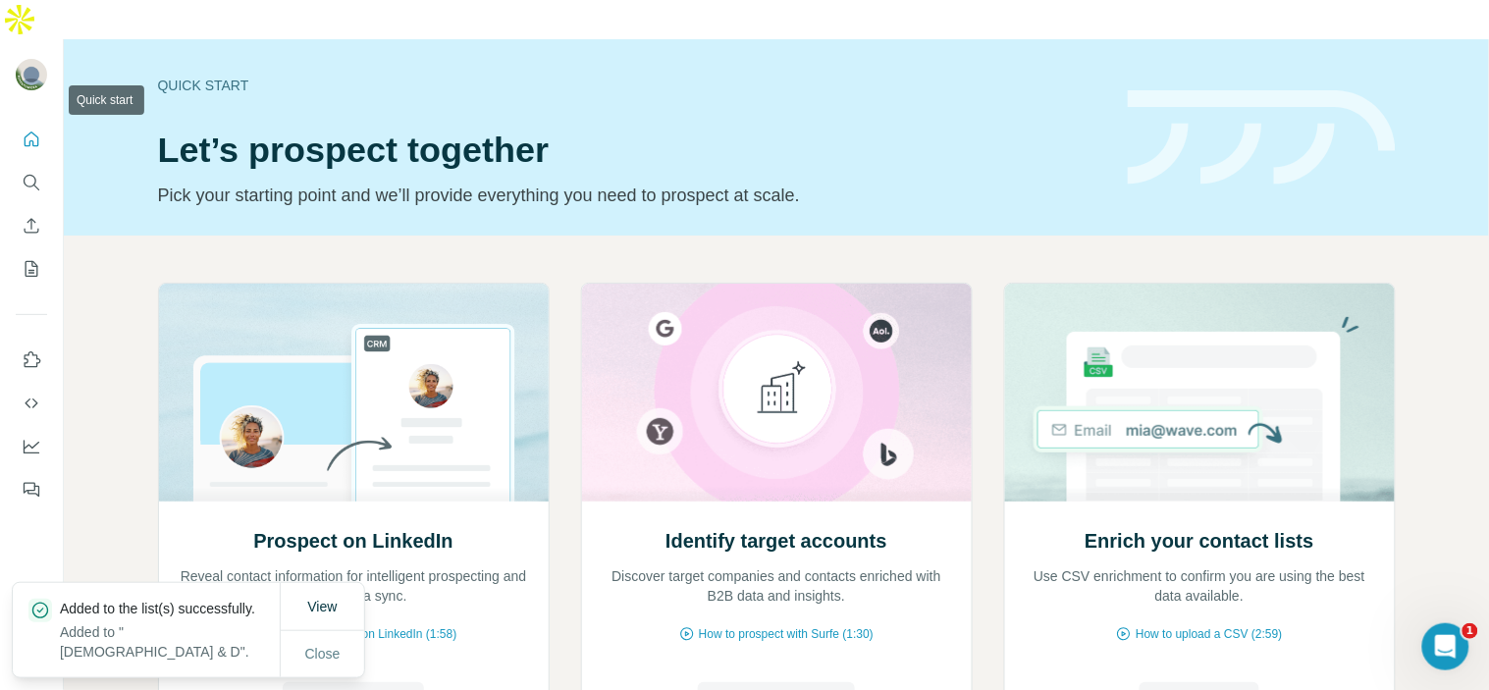
click at [30, 130] on icon "Quick start" at bounding box center [32, 140] width 20 height 20
click at [34, 251] on button "My lists" at bounding box center [31, 268] width 31 height 35
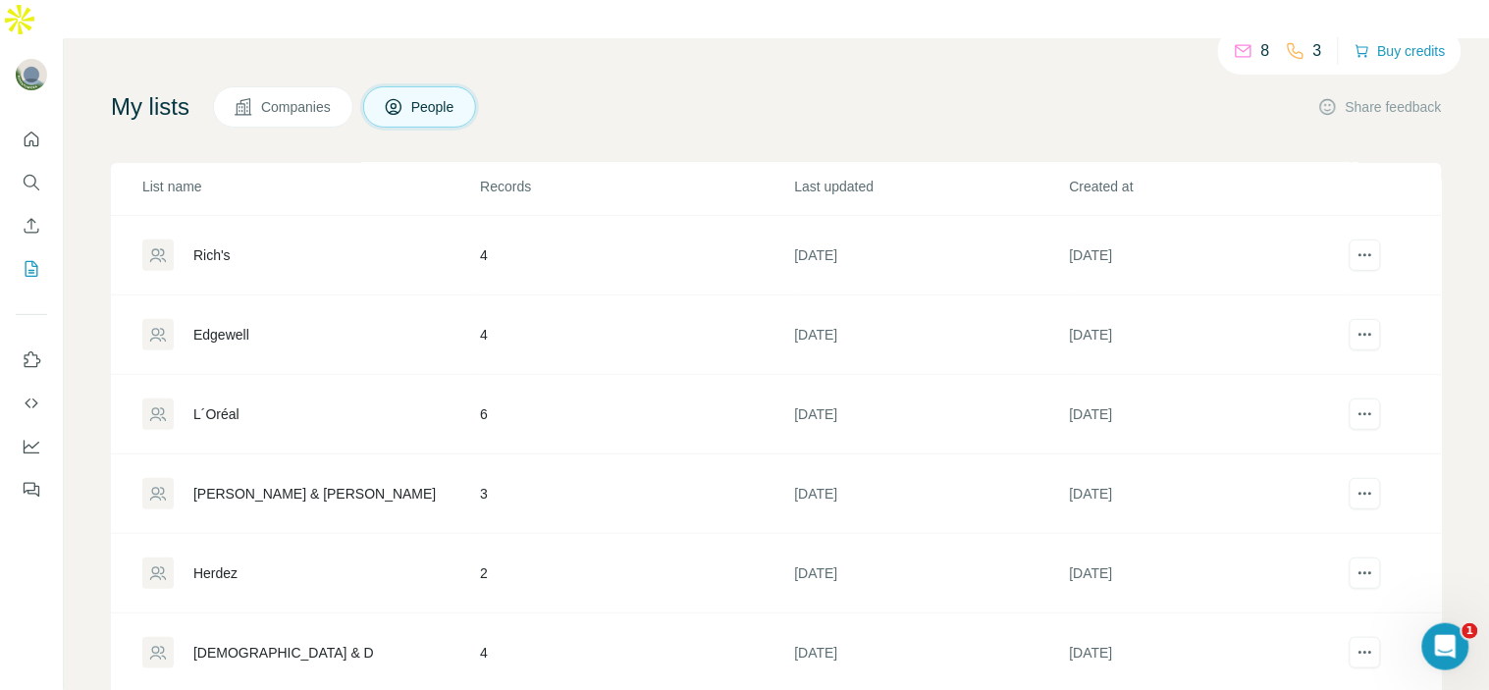
scroll to position [106, 0]
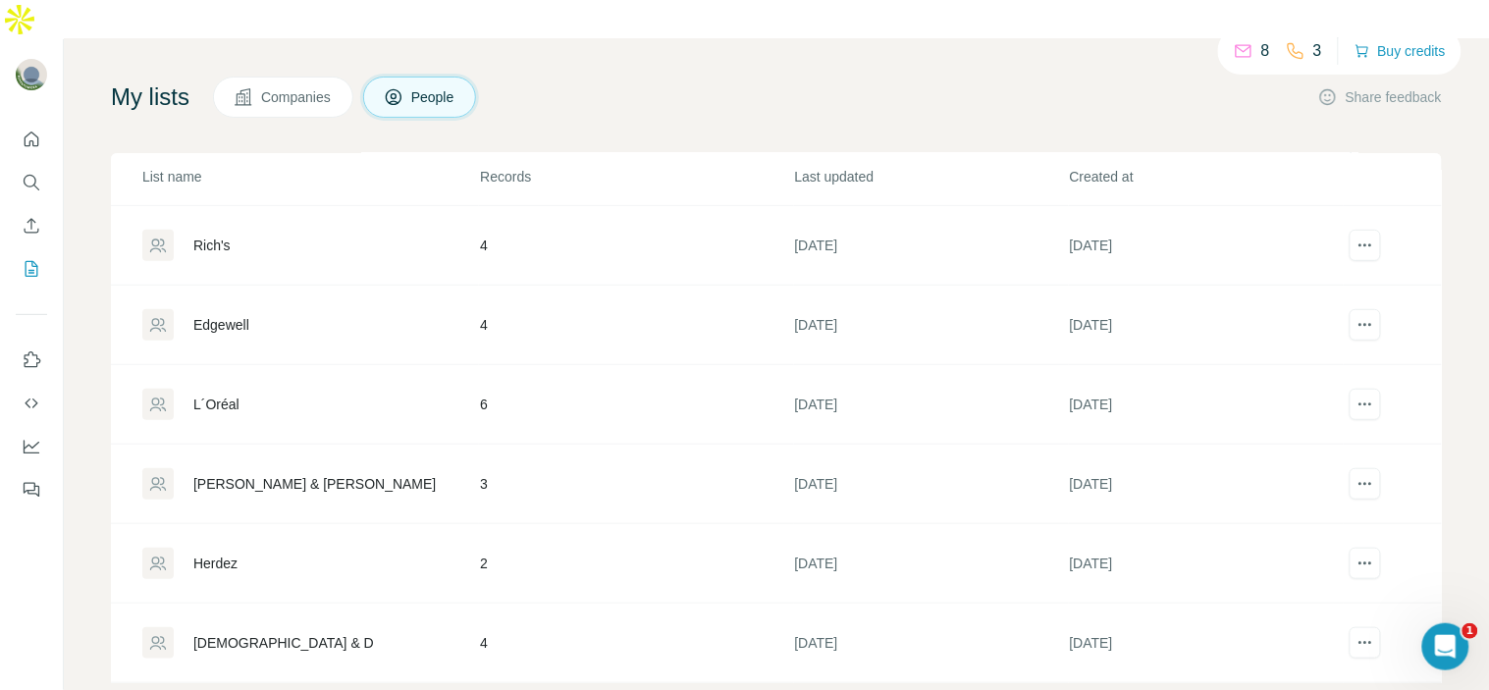
click at [338, 548] on div "Herdez" at bounding box center [310, 563] width 336 height 31
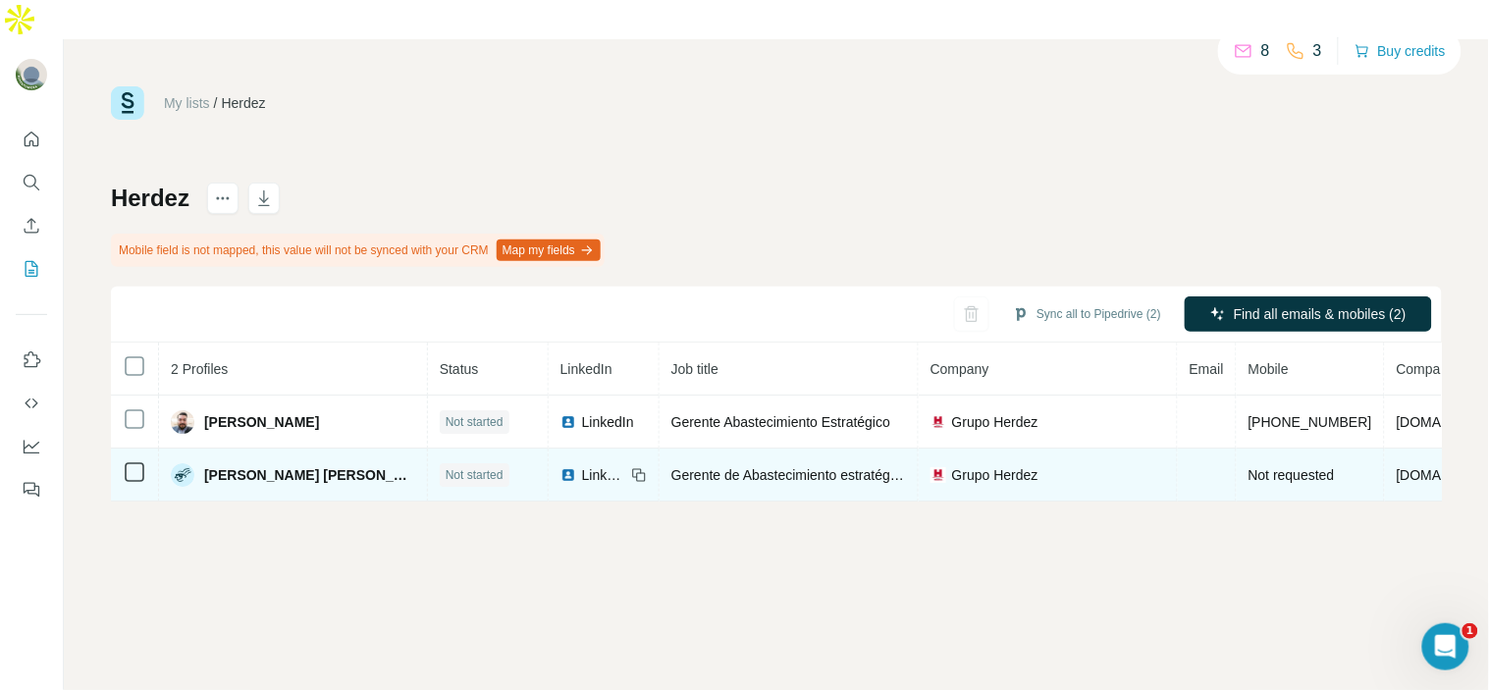
click at [300, 465] on span "[PERSON_NAME] [PERSON_NAME]" at bounding box center [309, 475] width 211 height 20
click at [561, 467] on img at bounding box center [569, 475] width 16 height 16
